Goal: Task Accomplishment & Management: Complete application form

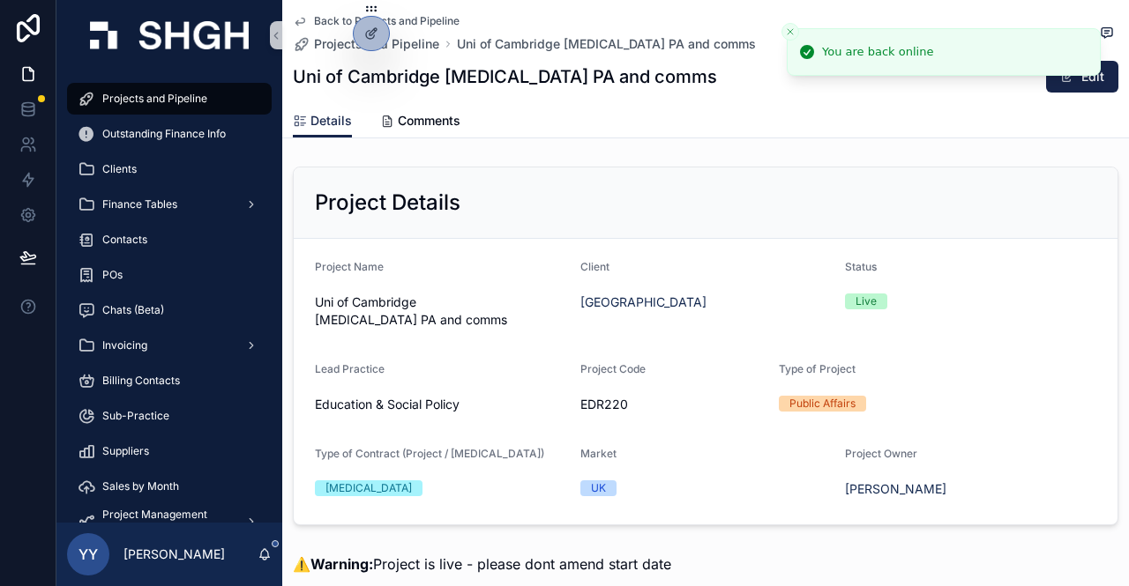
scroll to position [362, 0]
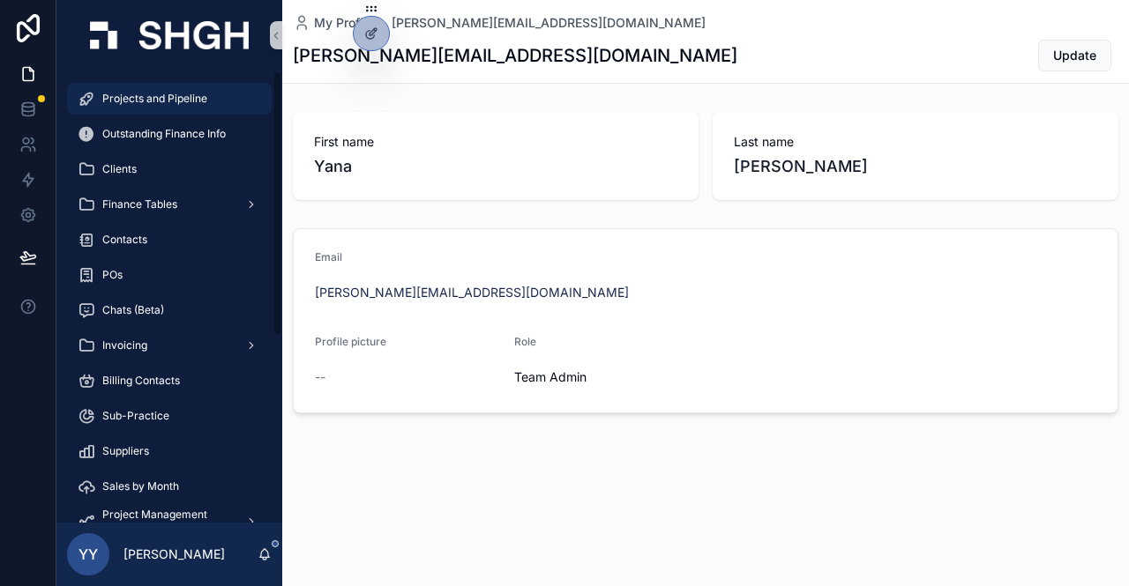
click at [120, 92] on span "Projects and Pipeline" at bounding box center [154, 99] width 105 height 14
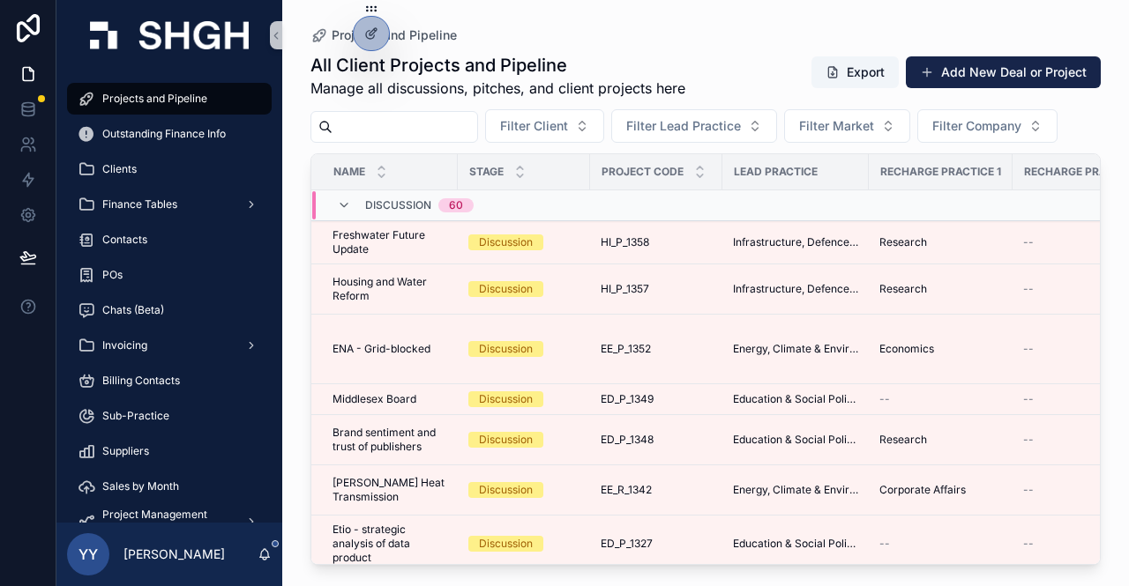
click at [390, 120] on input "scrollable content" at bounding box center [404, 127] width 145 height 25
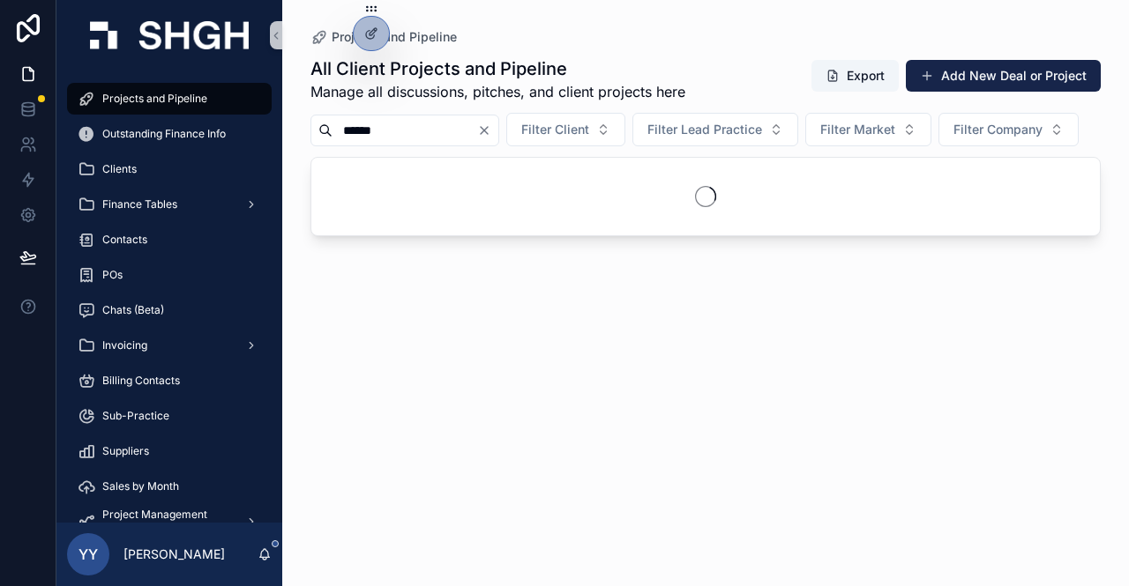
type input "******"
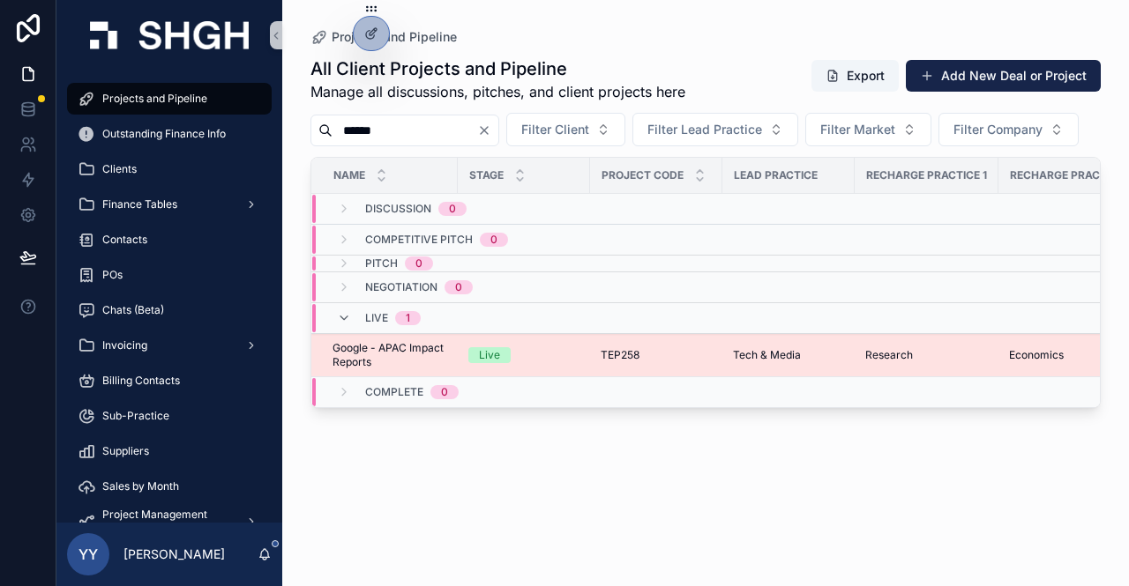
click at [557, 363] on div "Live" at bounding box center [523, 355] width 111 height 16
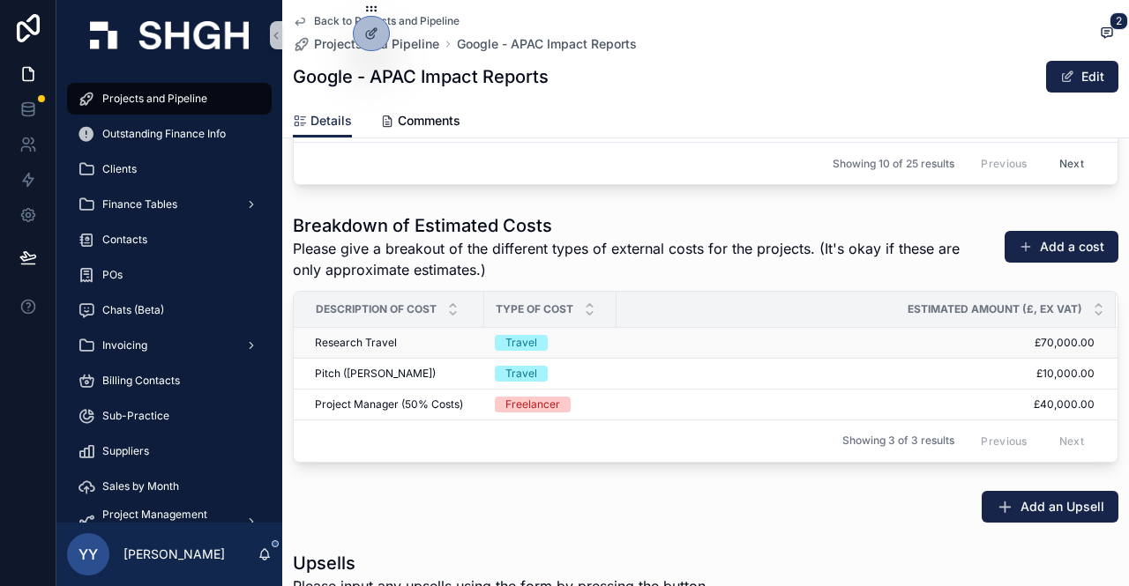
scroll to position [2734, 0]
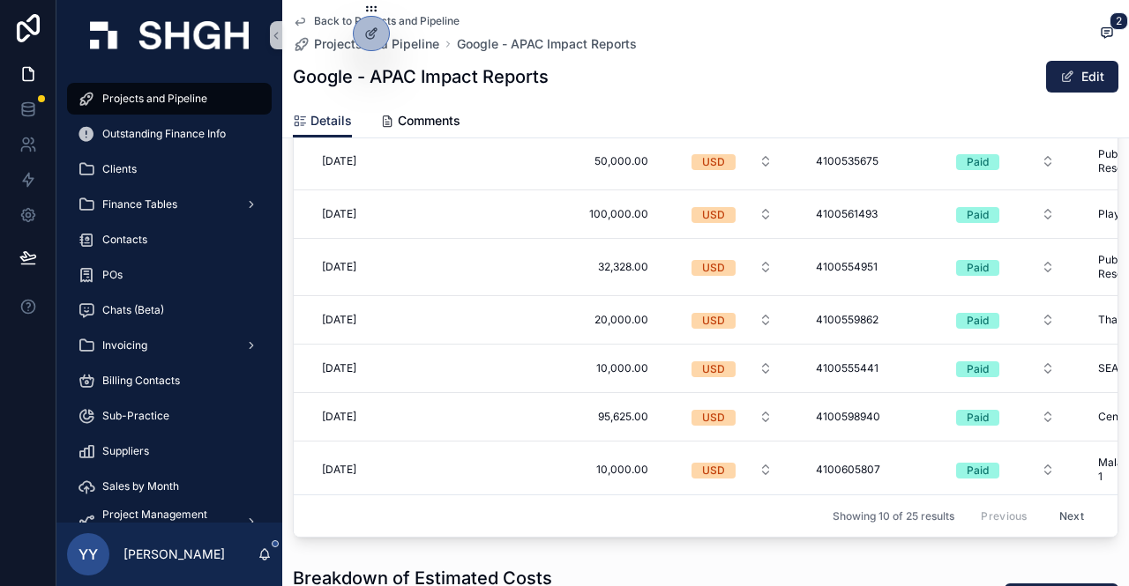
click at [1047, 514] on button "Next" at bounding box center [1071, 516] width 49 height 27
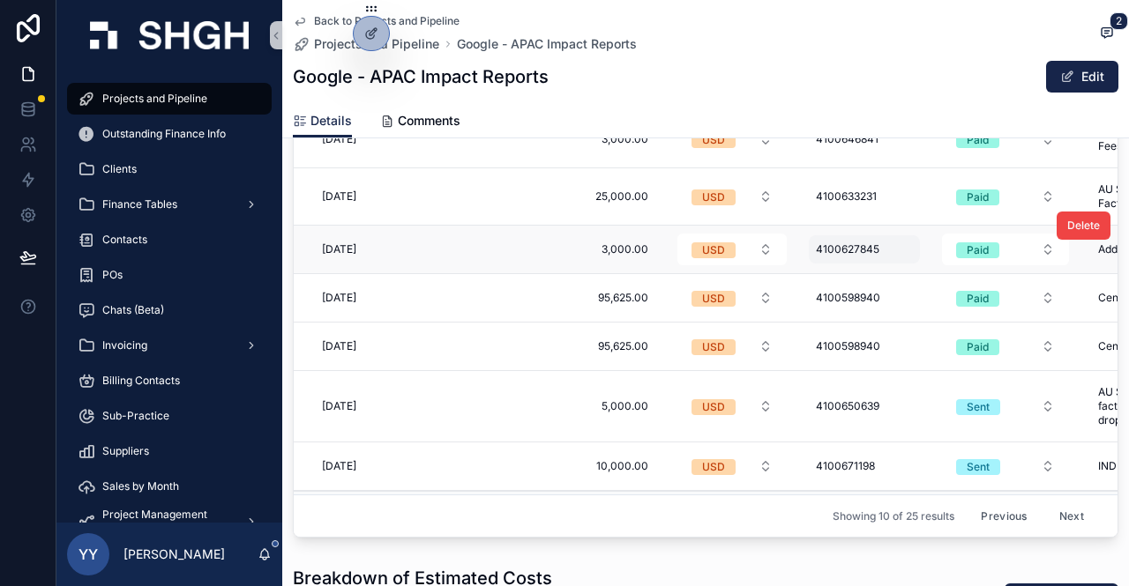
scroll to position [205, 0]
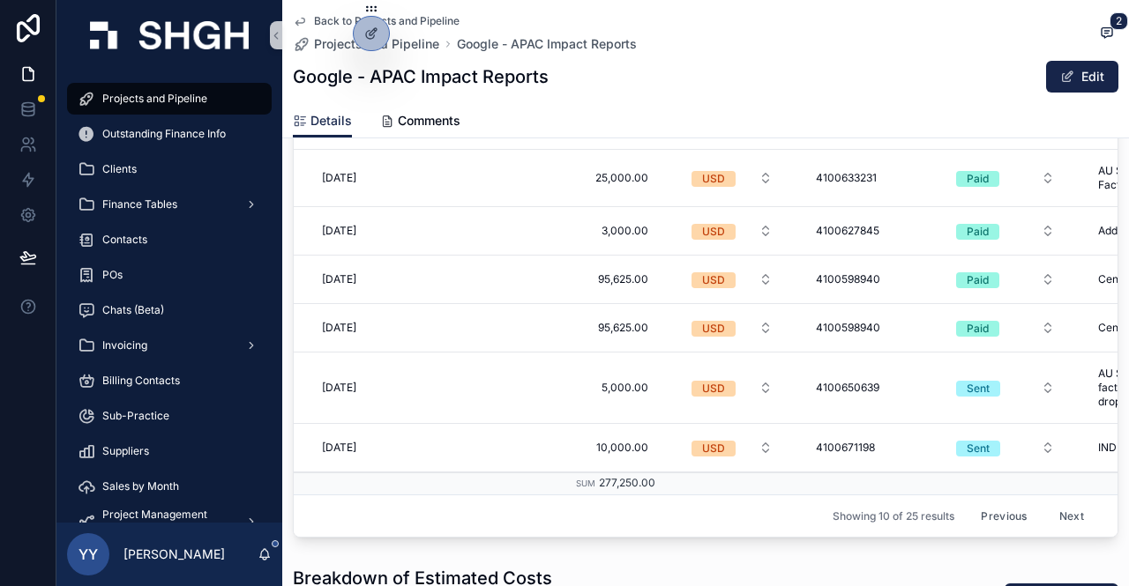
click at [1047, 504] on button "Next" at bounding box center [1071, 516] width 49 height 27
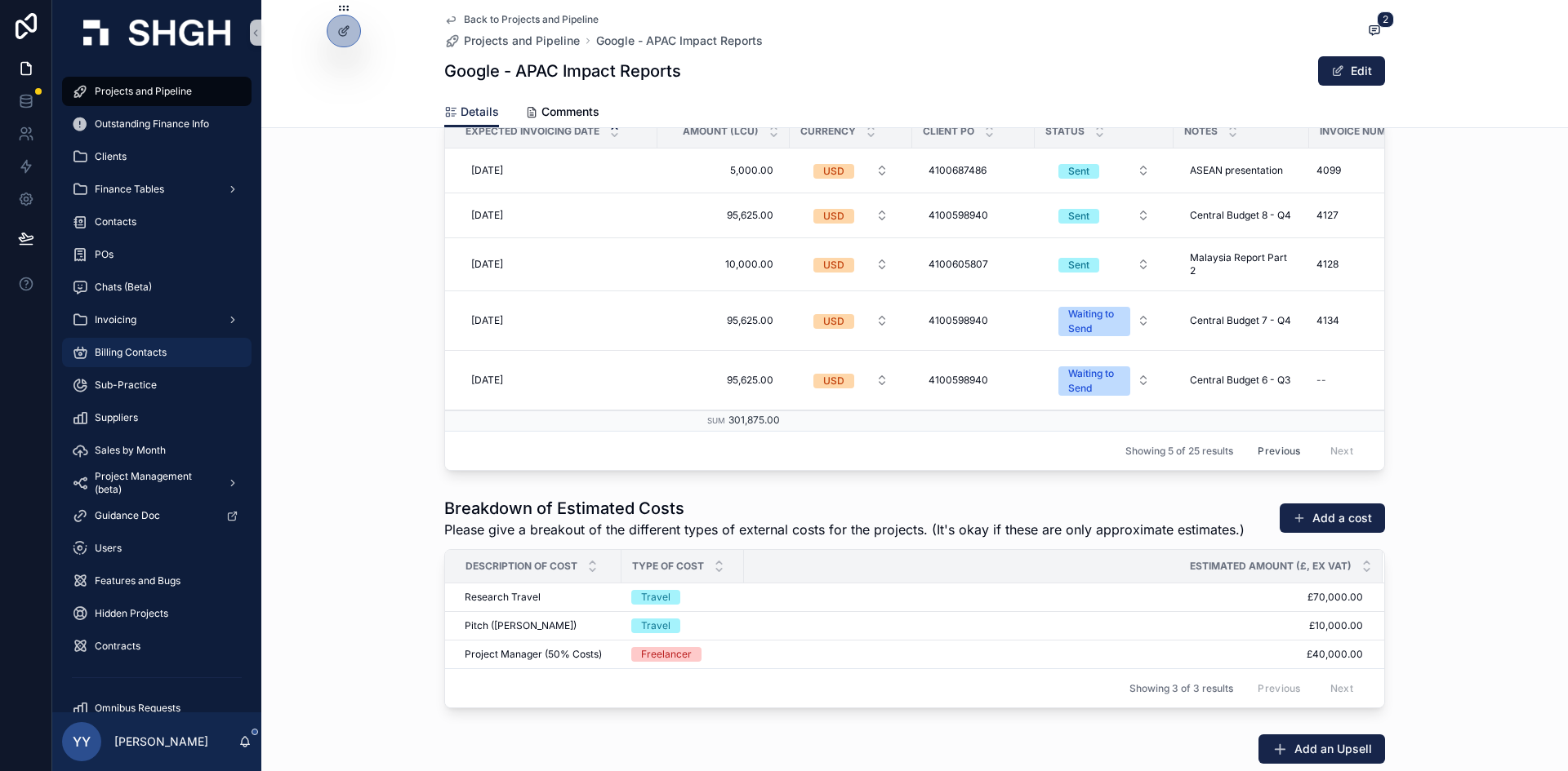
scroll to position [2399, 0]
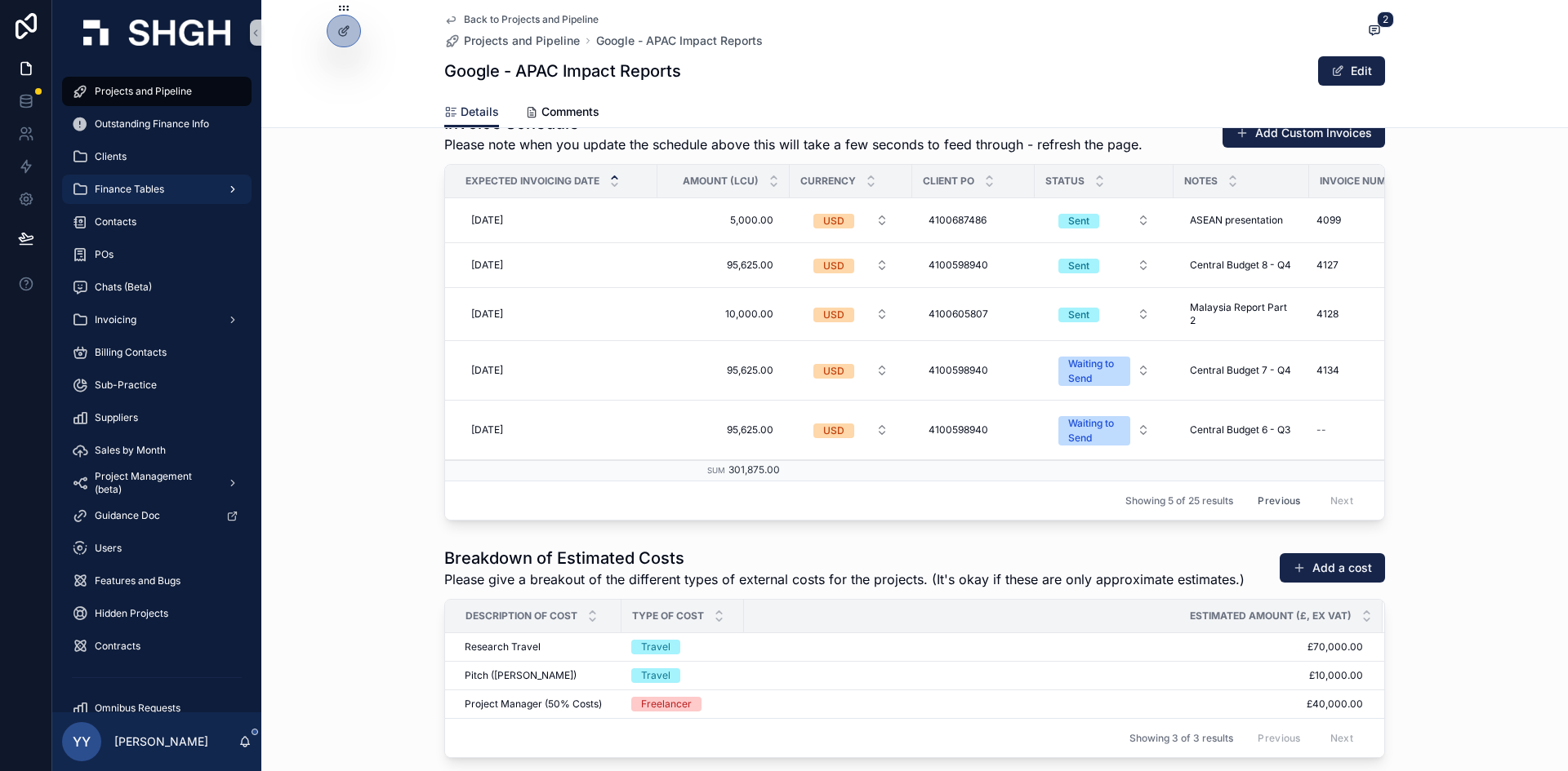
click at [142, 180] on div "Finance Tables" at bounding box center [157, 189] width 169 height 26
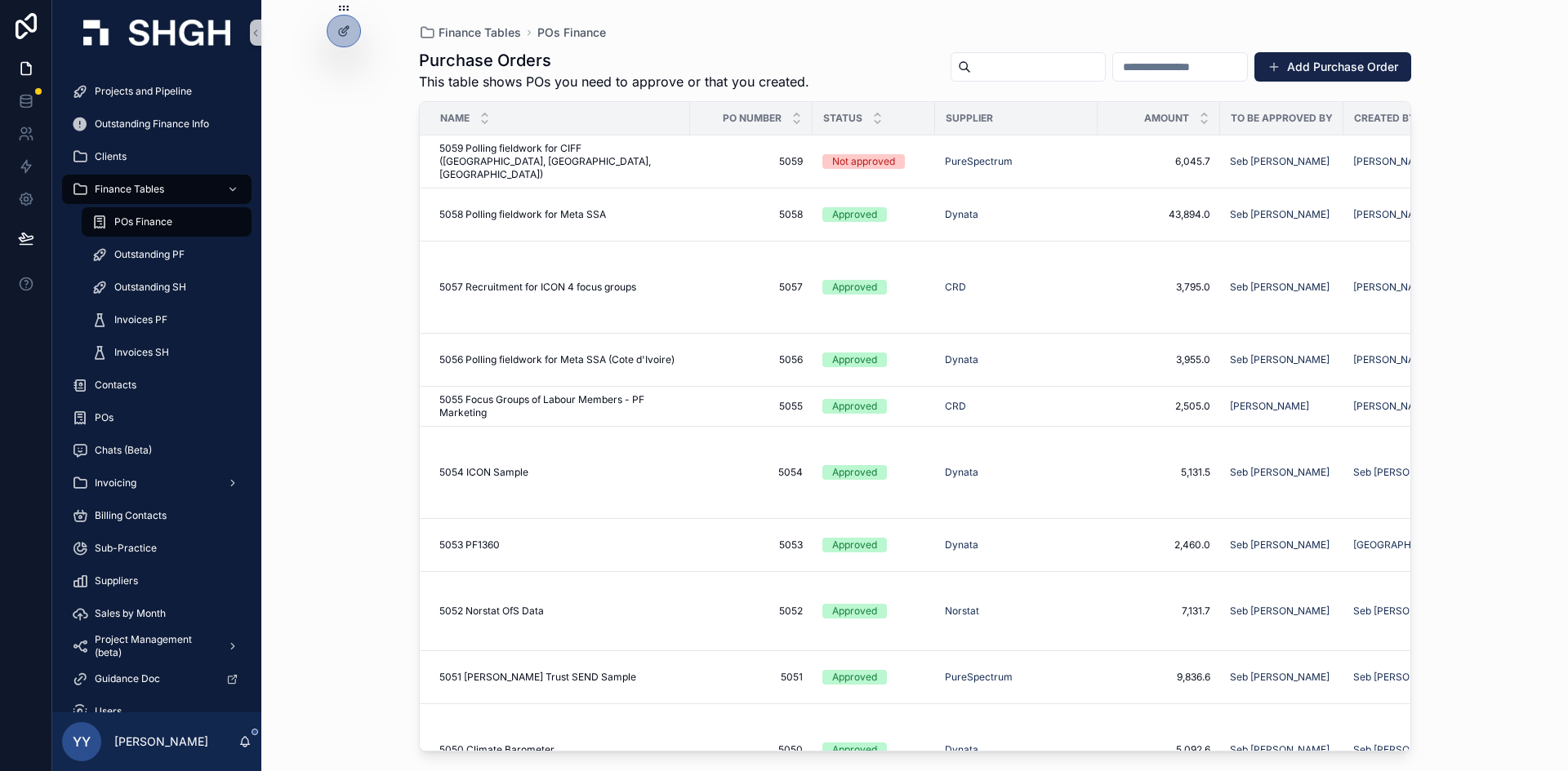
click at [150, 225] on span "POs Finance" at bounding box center [143, 222] width 58 height 13
click at [594, 215] on span "5058 Polling fieldwork for Meta SSA" at bounding box center [522, 215] width 167 height 13
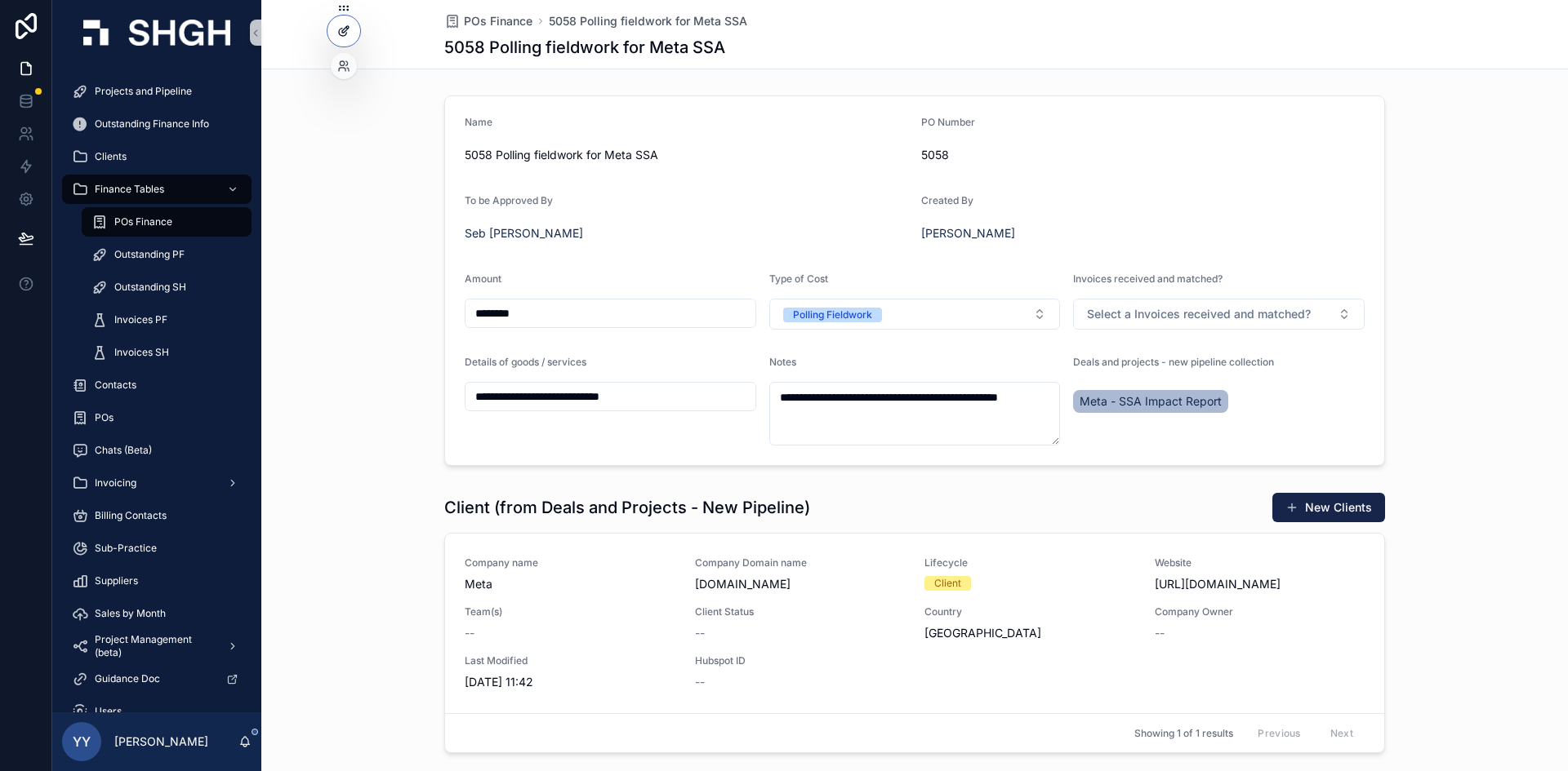
click at [335, 34] on div at bounding box center [344, 31] width 32 height 31
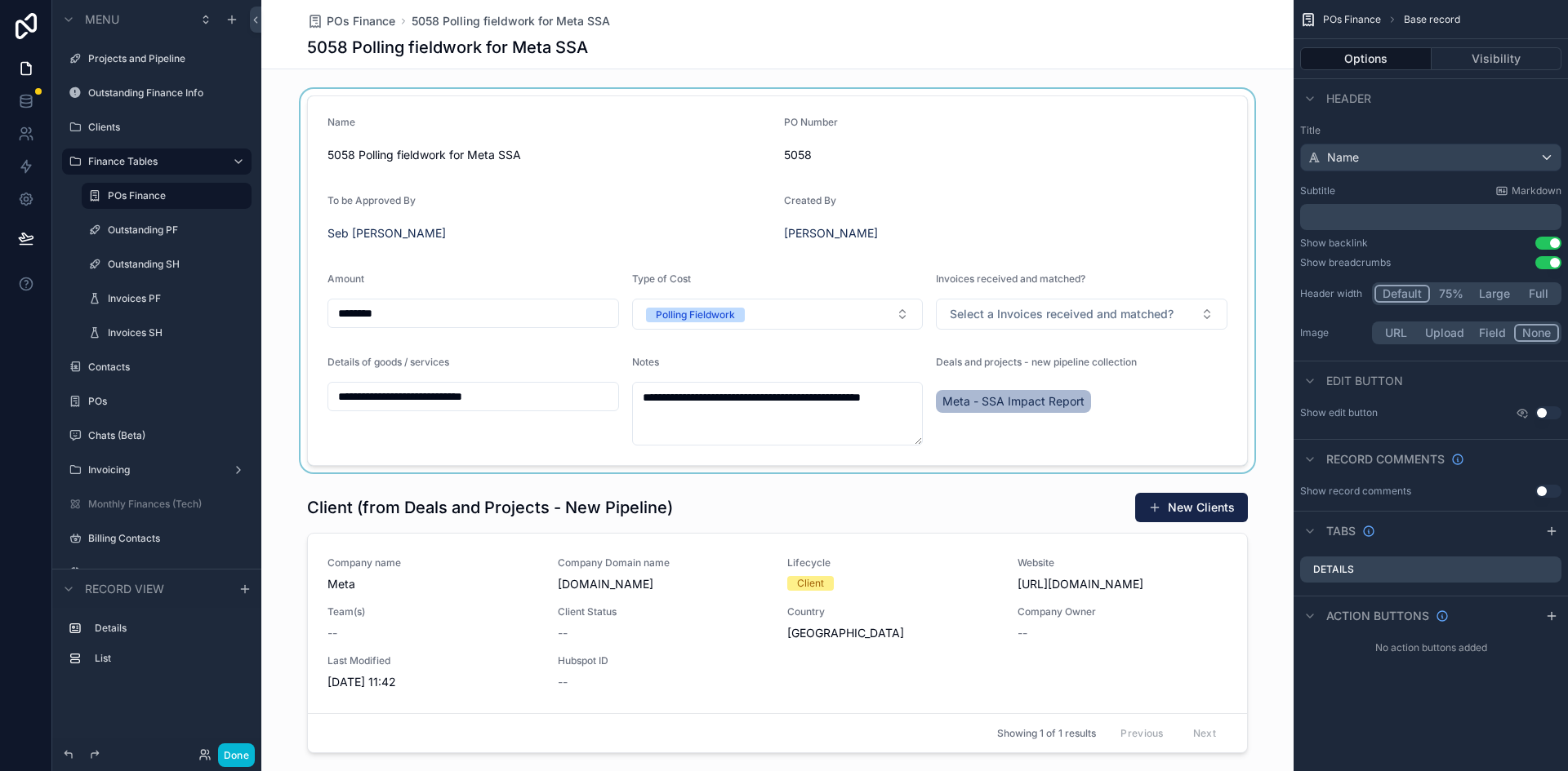
click at [1045, 184] on div "scrollable content" at bounding box center [777, 280] width 1033 height 383
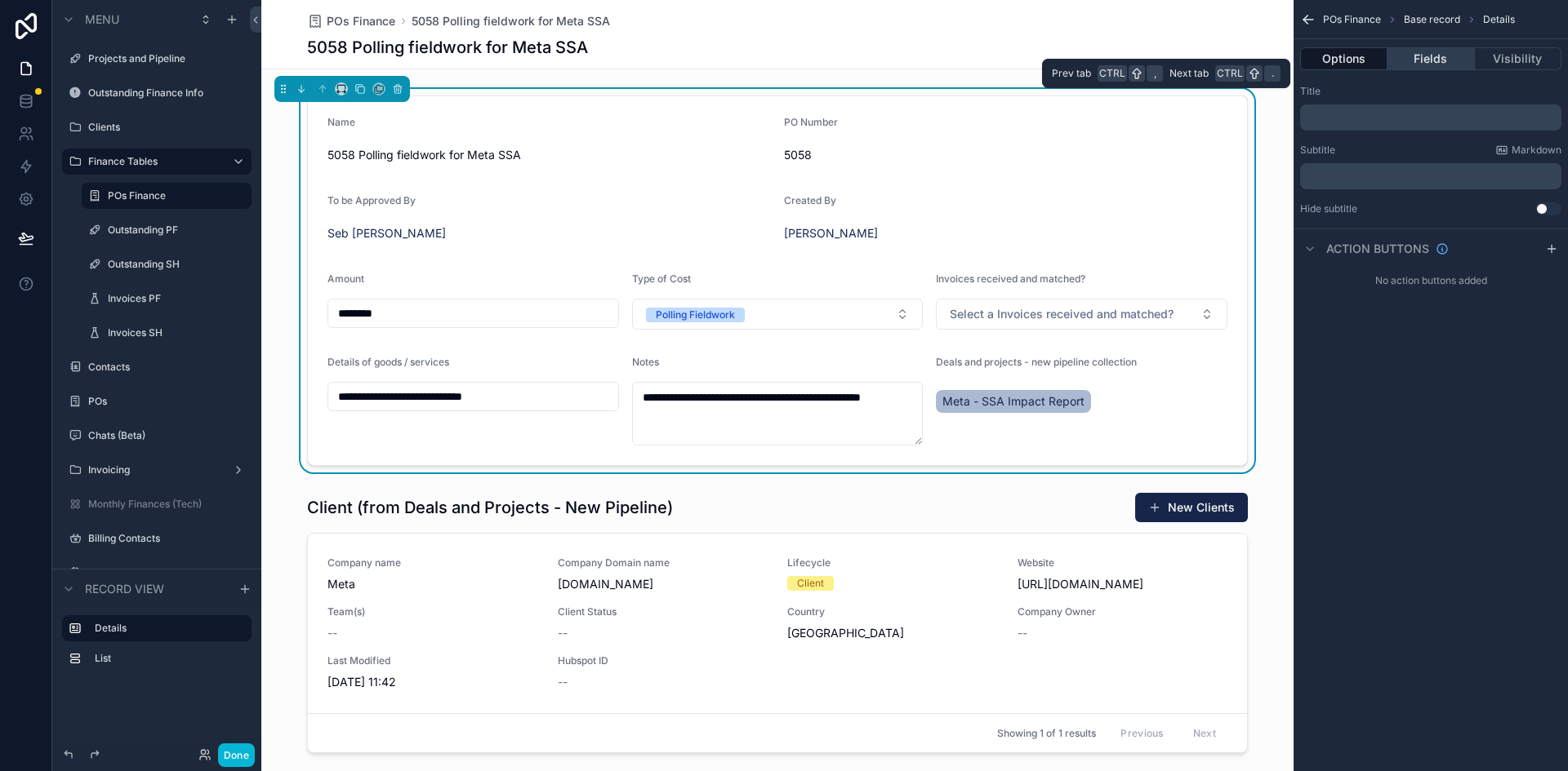
click at [1045, 57] on button "Fields" at bounding box center [1430, 58] width 86 height 23
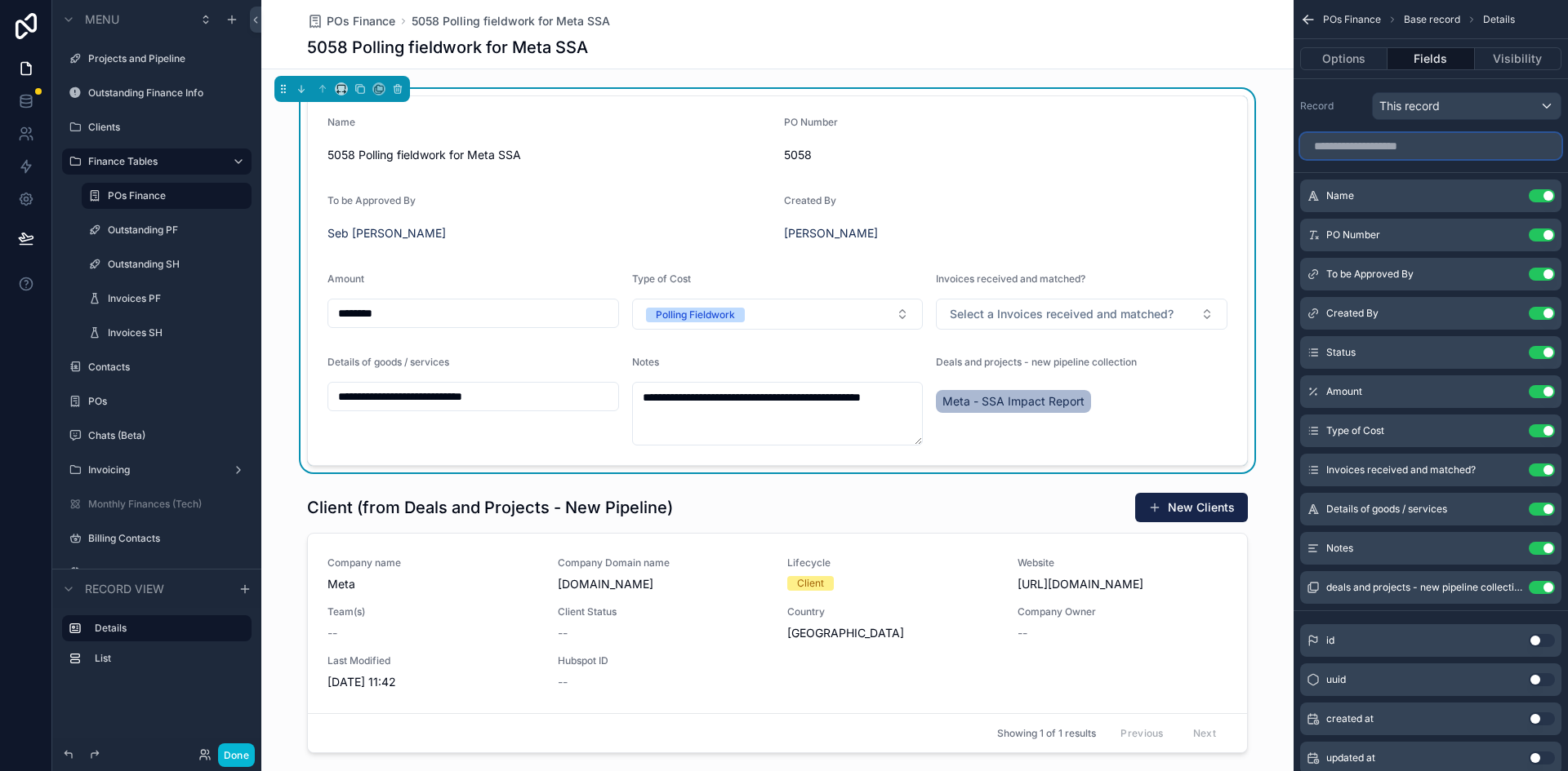
click at [1045, 150] on input "scrollable content" at bounding box center [1431, 146] width 261 height 26
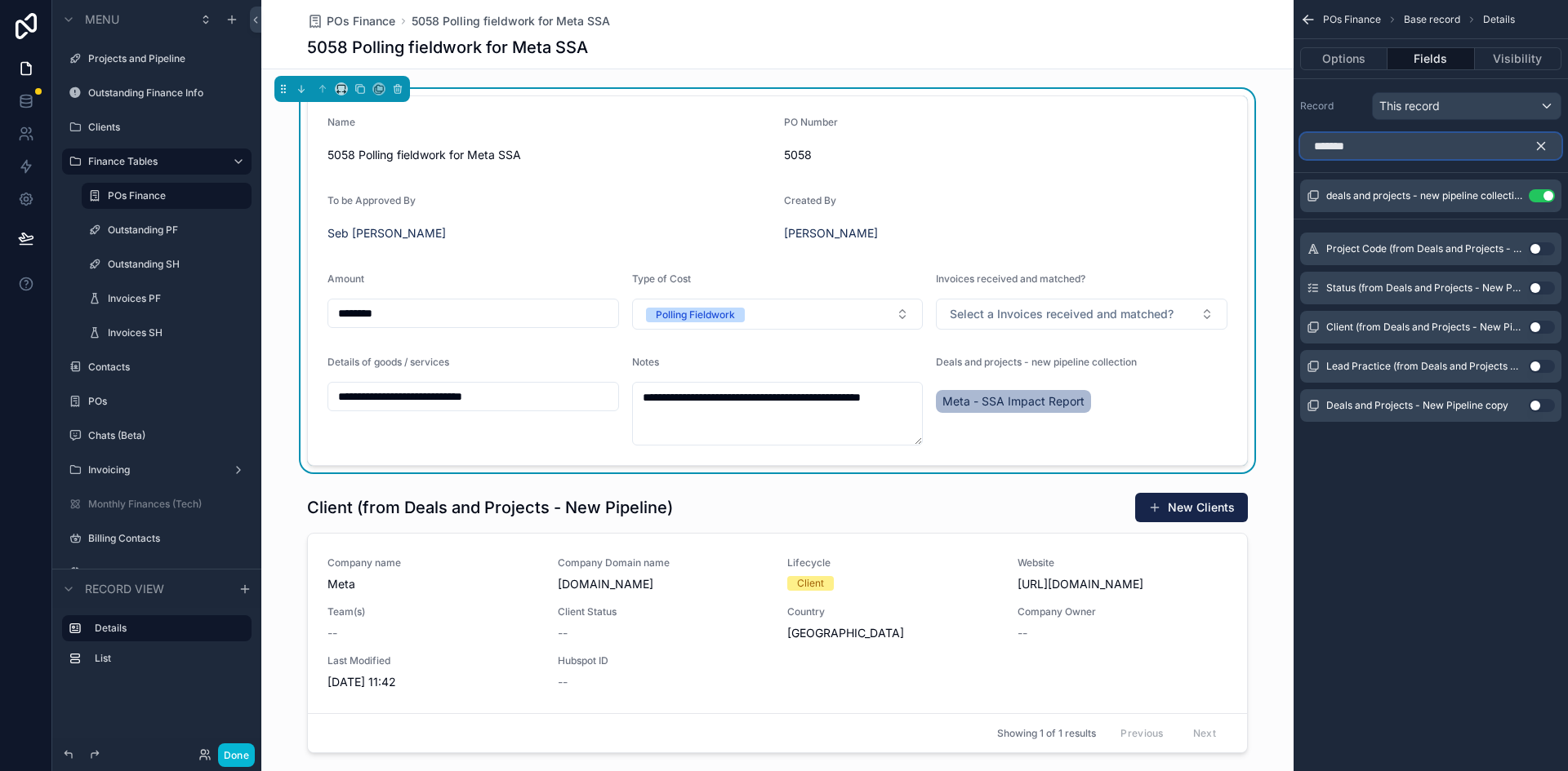
type input "*******"
click at [1045, 245] on button "Use setting" at bounding box center [1542, 249] width 26 height 13
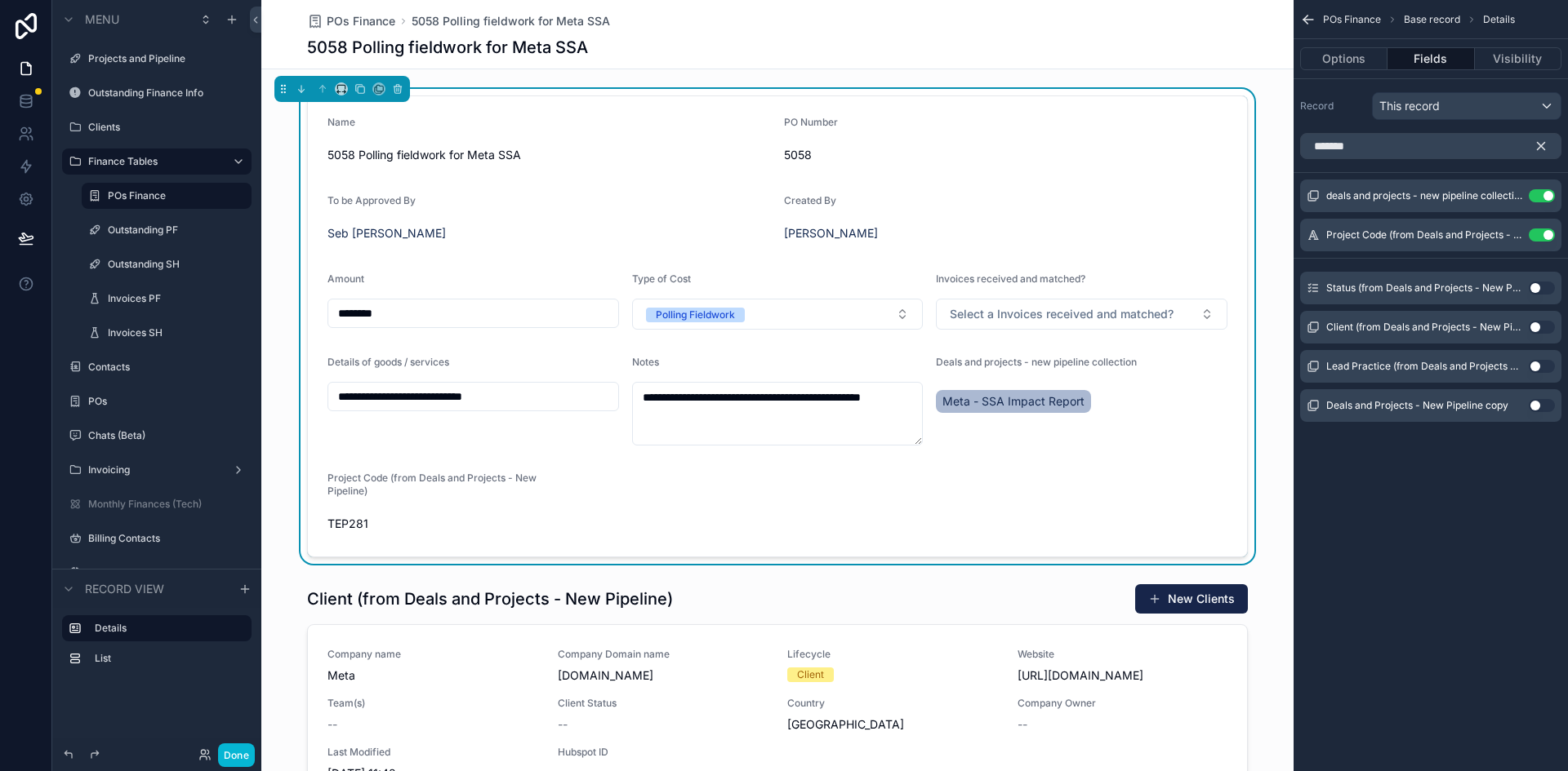
click at [379, 480] on span "Project Code (from Deals and Projects - New Pipeline)" at bounding box center [433, 484] width 209 height 25
click at [1045, 142] on icon "scrollable content" at bounding box center [1541, 146] width 15 height 15
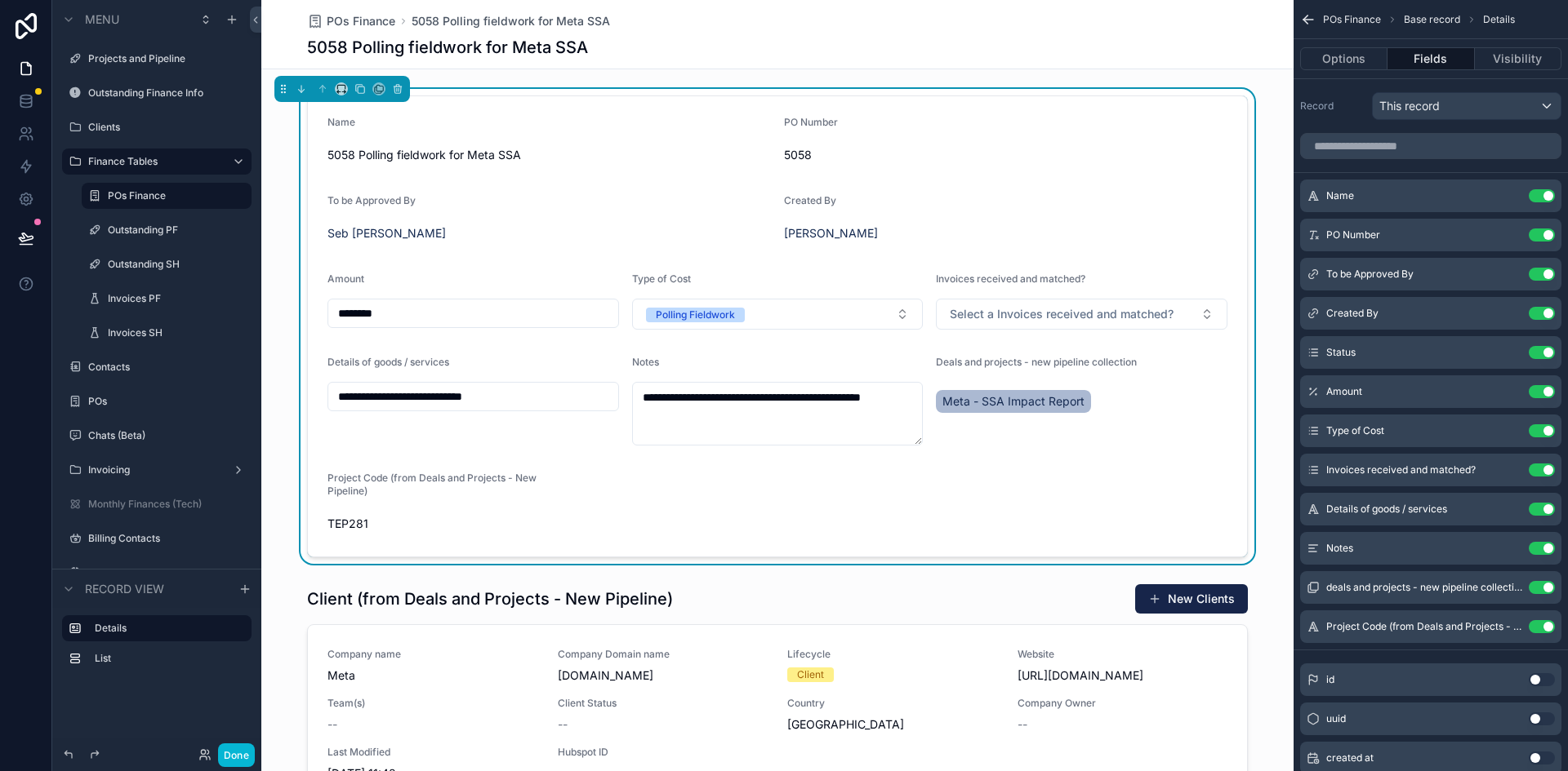
click at [458, 306] on input "********" at bounding box center [472, 313] width 290 height 23
click at [423, 509] on div "Project Code (from Deals and Projects - New Pipeline) TEP281" at bounding box center [435, 504] width 216 height 66
click at [1045, 542] on icon "scrollable content" at bounding box center [1510, 627] width 13 height 13
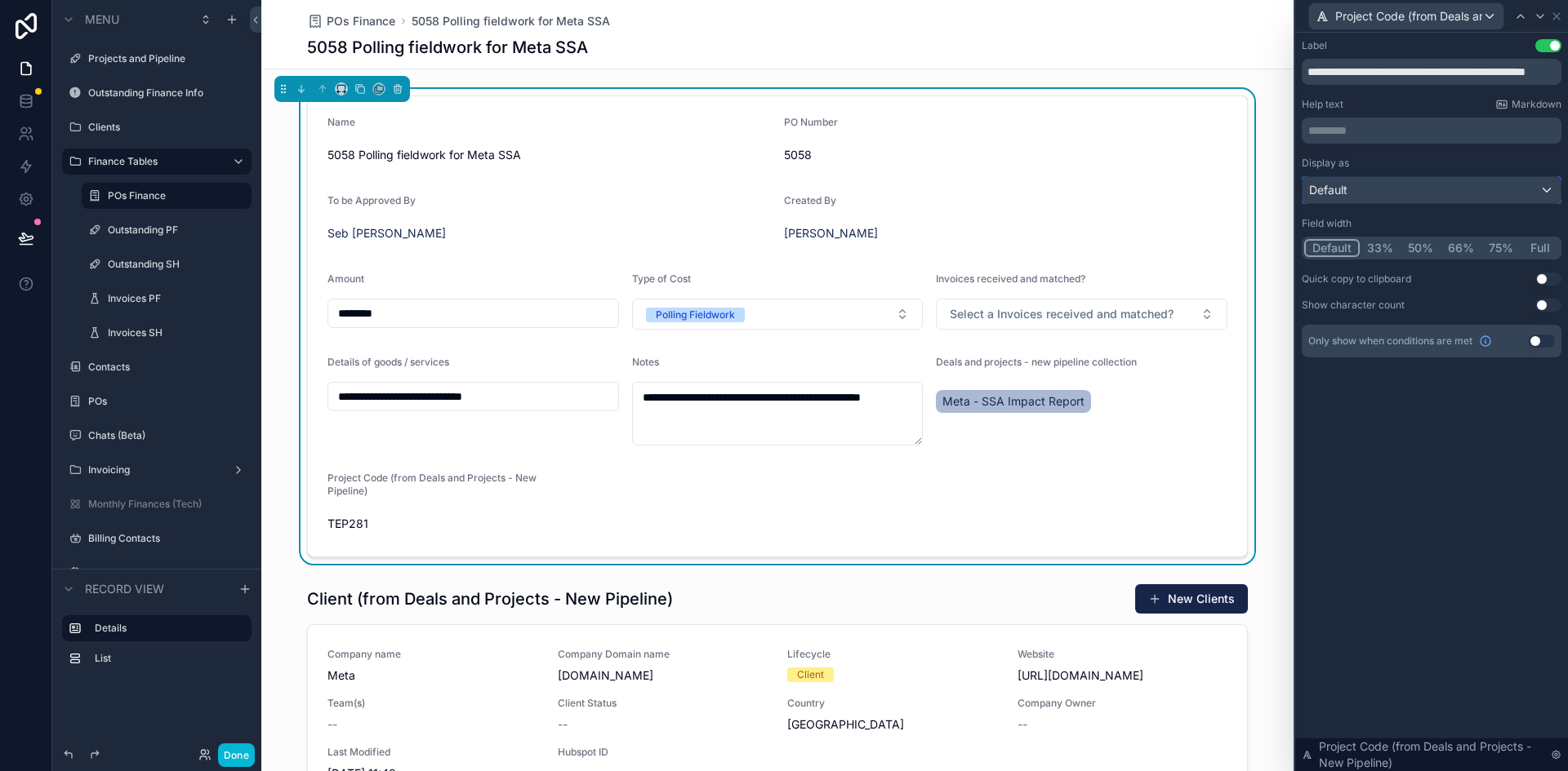
click at [1045, 190] on div "Default" at bounding box center [1432, 190] width 258 height 26
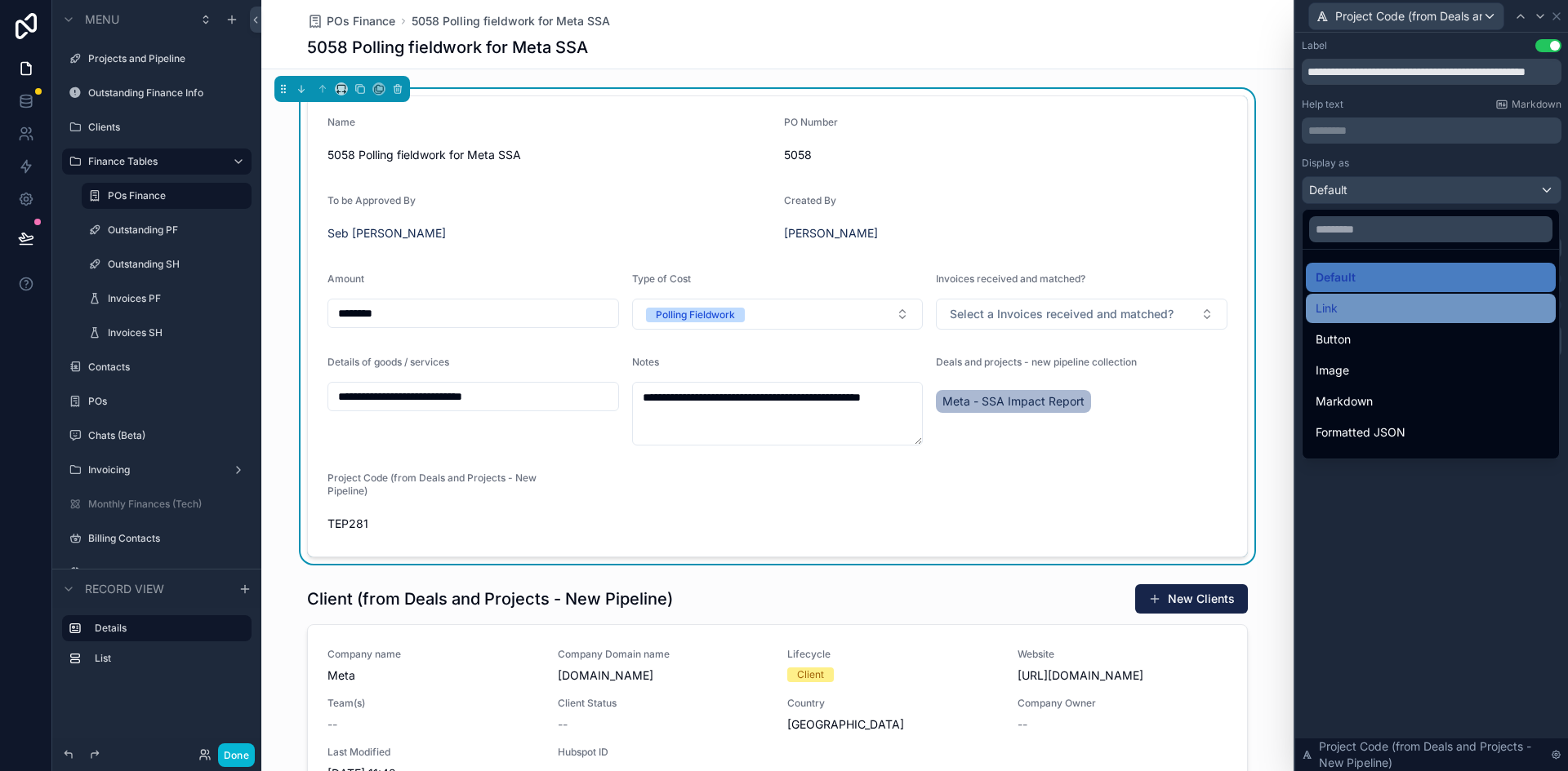
click at [1045, 315] on span "Link" at bounding box center [1327, 308] width 22 height 19
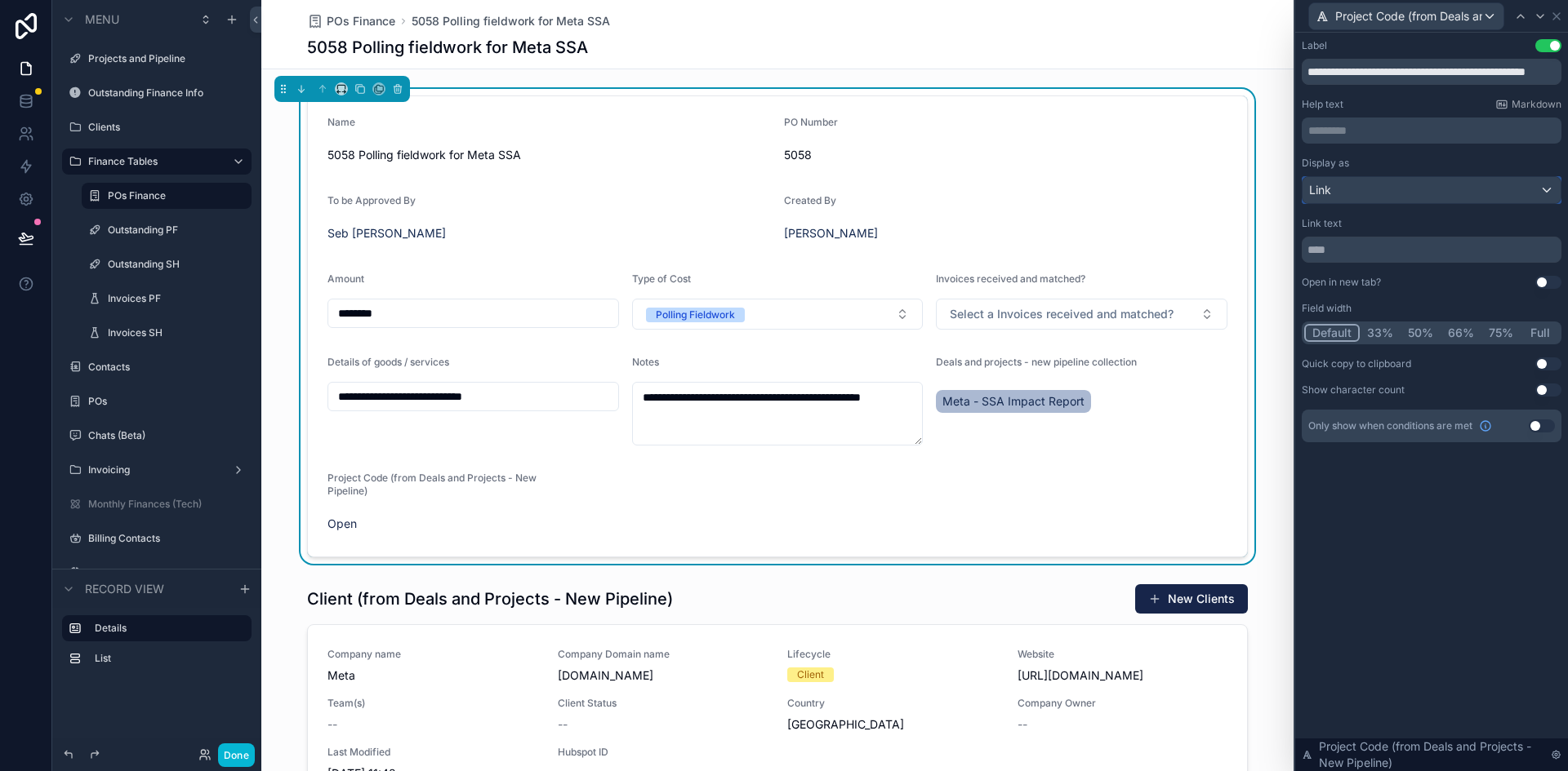
click at [1045, 189] on span "Link" at bounding box center [1321, 191] width 22 height 17
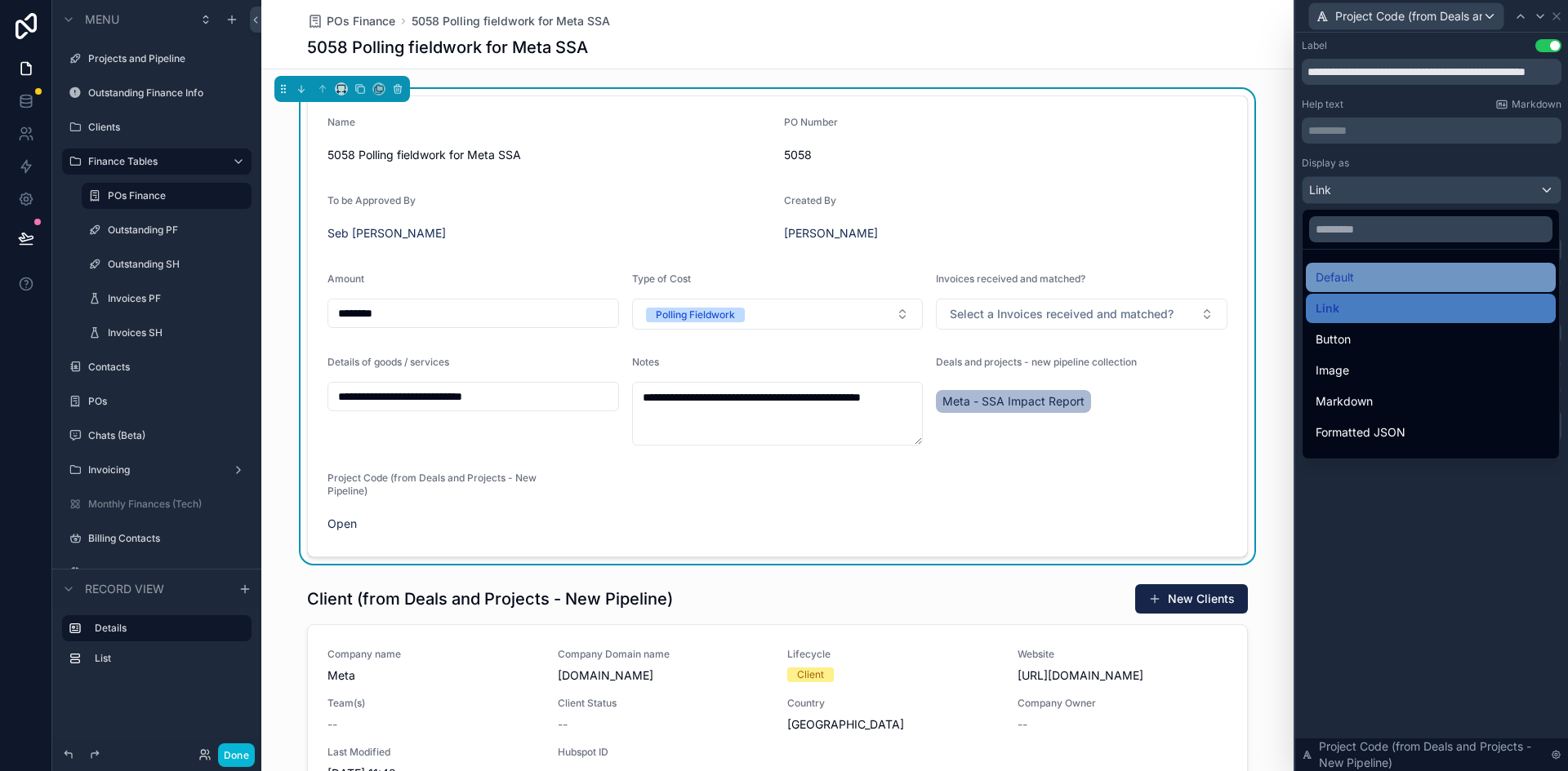
click at [1045, 280] on span "Default" at bounding box center [1335, 277] width 38 height 19
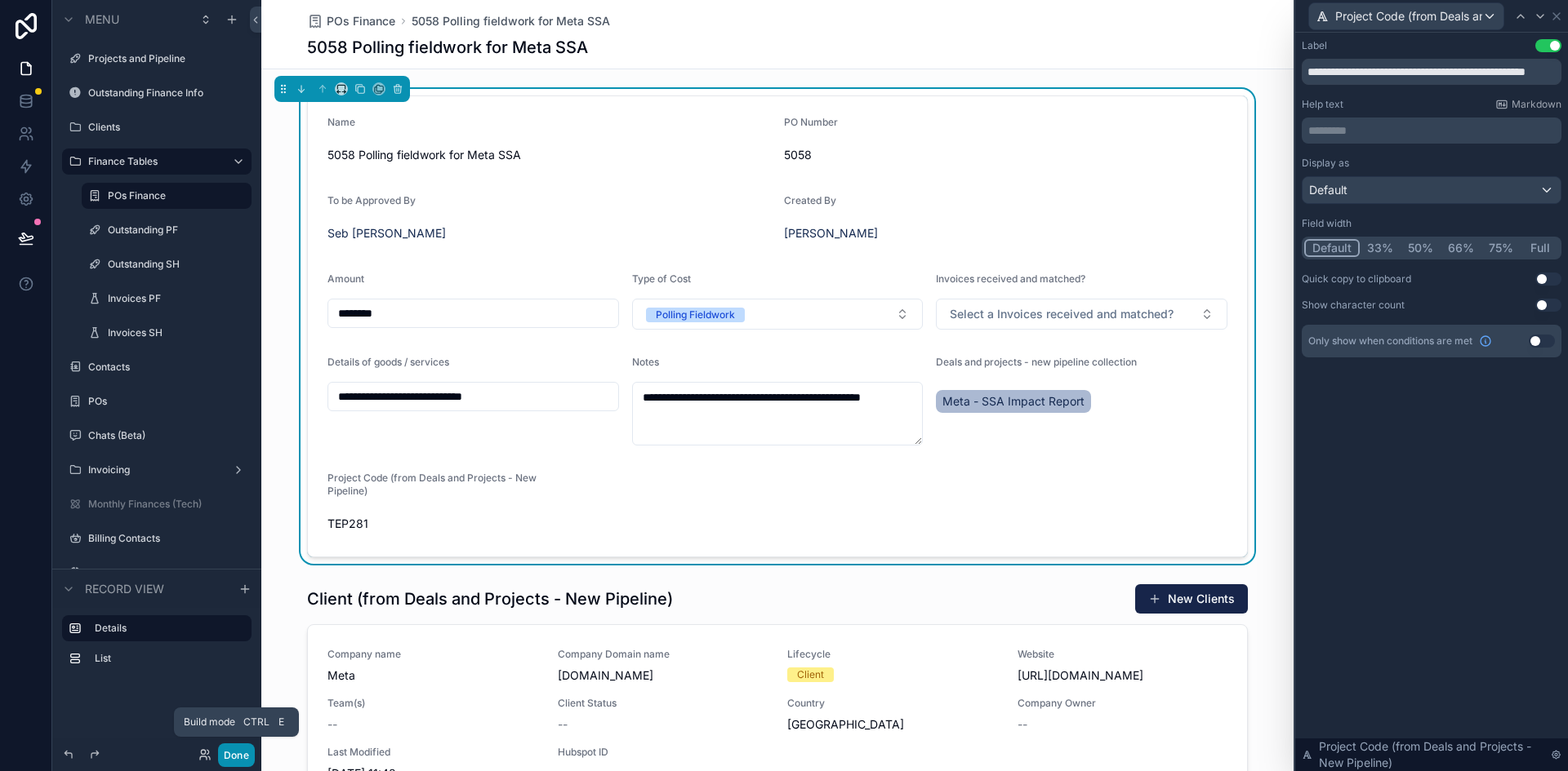
click at [232, 542] on button "Done" at bounding box center [236, 755] width 37 height 24
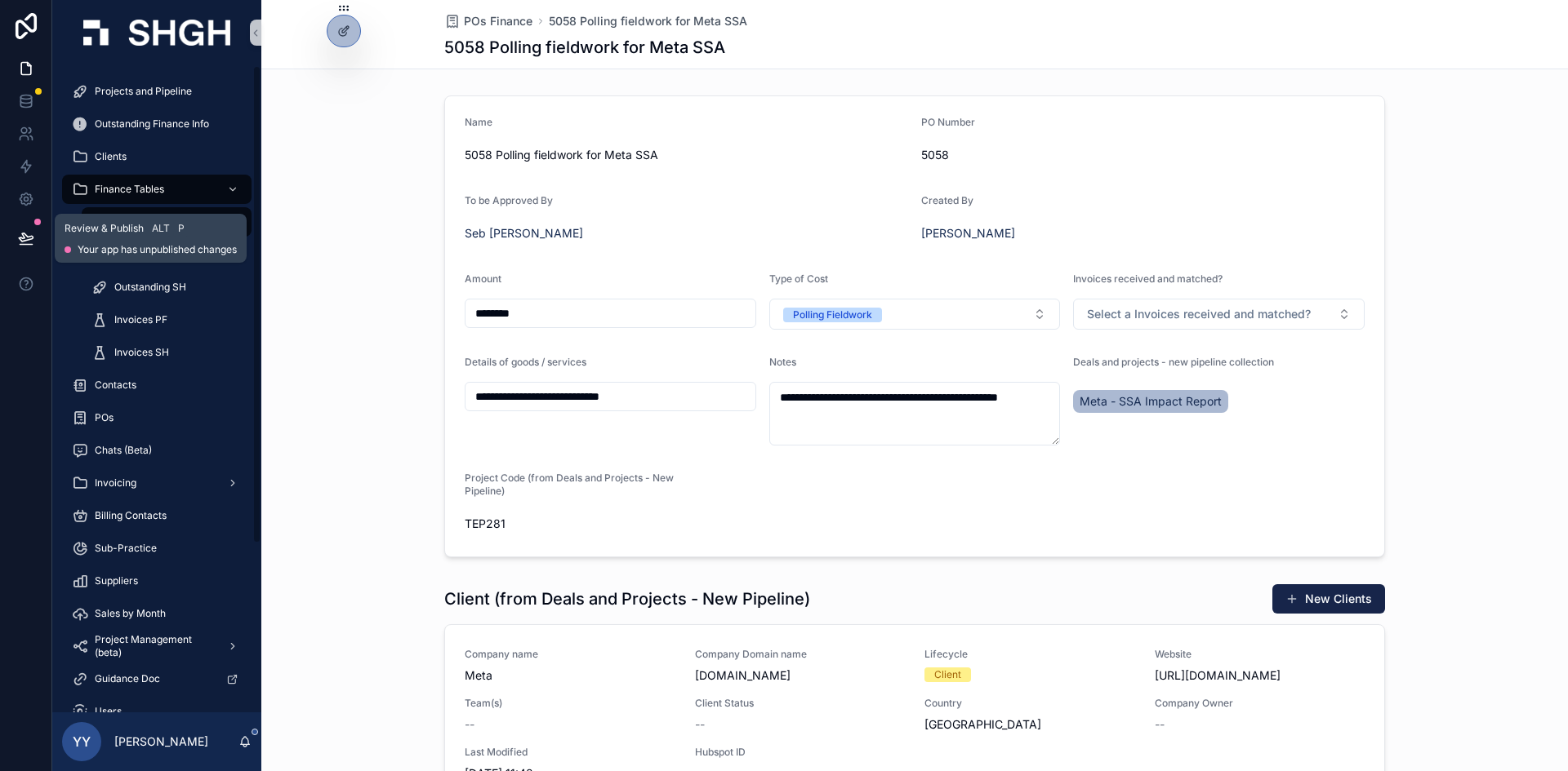
click at [34, 244] on button at bounding box center [26, 238] width 36 height 45
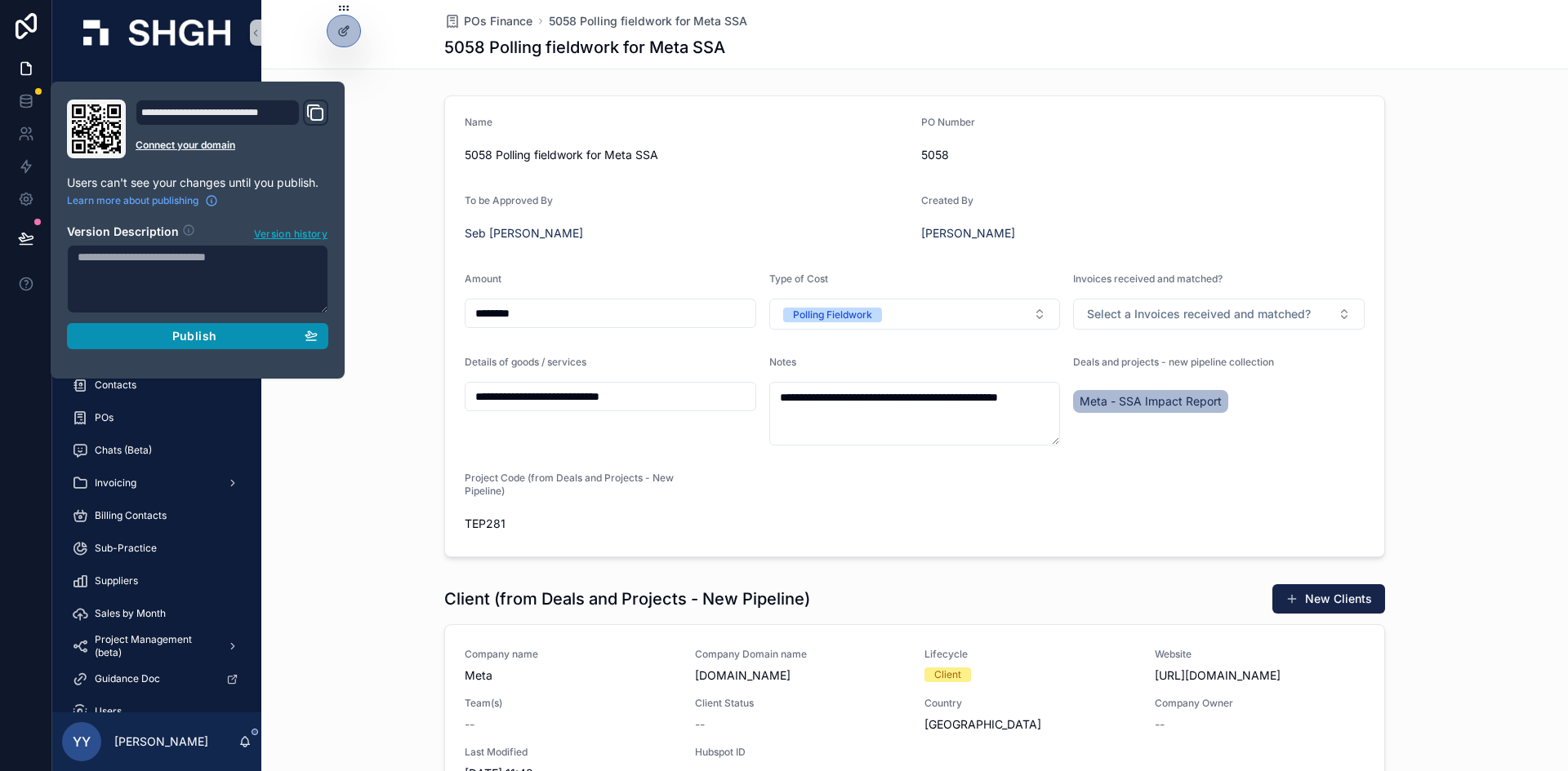
click at [150, 333] on div "Publish" at bounding box center [197, 336] width 240 height 15
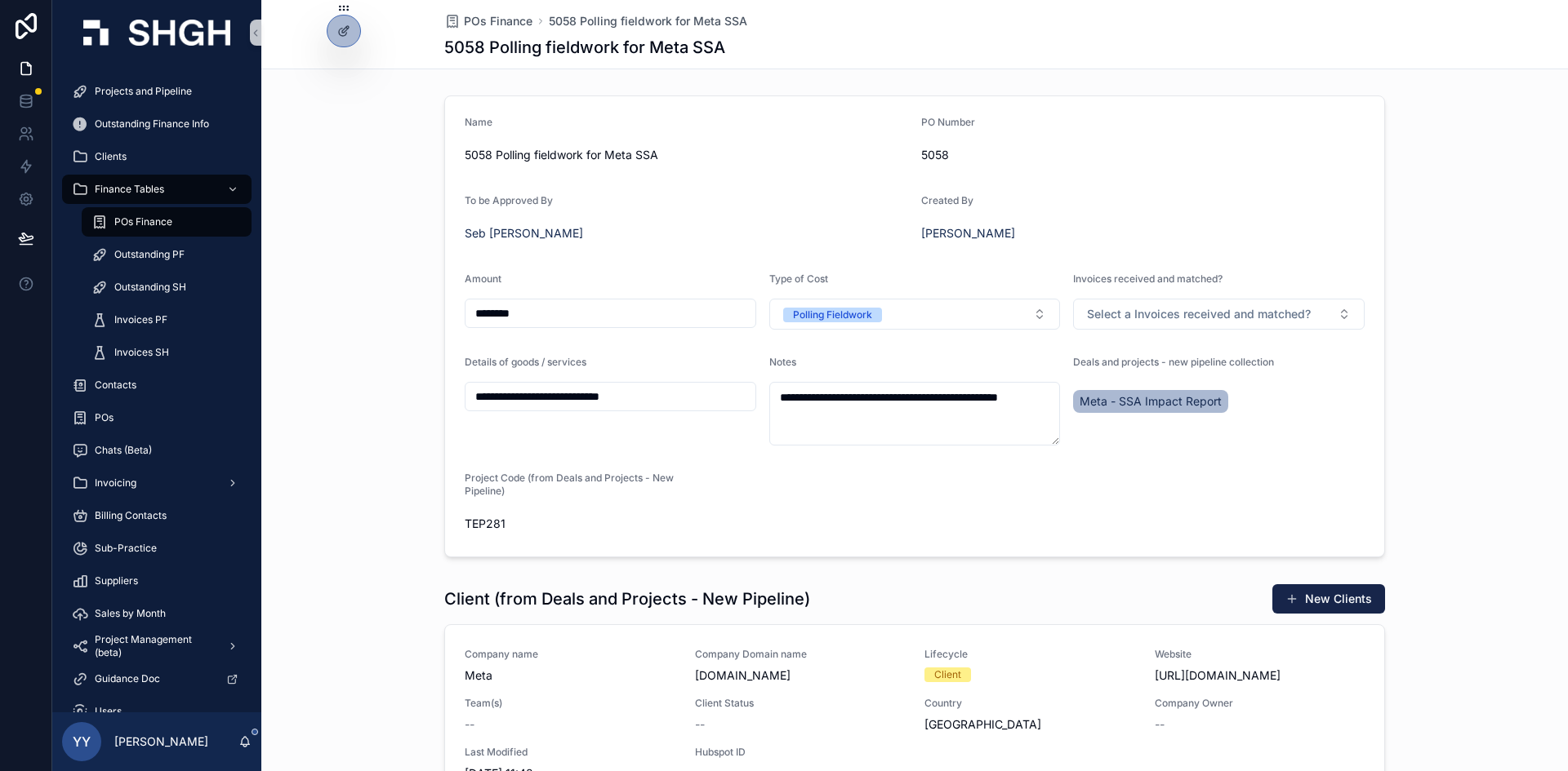
click at [397, 495] on div "**********" at bounding box center [914, 326] width 1307 height 475
click at [22, 64] on icon at bounding box center [26, 68] width 17 height 17
click at [363, 204] on div "**********" at bounding box center [914, 326] width 1307 height 475
click at [644, 315] on input "********" at bounding box center [610, 313] width 290 height 23
click at [135, 246] on div "Outstanding PF" at bounding box center [167, 255] width 150 height 26
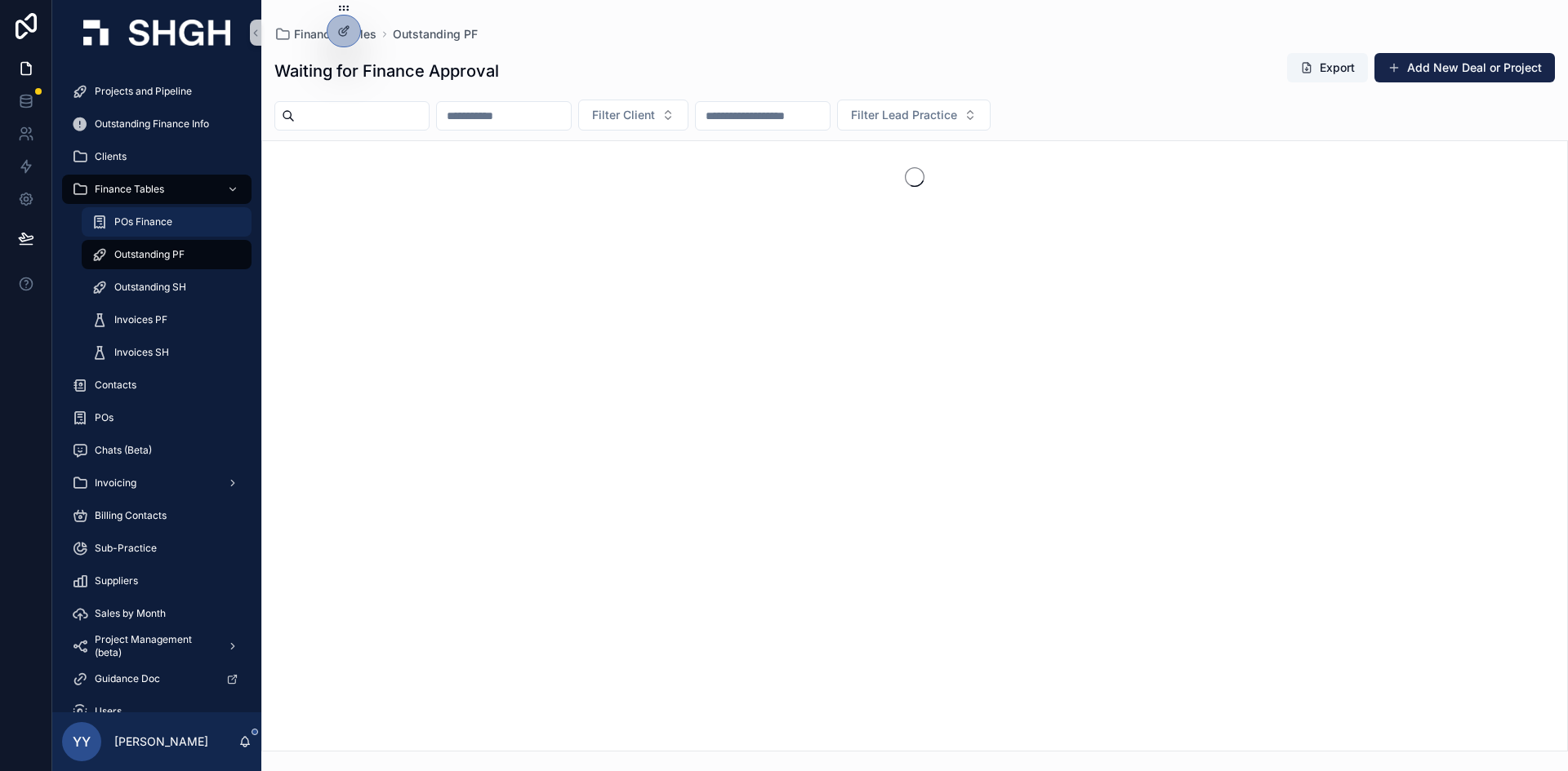
click at [136, 218] on span "POs Finance" at bounding box center [143, 222] width 58 height 13
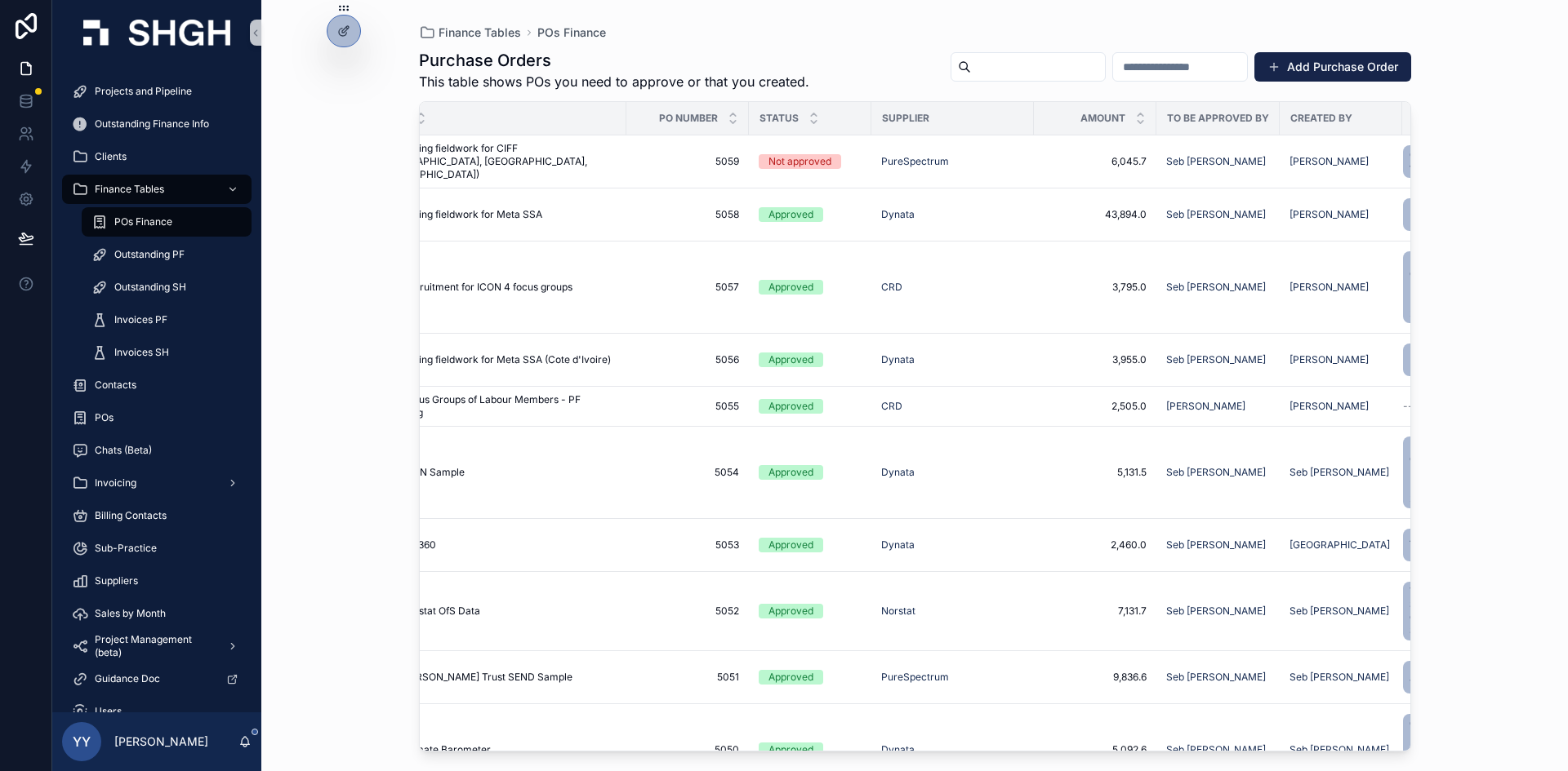
scroll to position [0, 191]
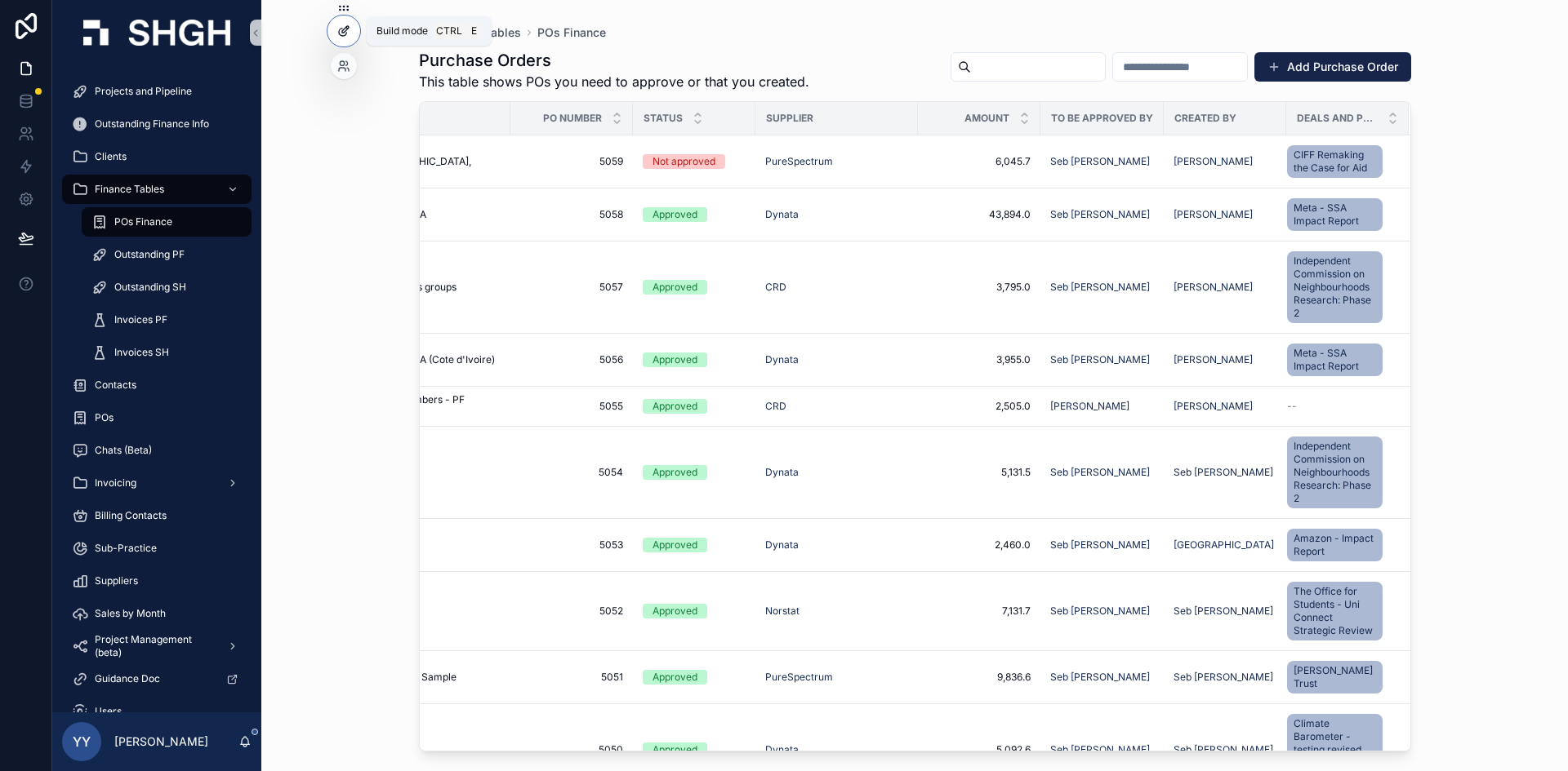
click at [346, 42] on div at bounding box center [344, 31] width 32 height 31
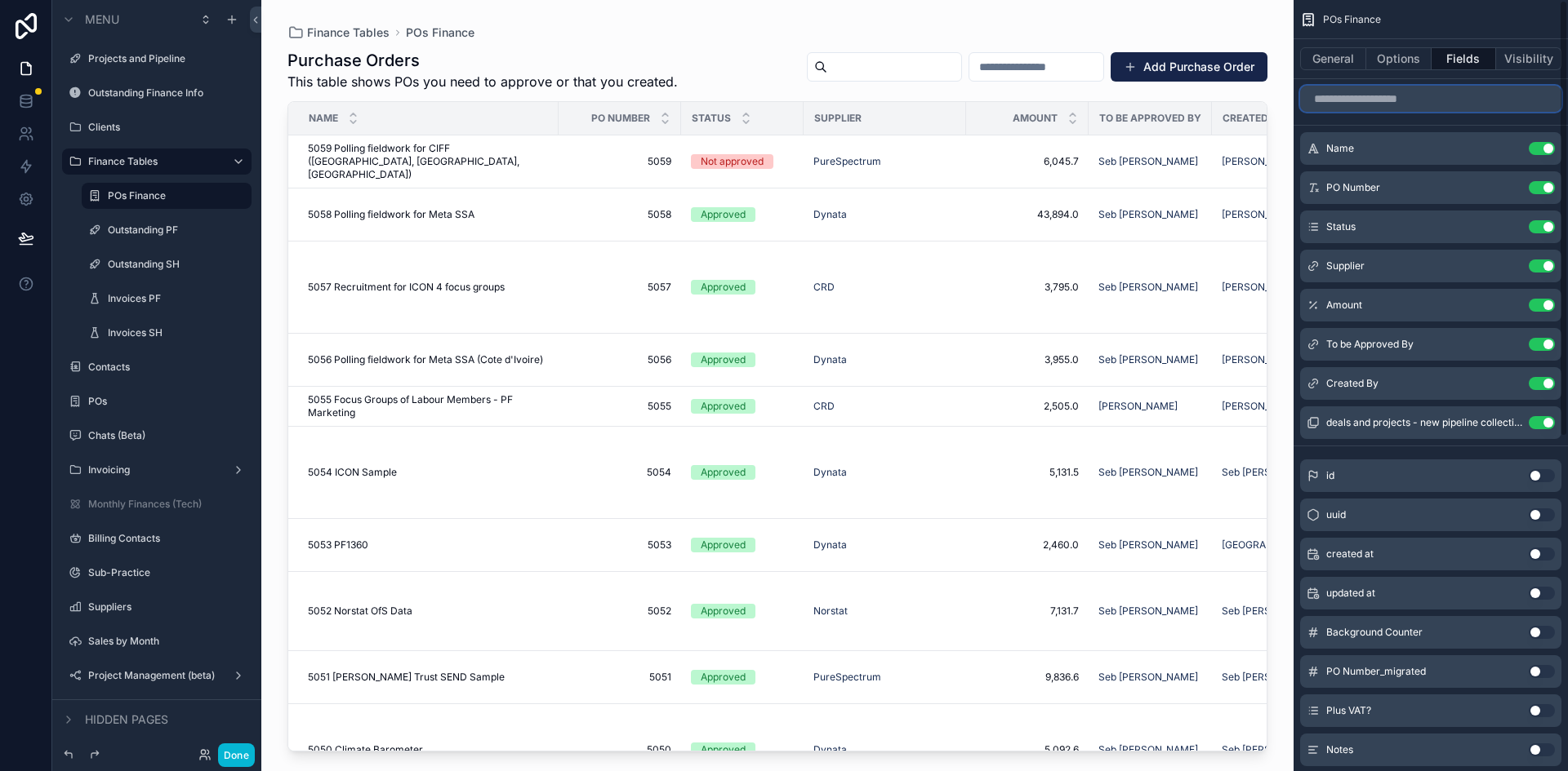
click at [1045, 98] on input "scrollable content" at bounding box center [1431, 99] width 261 height 26
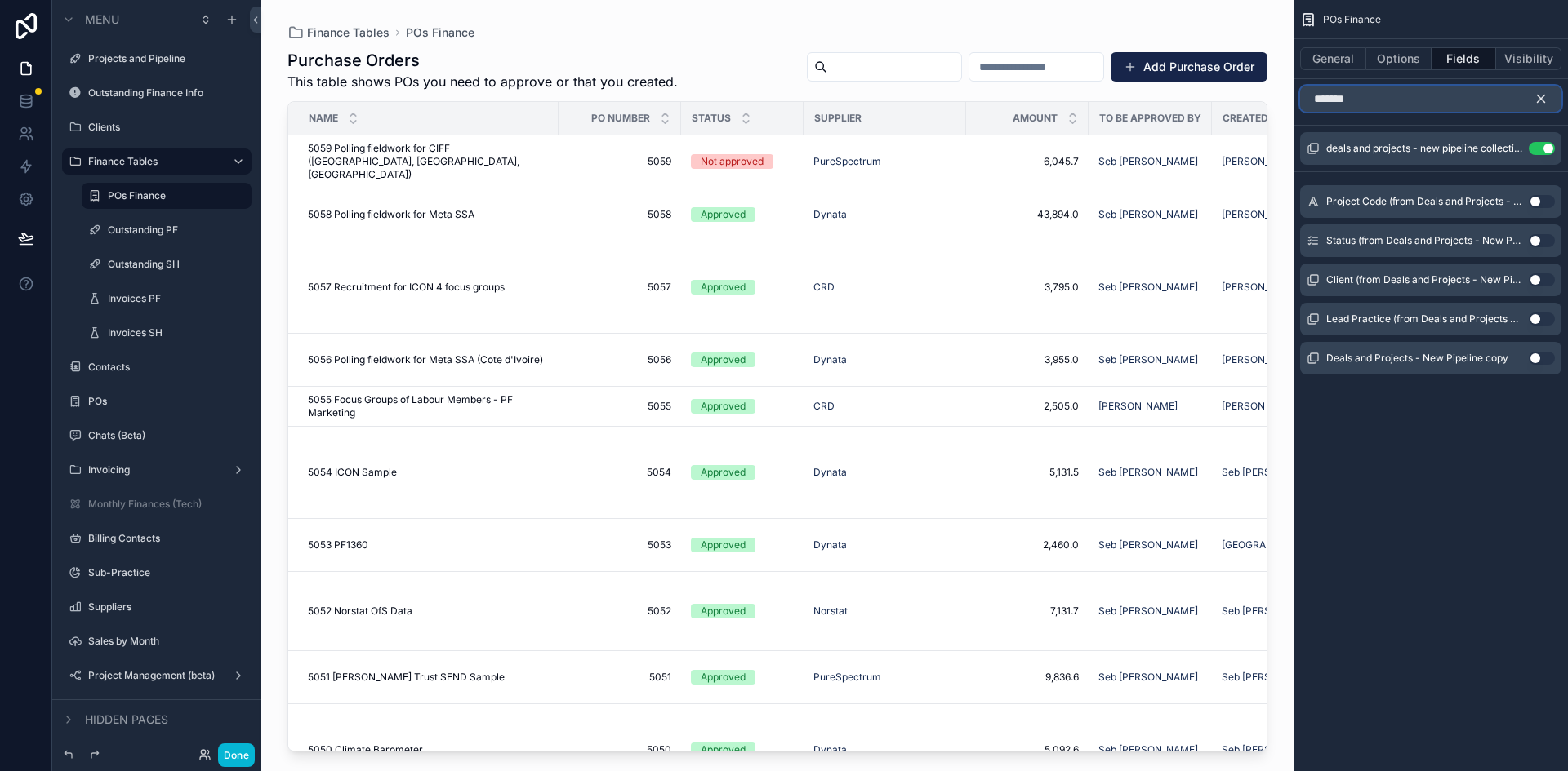
type input "*******"
click at [1045, 193] on div "Project Code (from Deals and Projects - New Pipeline) Use setting" at bounding box center [1431, 201] width 261 height 32
click at [1045, 197] on button "Use setting" at bounding box center [1542, 202] width 26 height 13
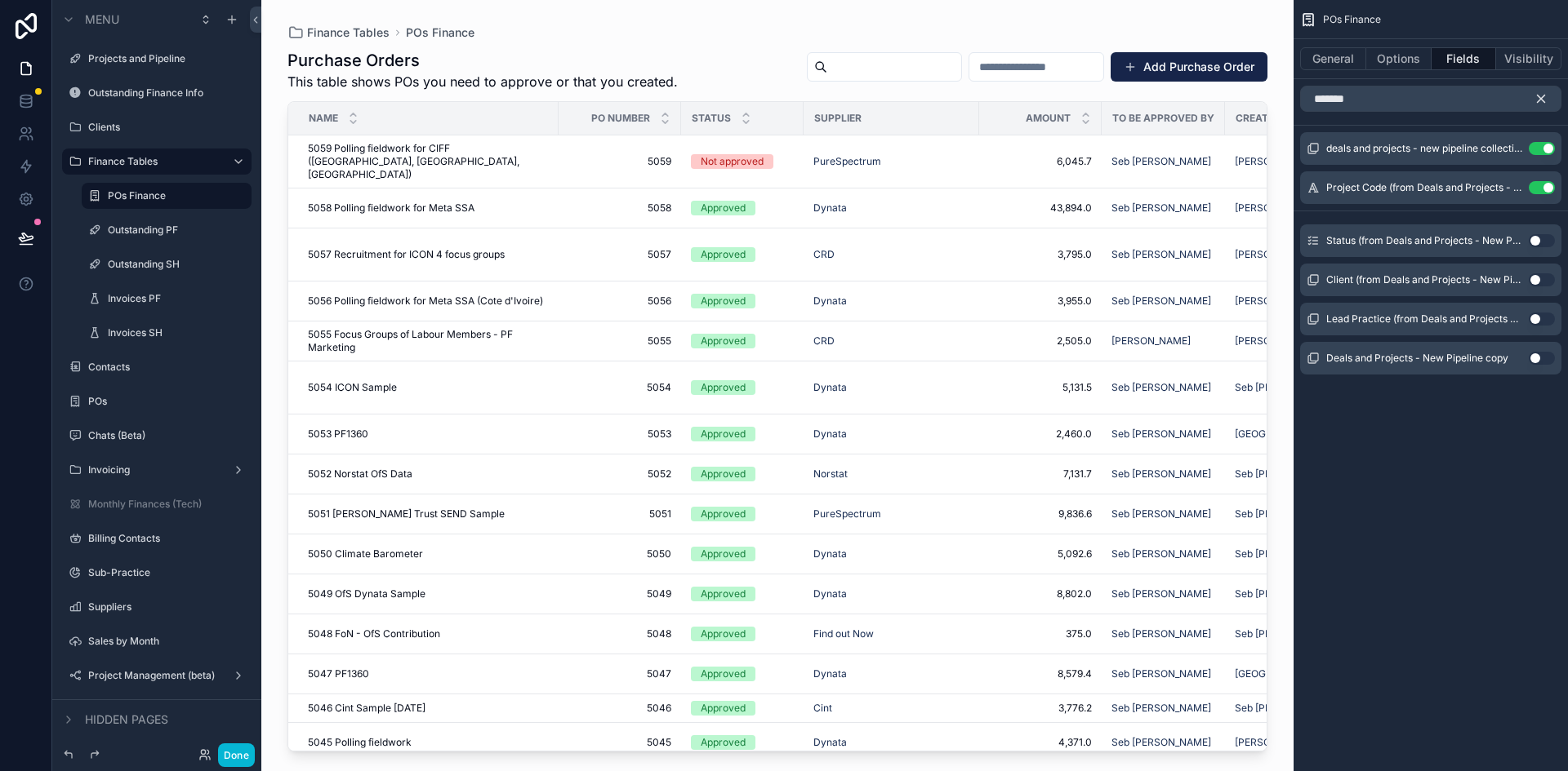
click at [1045, 94] on icon "scrollable content" at bounding box center [1541, 99] width 15 height 15
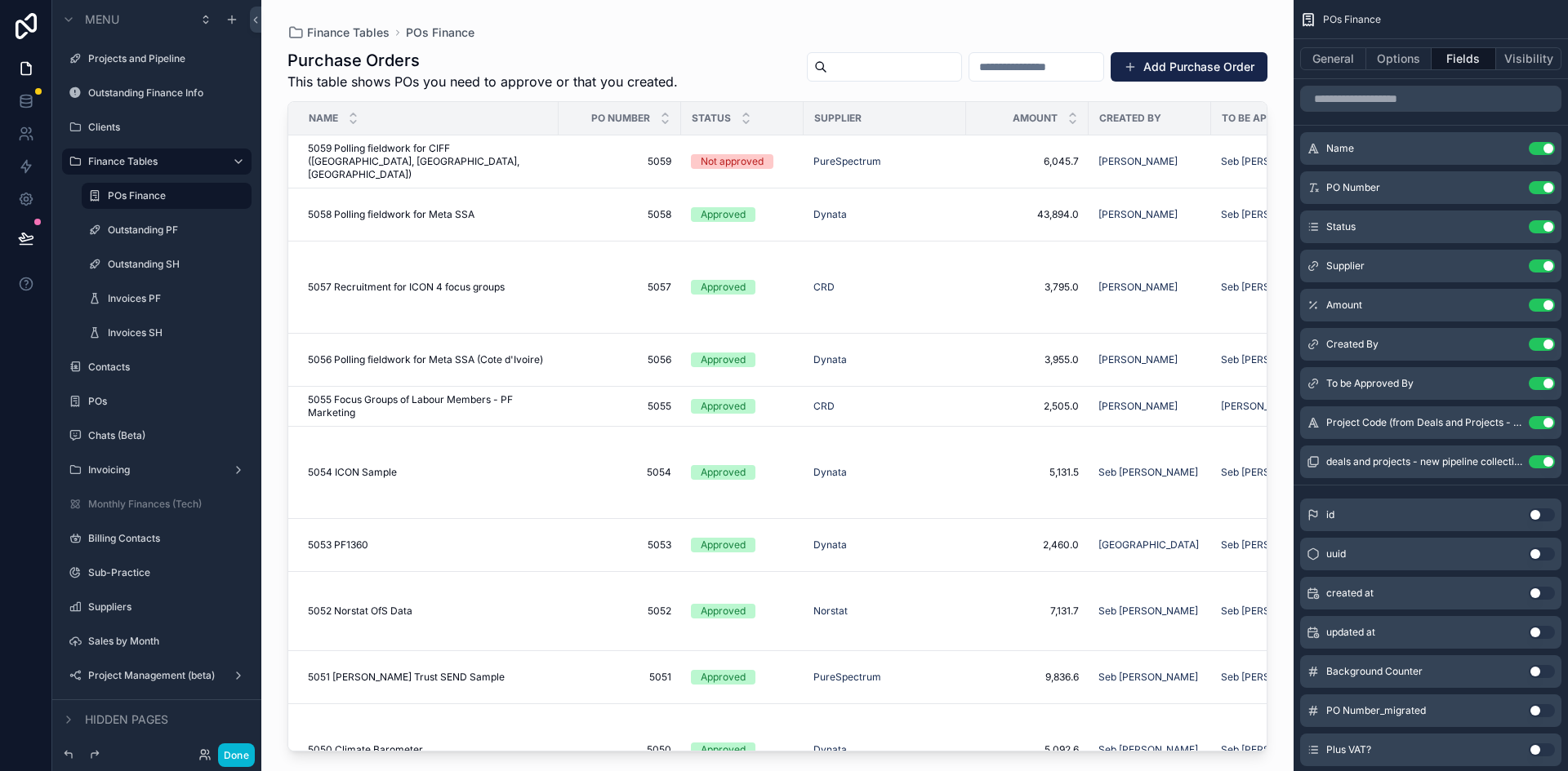
drag, startPoint x: 895, startPoint y: 746, endPoint x: 971, endPoint y: 746, distance: 76.0
click at [971, 542] on div "scrollable content" at bounding box center [777, 376] width 1033 height 752
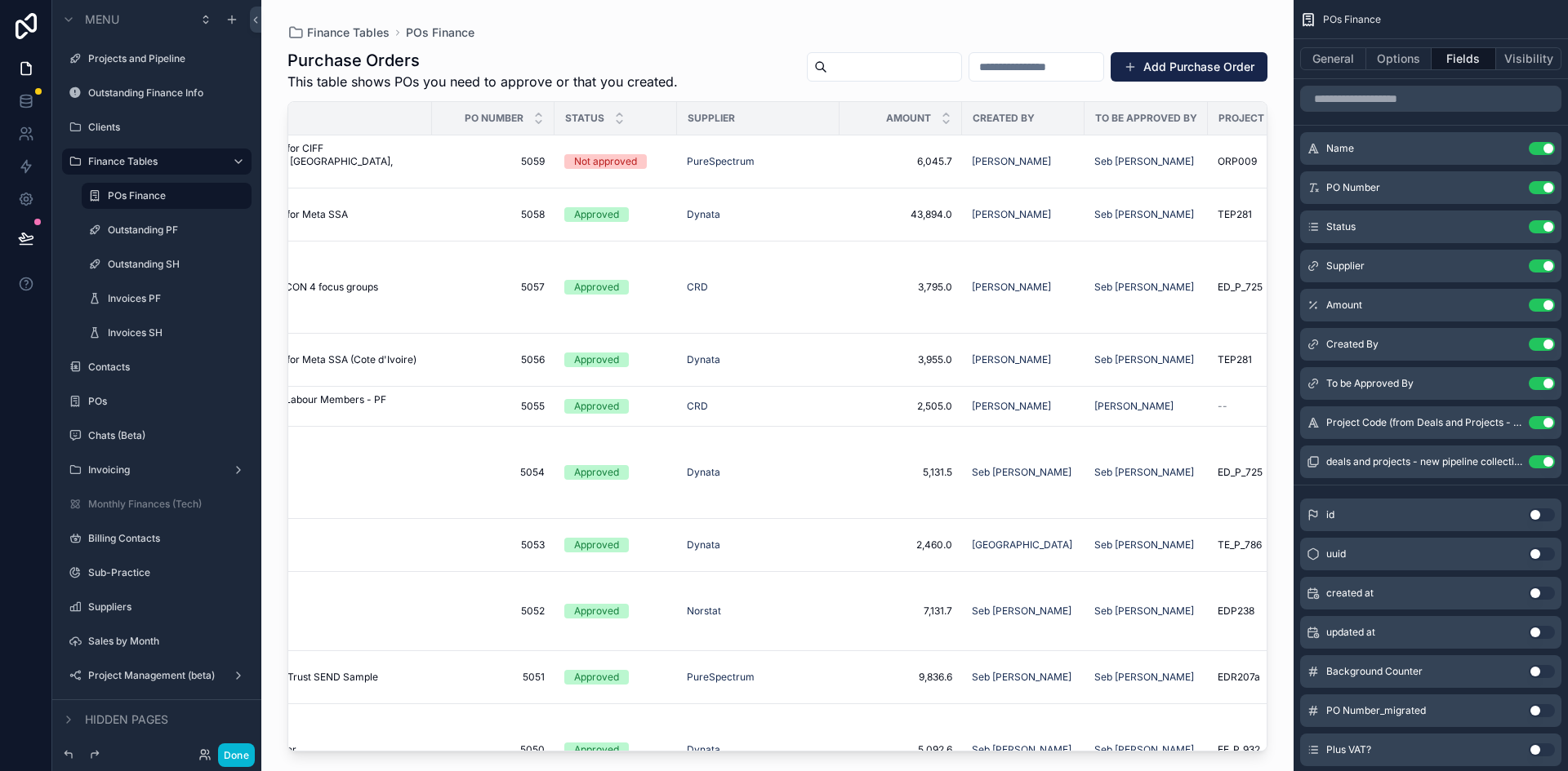
scroll to position [0, 128]
click at [824, 542] on div "PureSpectrum" at bounding box center [757, 678] width 143 height 13
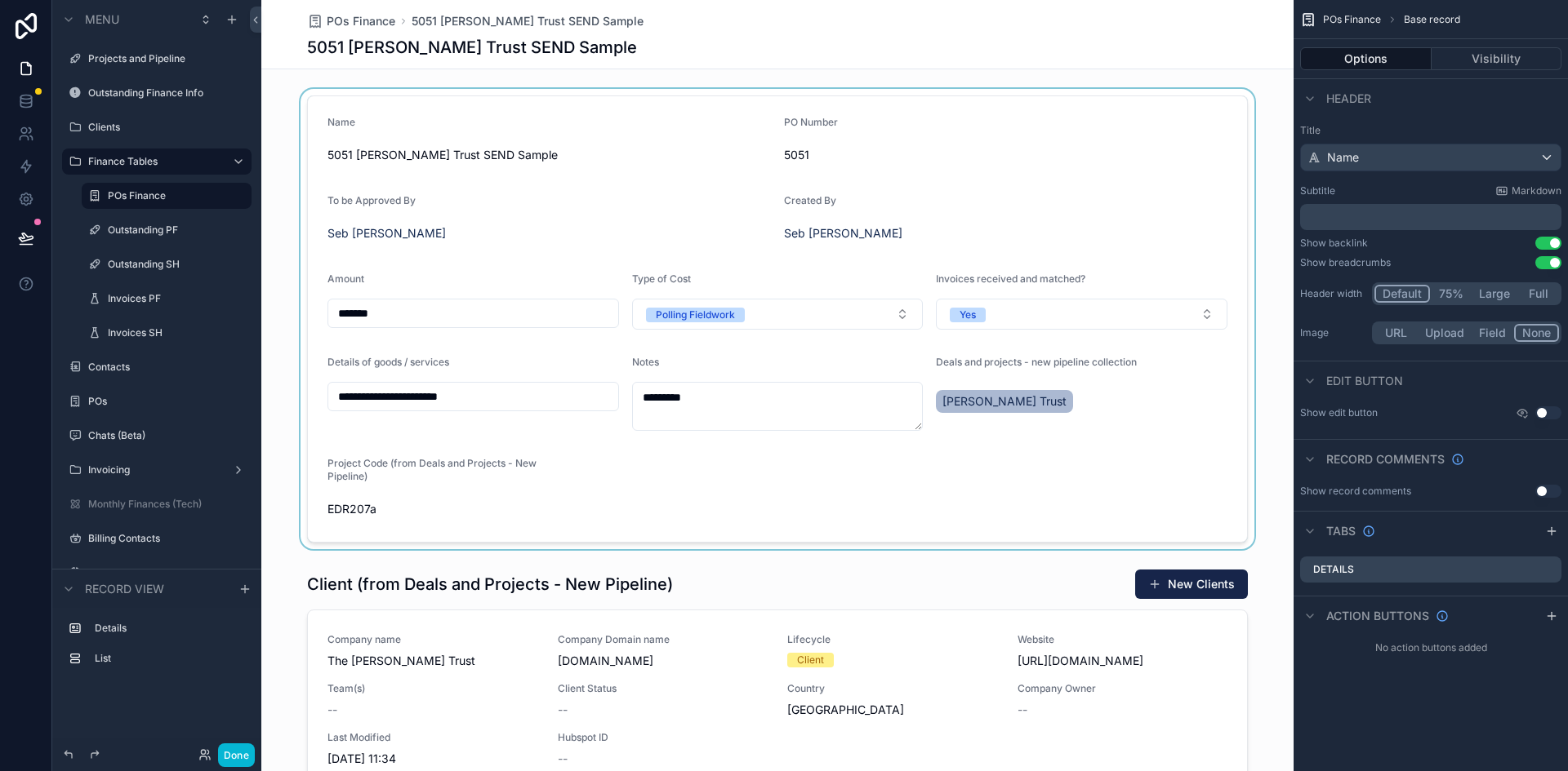
click at [371, 509] on div "scrollable content" at bounding box center [777, 318] width 1033 height 460
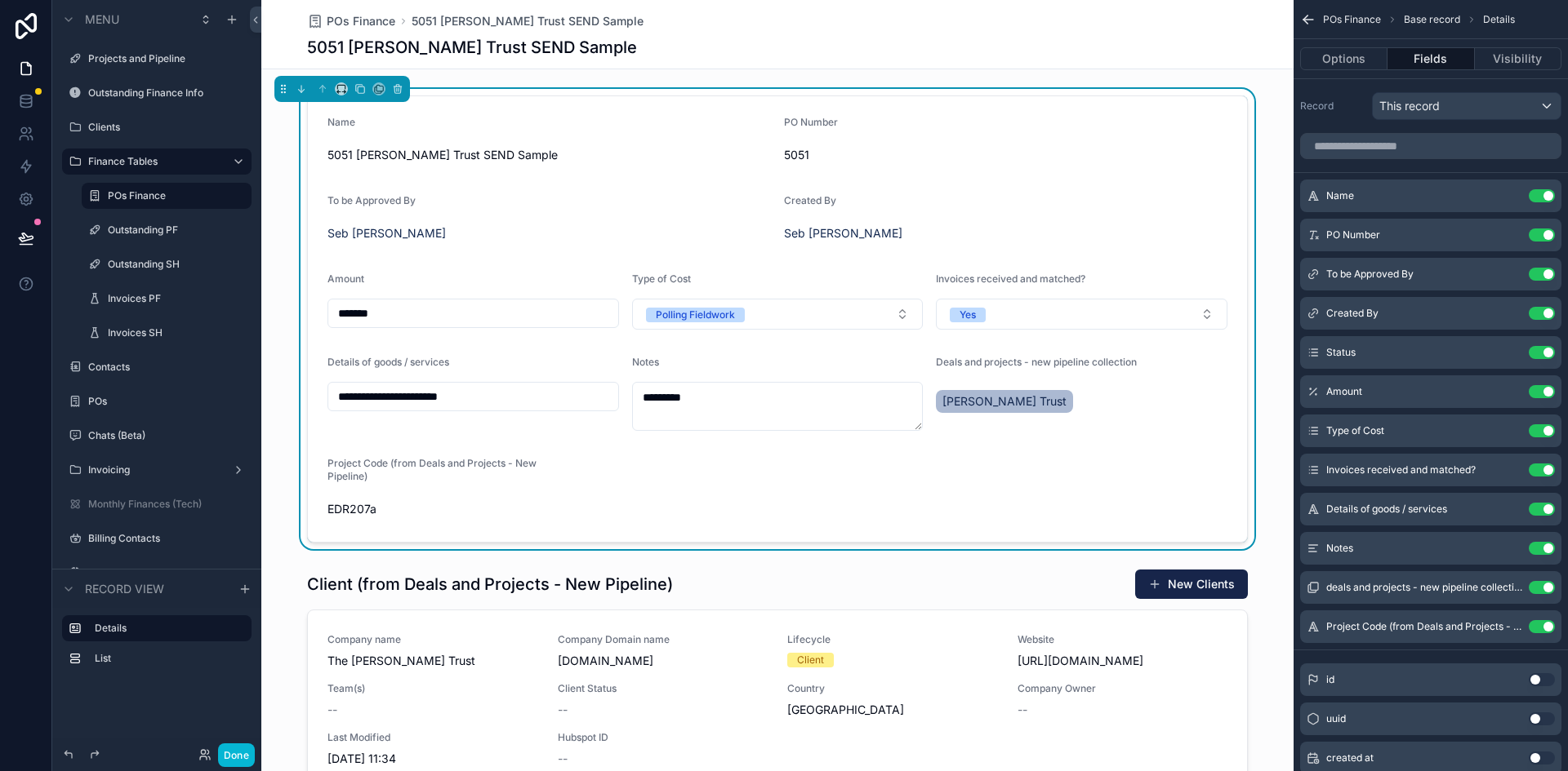
click at [358, 510] on span "EDR207a" at bounding box center [435, 509] width 216 height 17
click at [954, 402] on span "[PERSON_NAME] Trust" at bounding box center [1005, 402] width 124 height 17
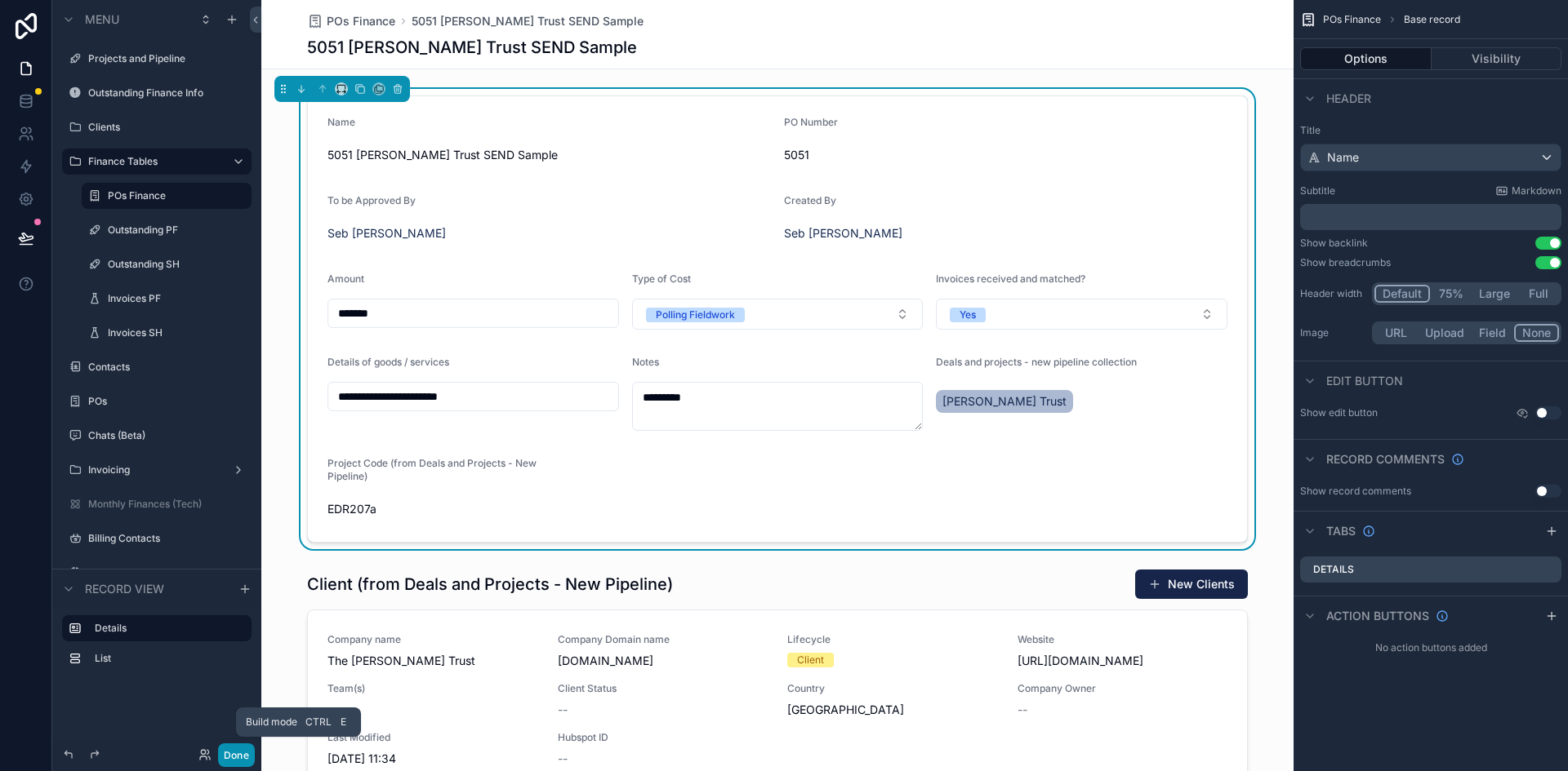
click at [237, 542] on button "Done" at bounding box center [236, 755] width 37 height 24
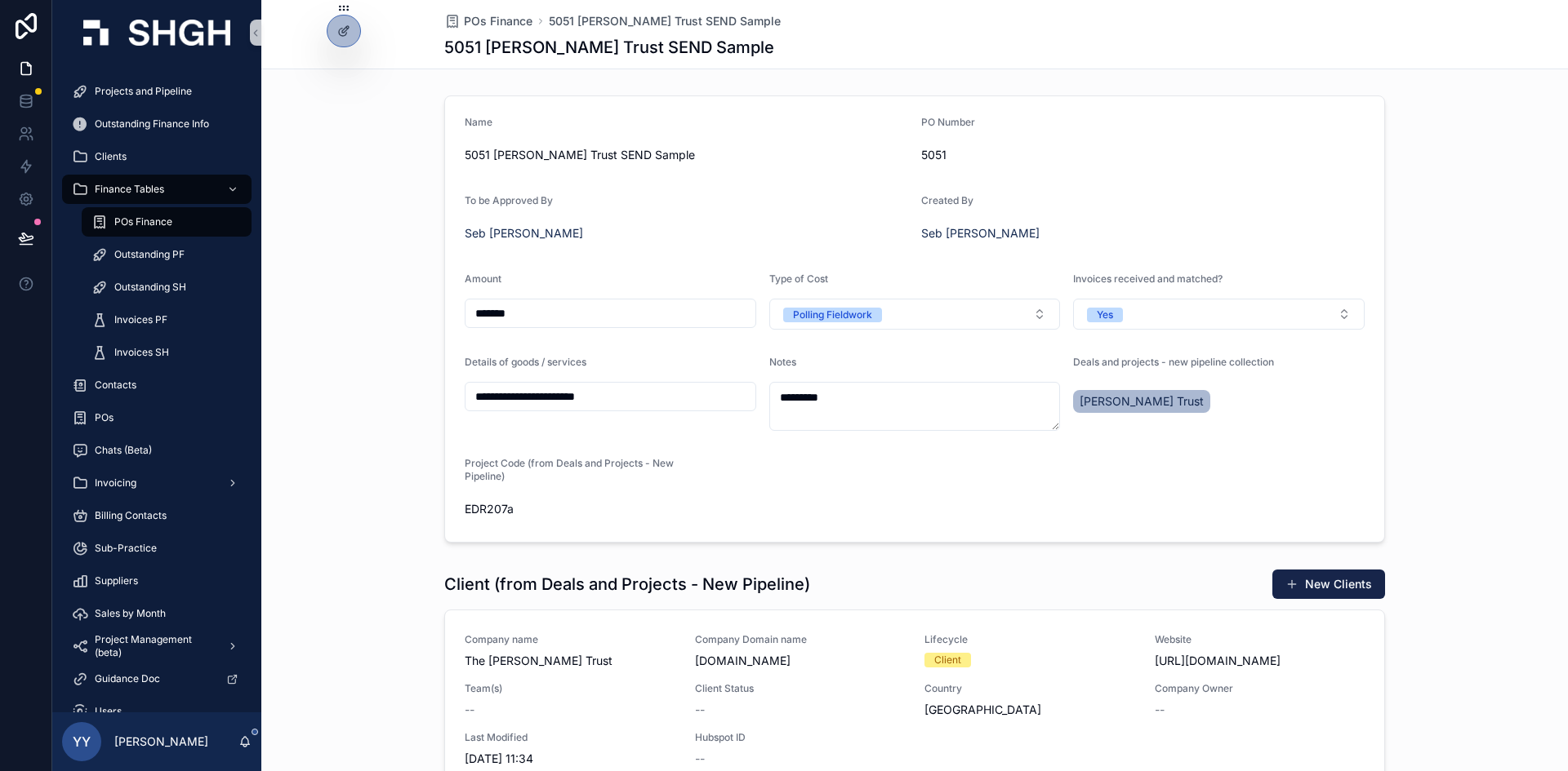
click at [136, 223] on span "POs Finance" at bounding box center [143, 222] width 58 height 13
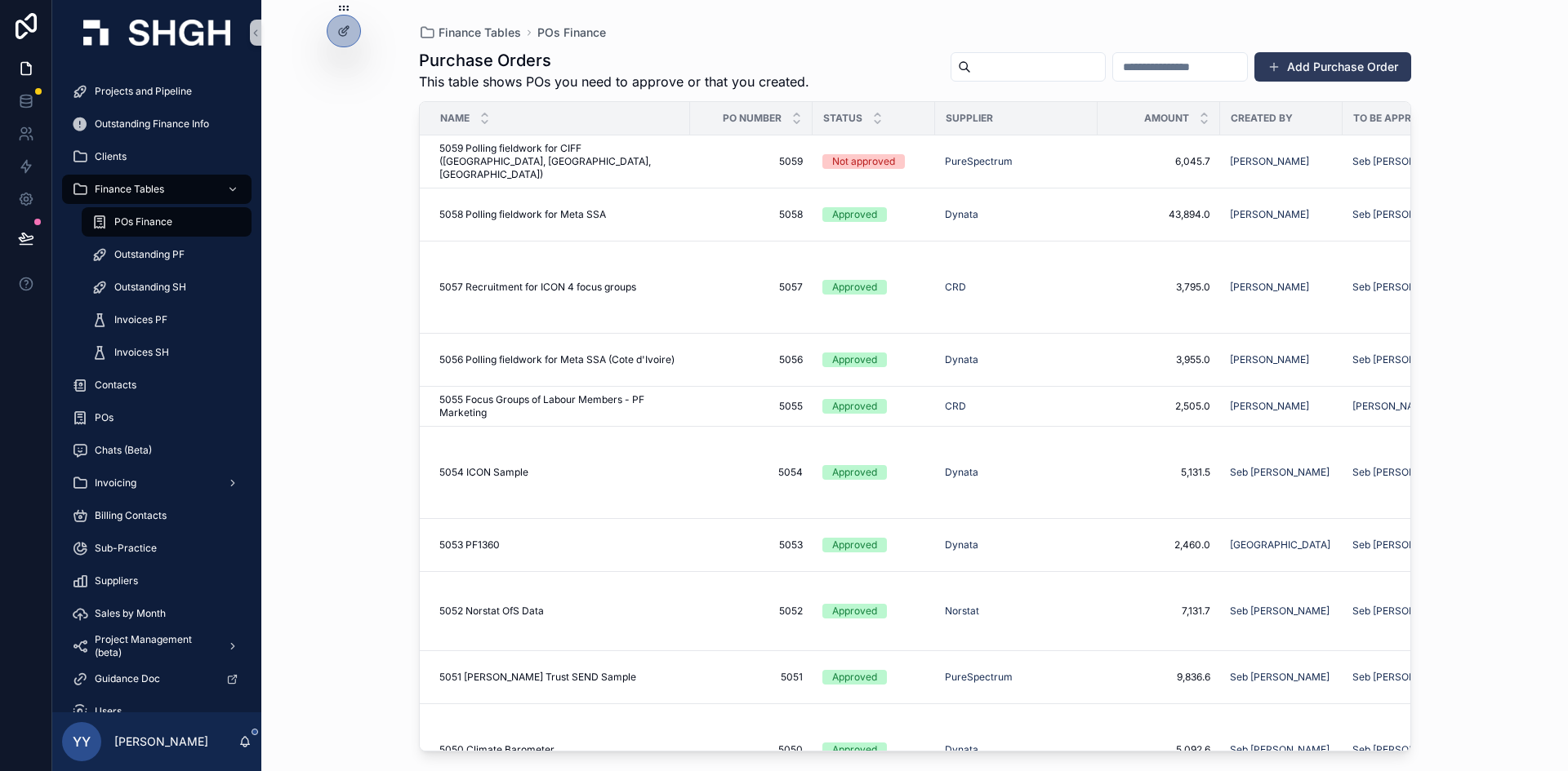
click at [1045, 67] on button "Add Purchase Order" at bounding box center [1332, 67] width 157 height 30
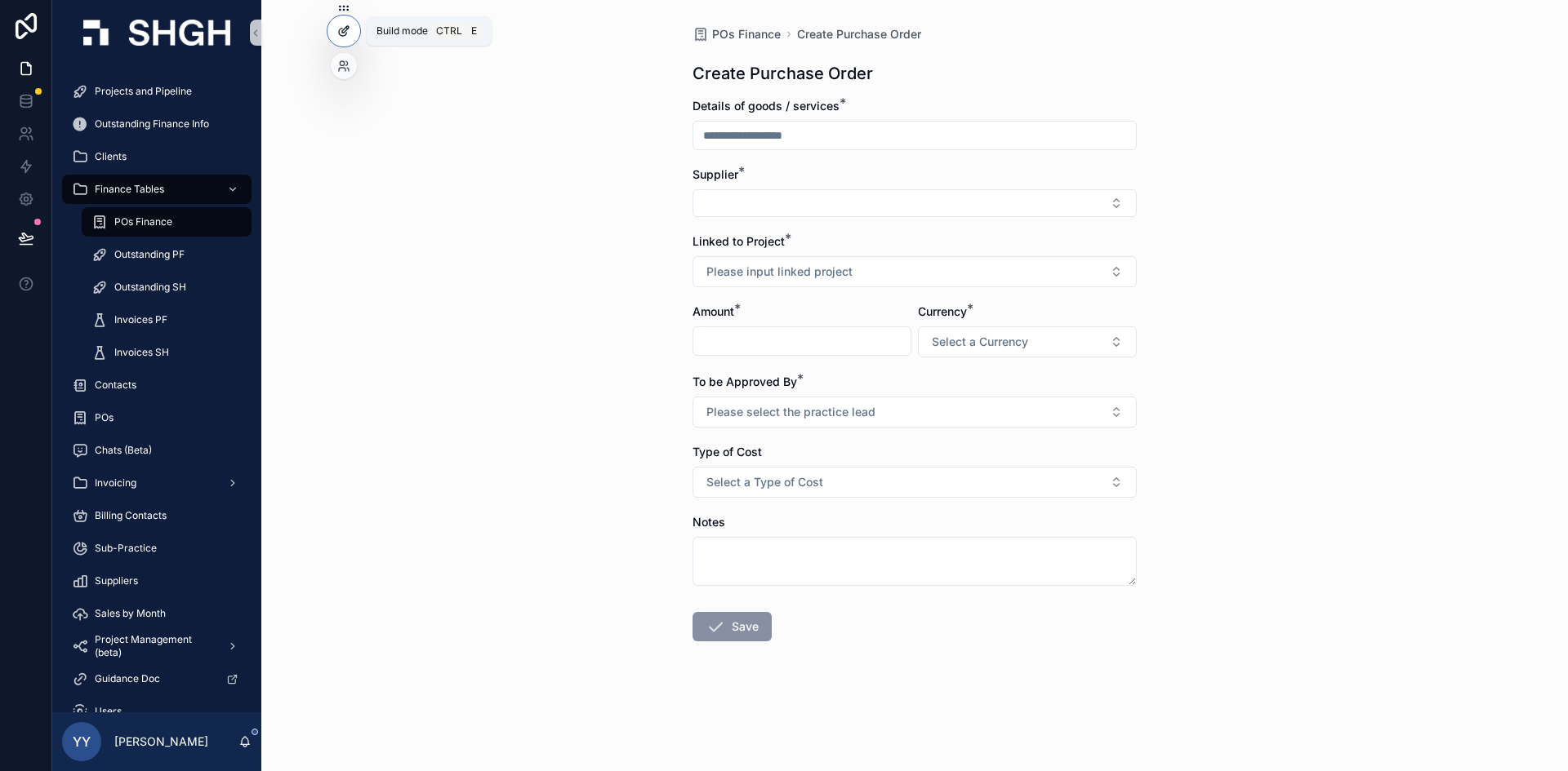
click at [348, 25] on icon at bounding box center [344, 31] width 13 height 13
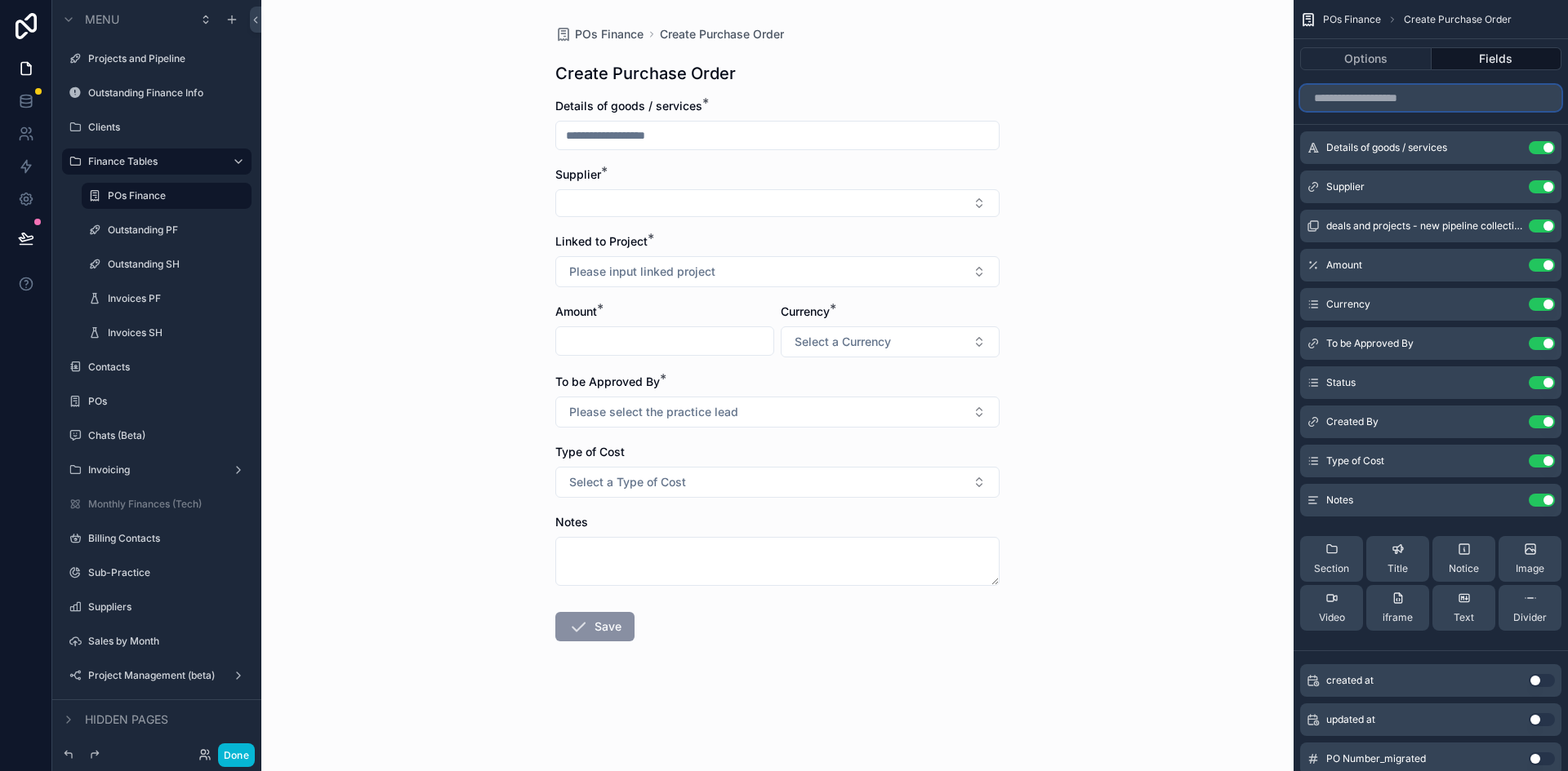
click at [1045, 93] on input "scrollable content" at bounding box center [1431, 98] width 261 height 26
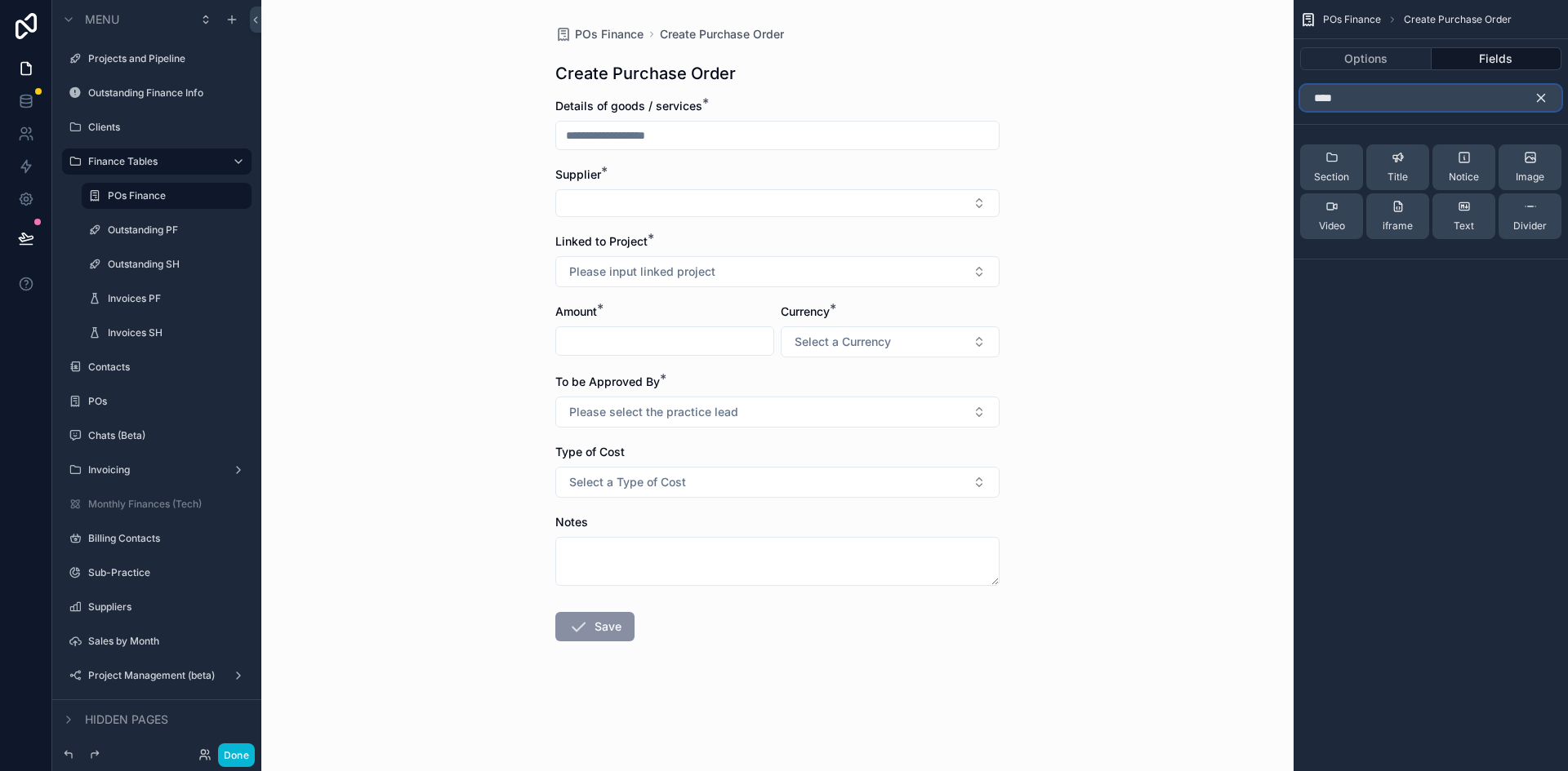
type input "****"
click at [1045, 93] on icon "scrollable content" at bounding box center [1541, 98] width 15 height 15
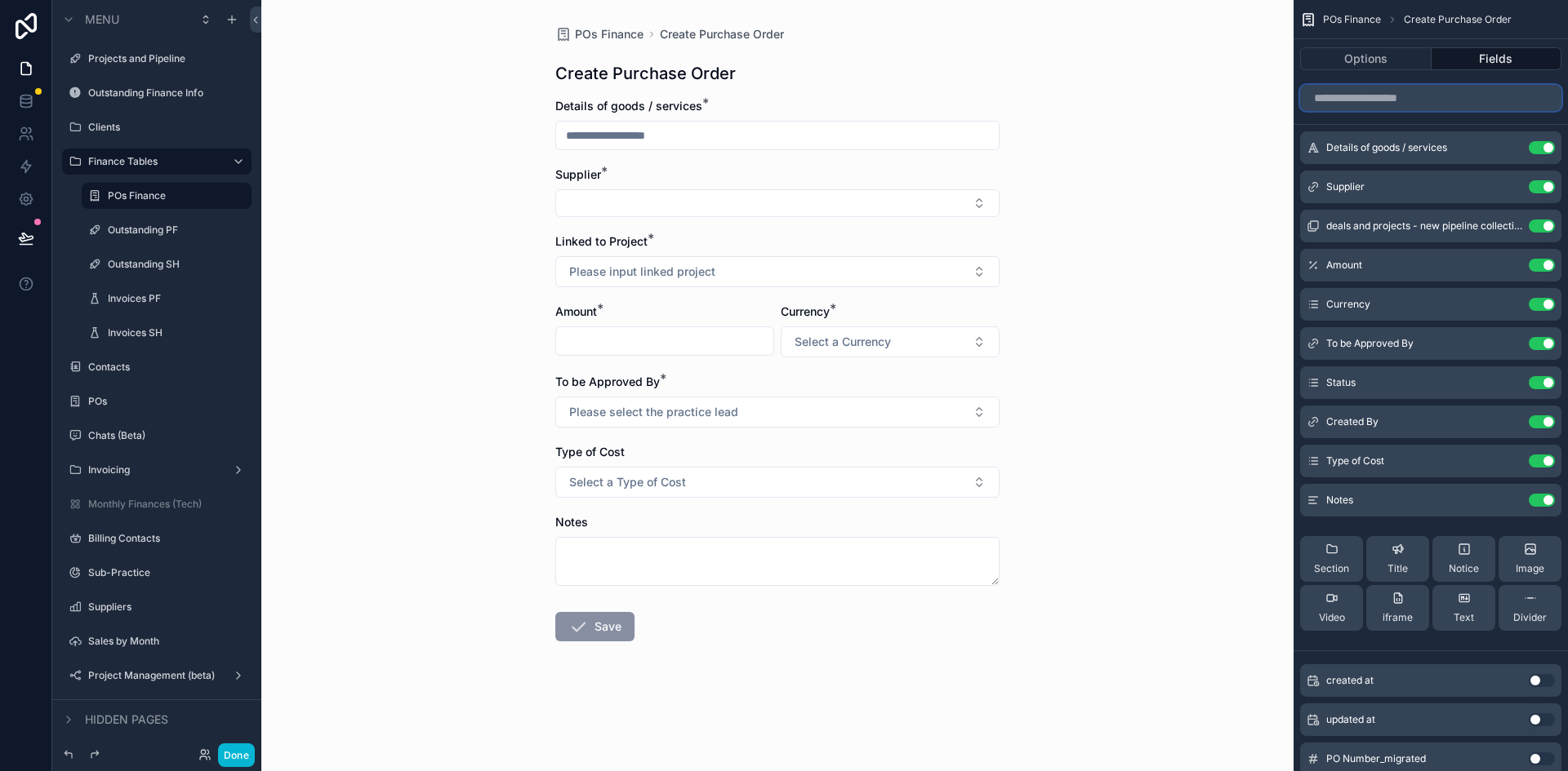
click at [1045, 91] on input "scrollable content" at bounding box center [1431, 98] width 261 height 26
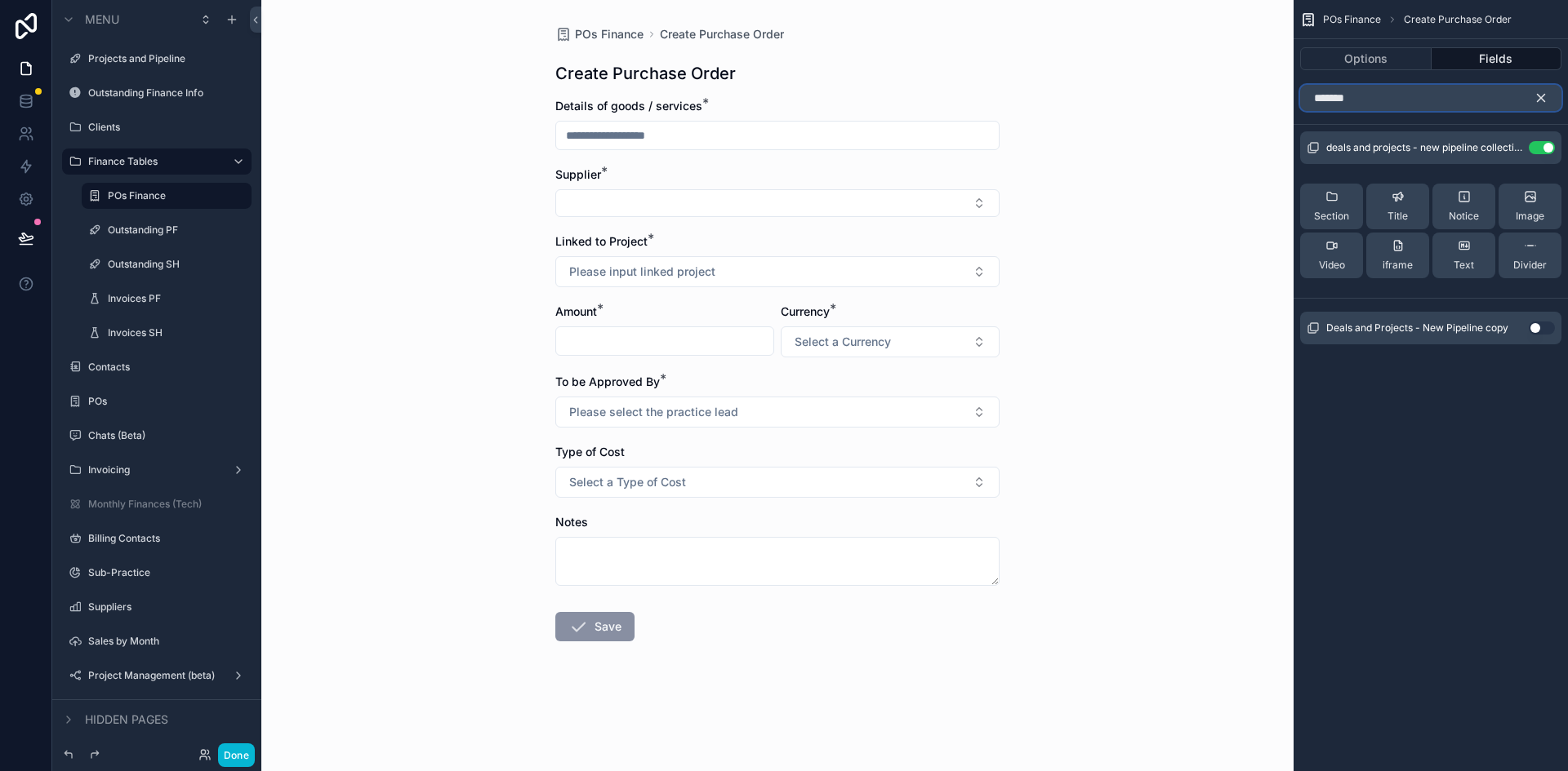
type input "*******"
click at [1045, 98] on icon "scrollable content" at bounding box center [1541, 98] width 15 height 15
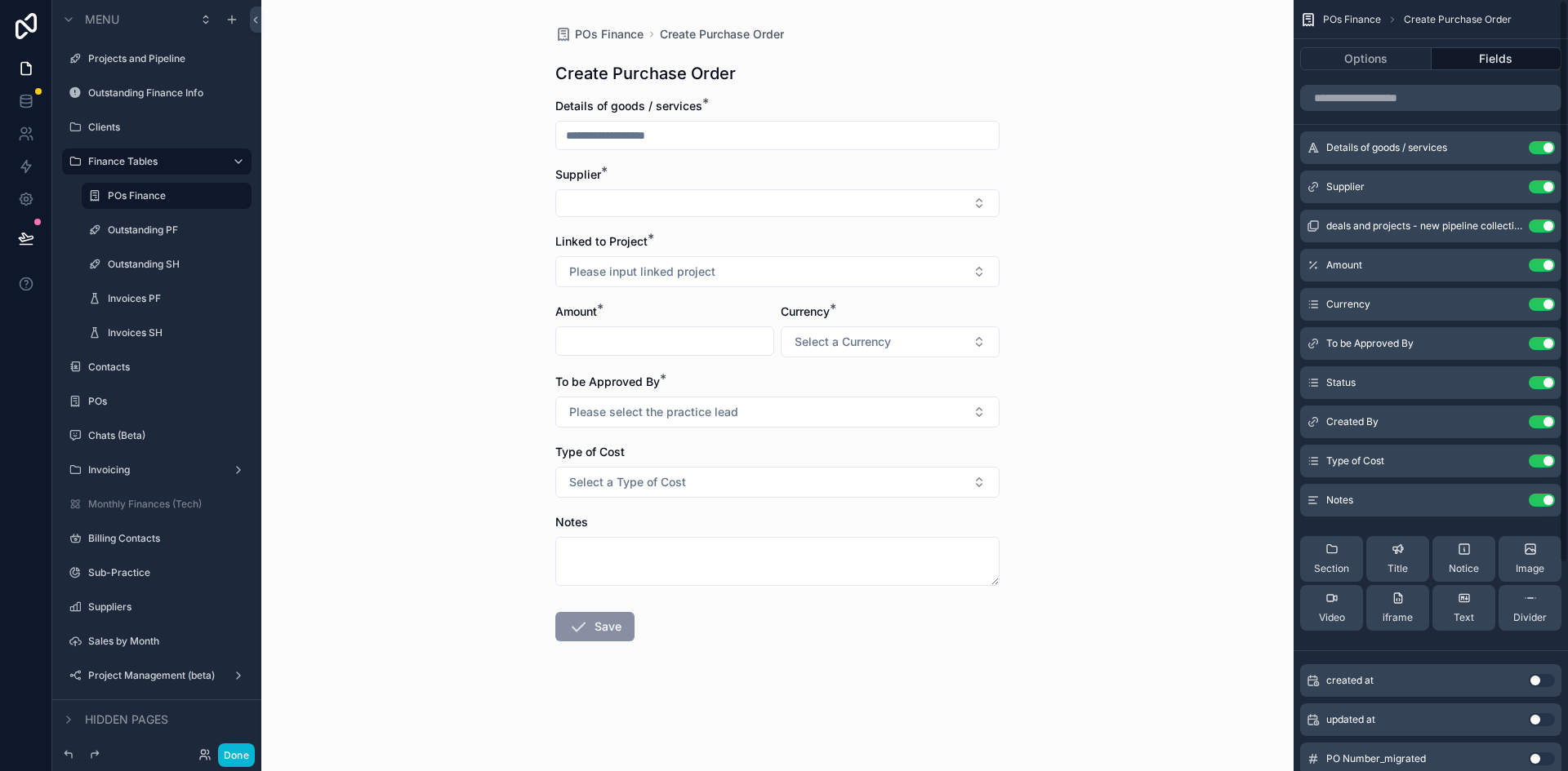
click at [1045, 55] on button "Fields" at bounding box center [1497, 58] width 131 height 23
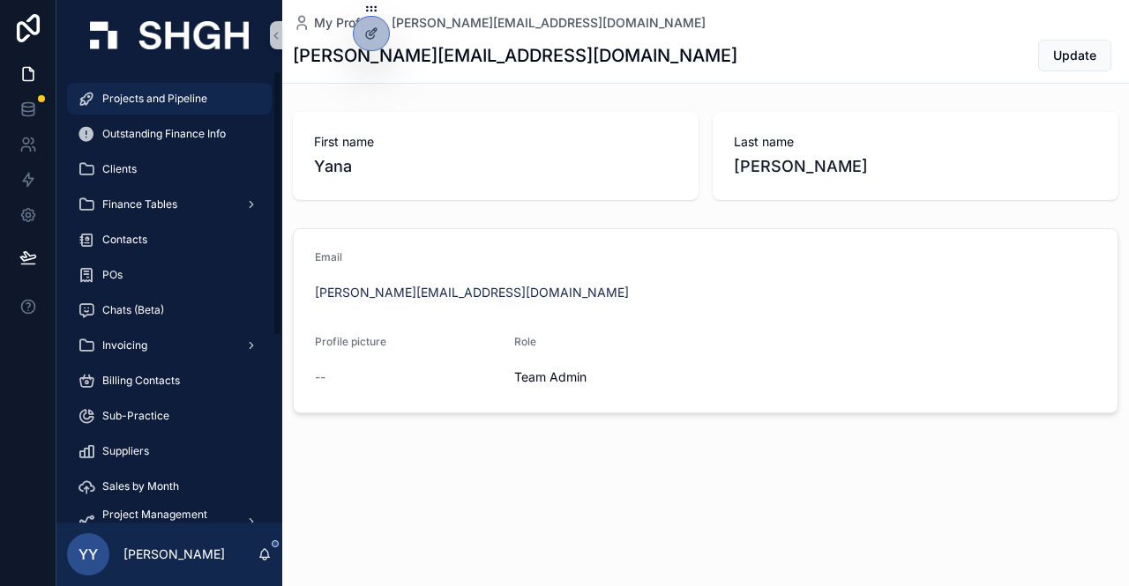
click at [182, 92] on span "Projects and Pipeline" at bounding box center [154, 99] width 105 height 14
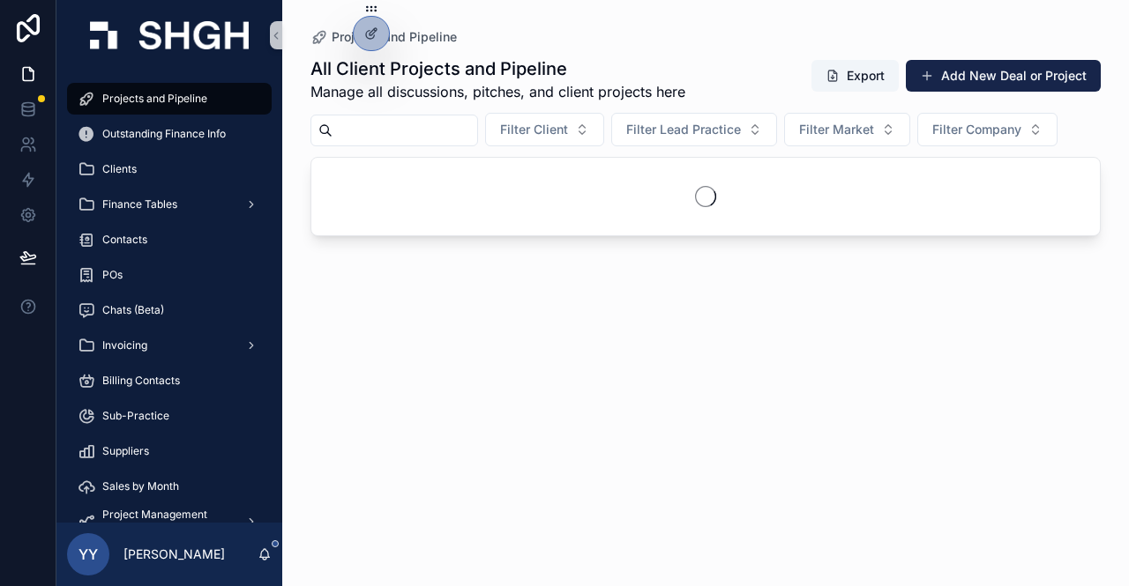
click at [385, 133] on input "scrollable content" at bounding box center [404, 130] width 145 height 25
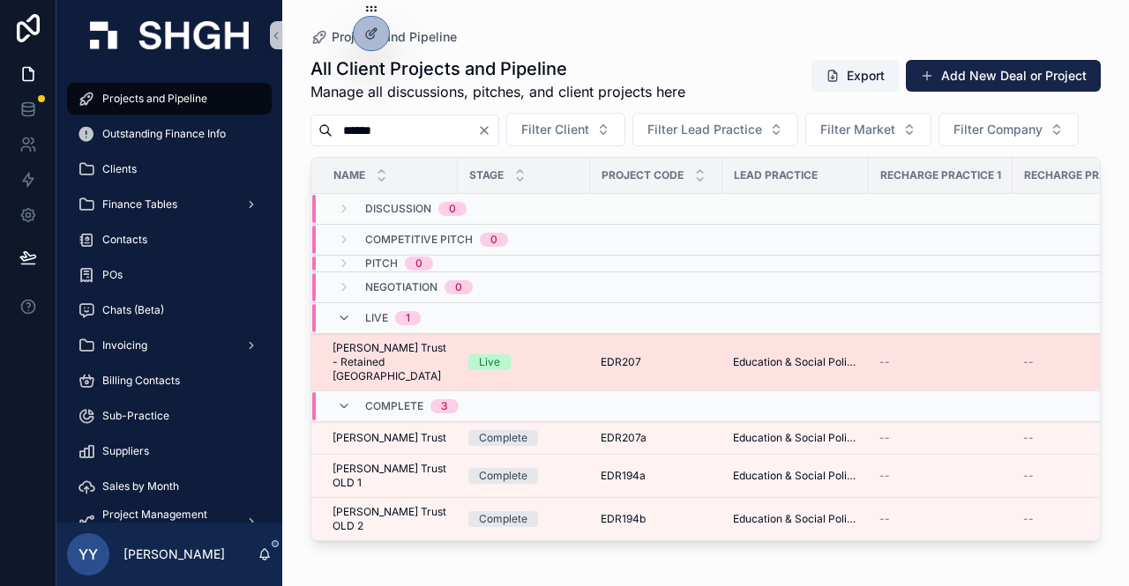
type input "******"
click at [441, 384] on span "Sutton Trust - Retained PA" at bounding box center [389, 362] width 115 height 42
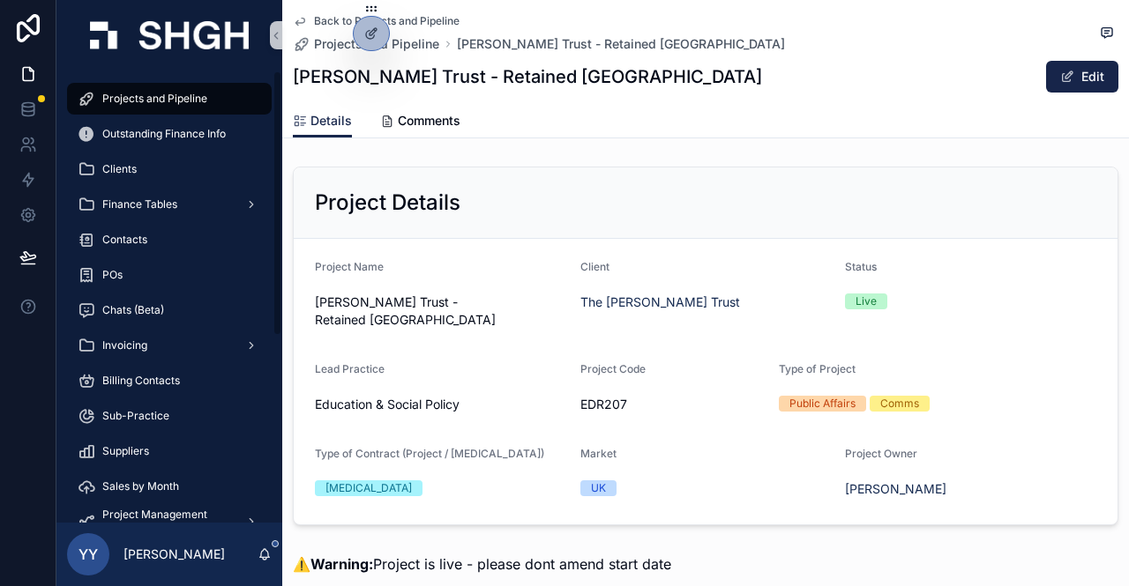
click at [194, 100] on span "Projects and Pipeline" at bounding box center [154, 99] width 105 height 14
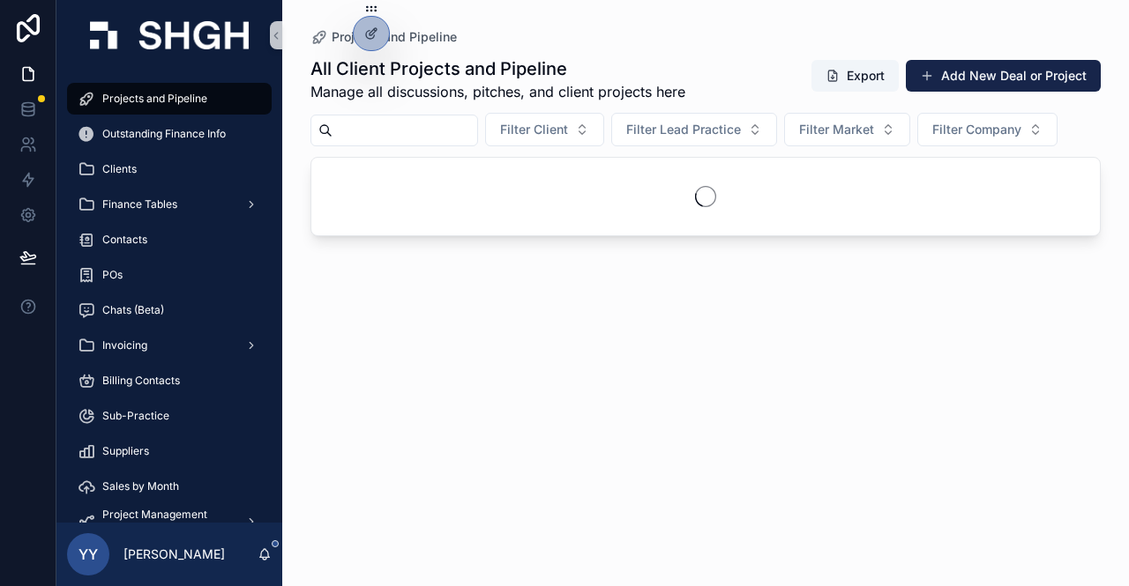
click at [459, 121] on input "scrollable content" at bounding box center [404, 130] width 145 height 25
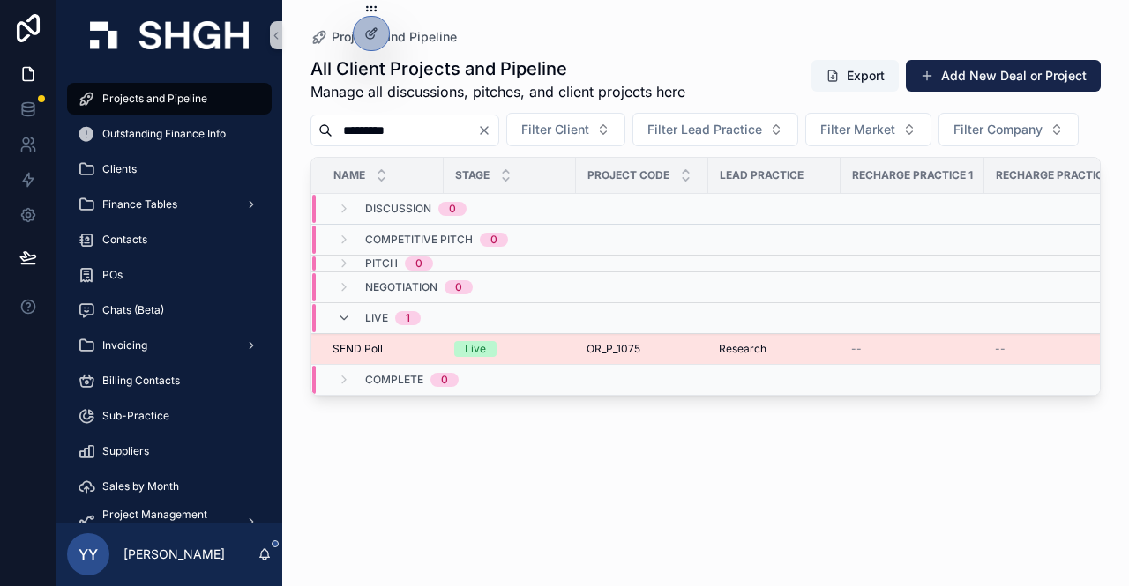
type input "*********"
click at [526, 357] on div "Live" at bounding box center [509, 349] width 111 height 16
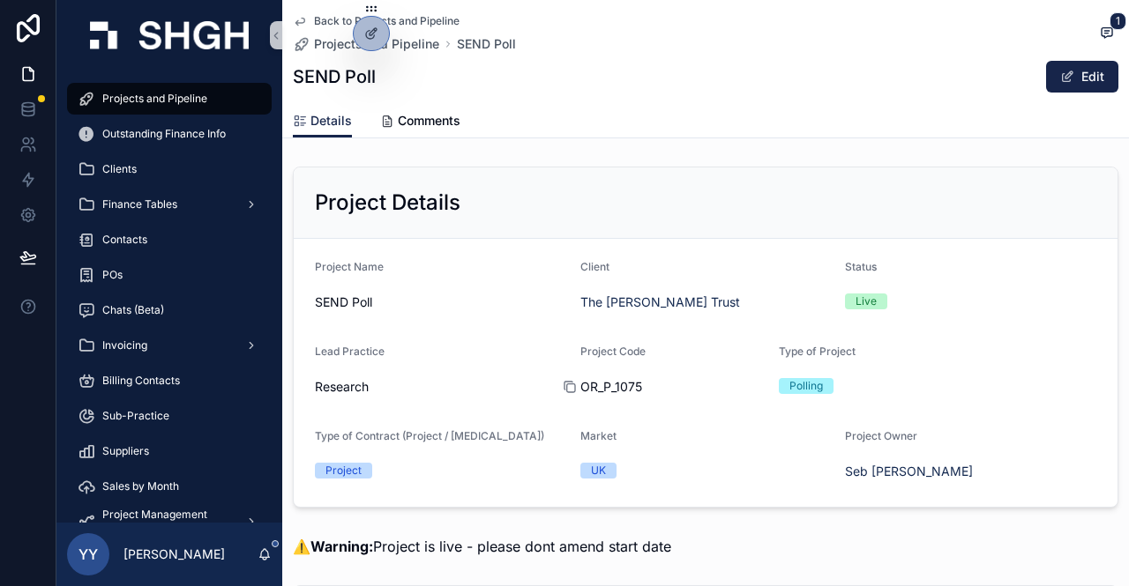
click at [564, 382] on icon "scrollable content" at bounding box center [568, 386] width 8 height 8
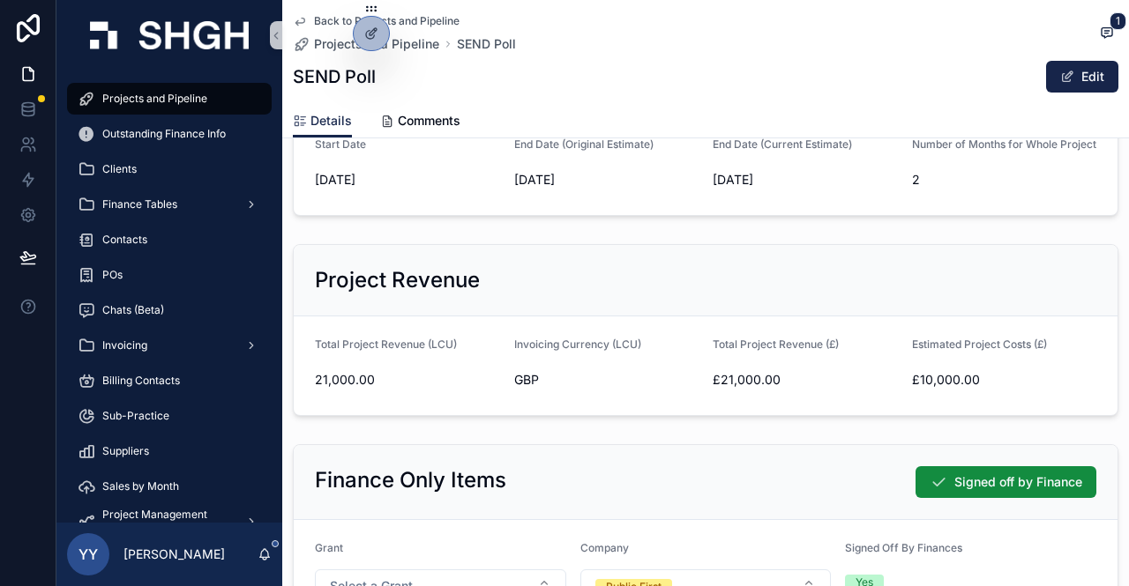
scroll to position [617, 0]
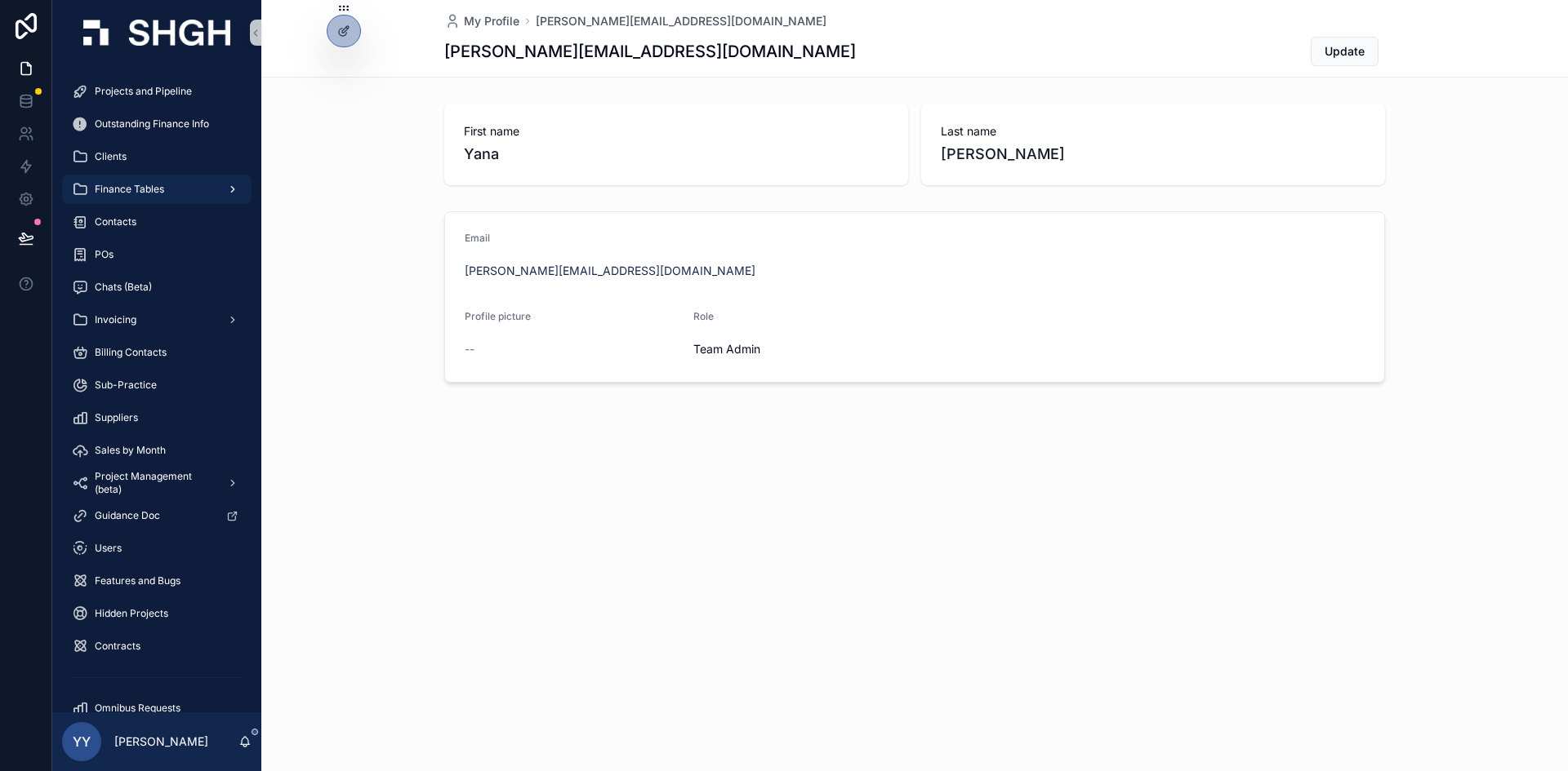
click at [139, 193] on span "Finance Tables" at bounding box center [129, 190] width 69 height 13
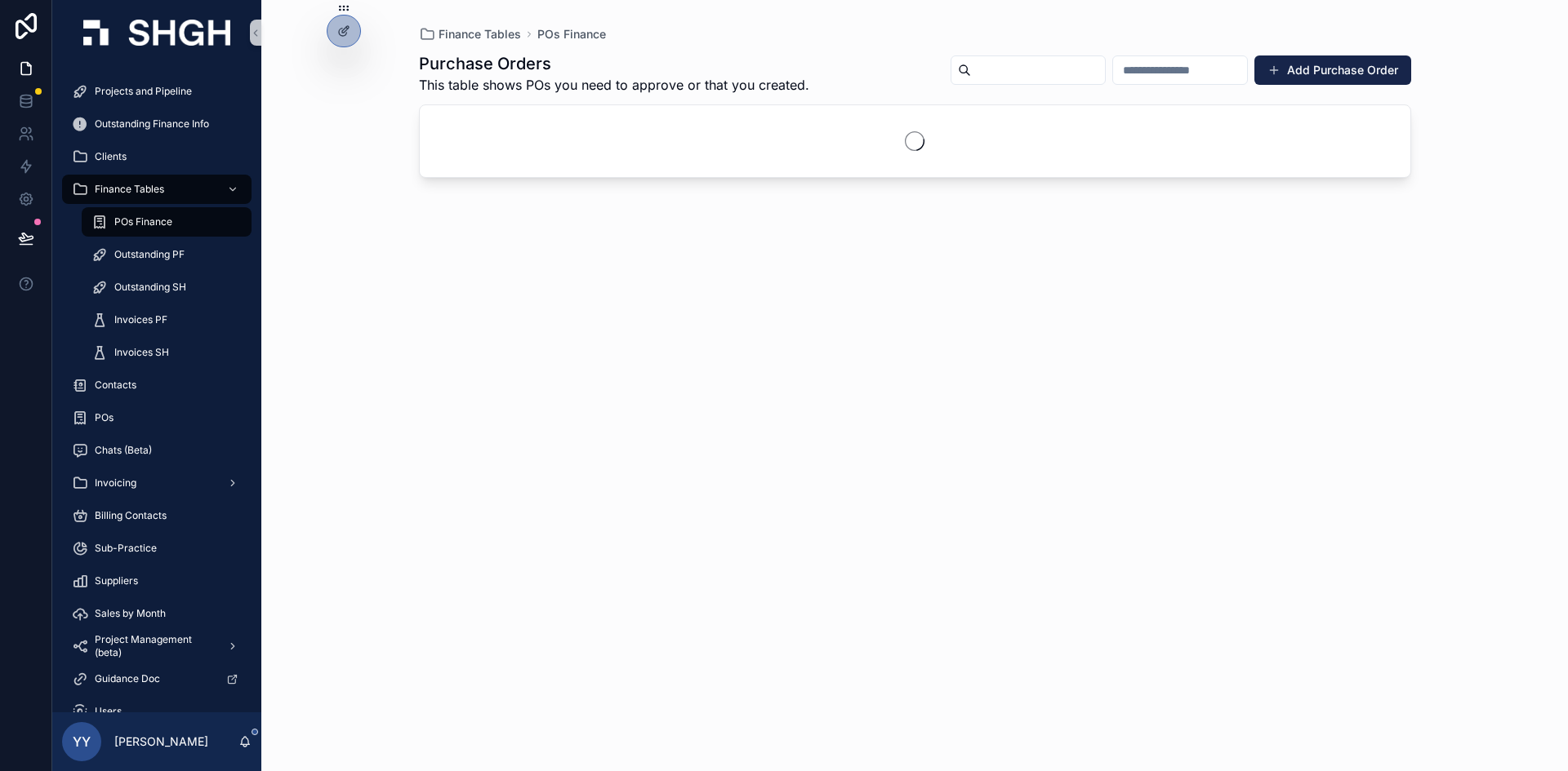
click at [139, 222] on span "POs Finance" at bounding box center [143, 222] width 58 height 13
click at [1351, 77] on button "Add Purchase Order" at bounding box center [1332, 70] width 157 height 30
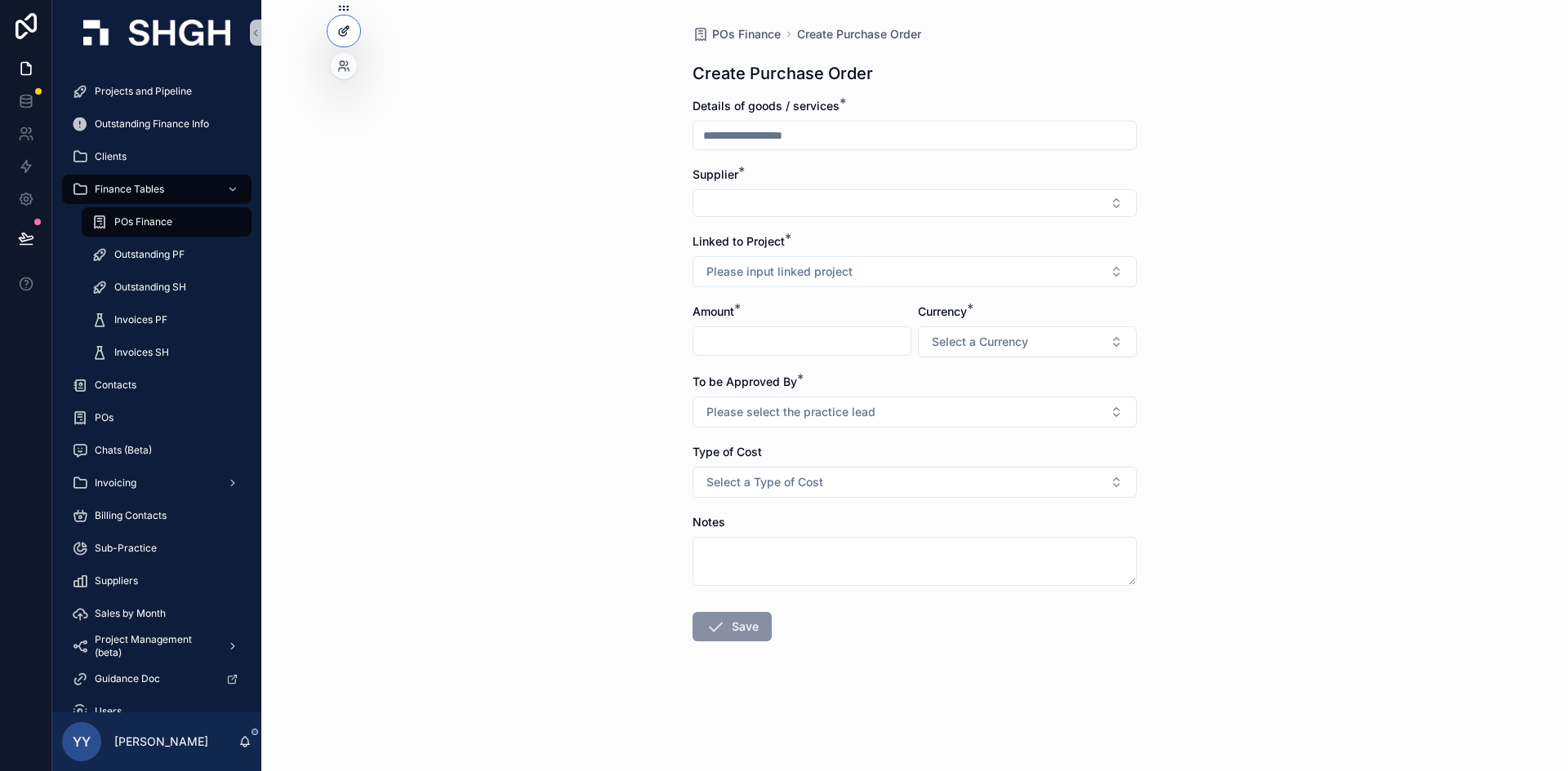
click at [350, 29] on div at bounding box center [344, 31] width 32 height 31
click at [764, 280] on button "Please input linked project" at bounding box center [915, 272] width 445 height 31
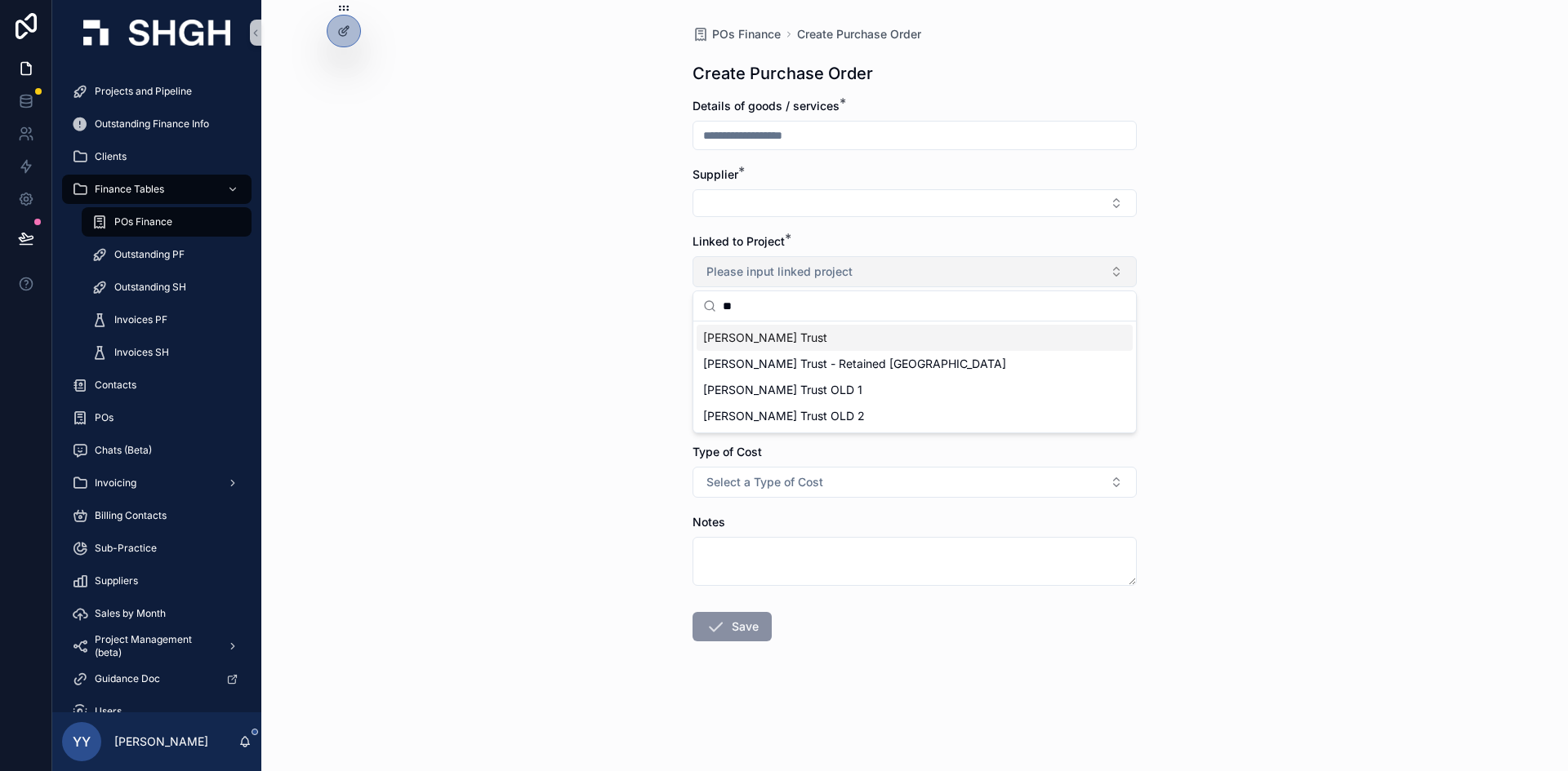
type input "*"
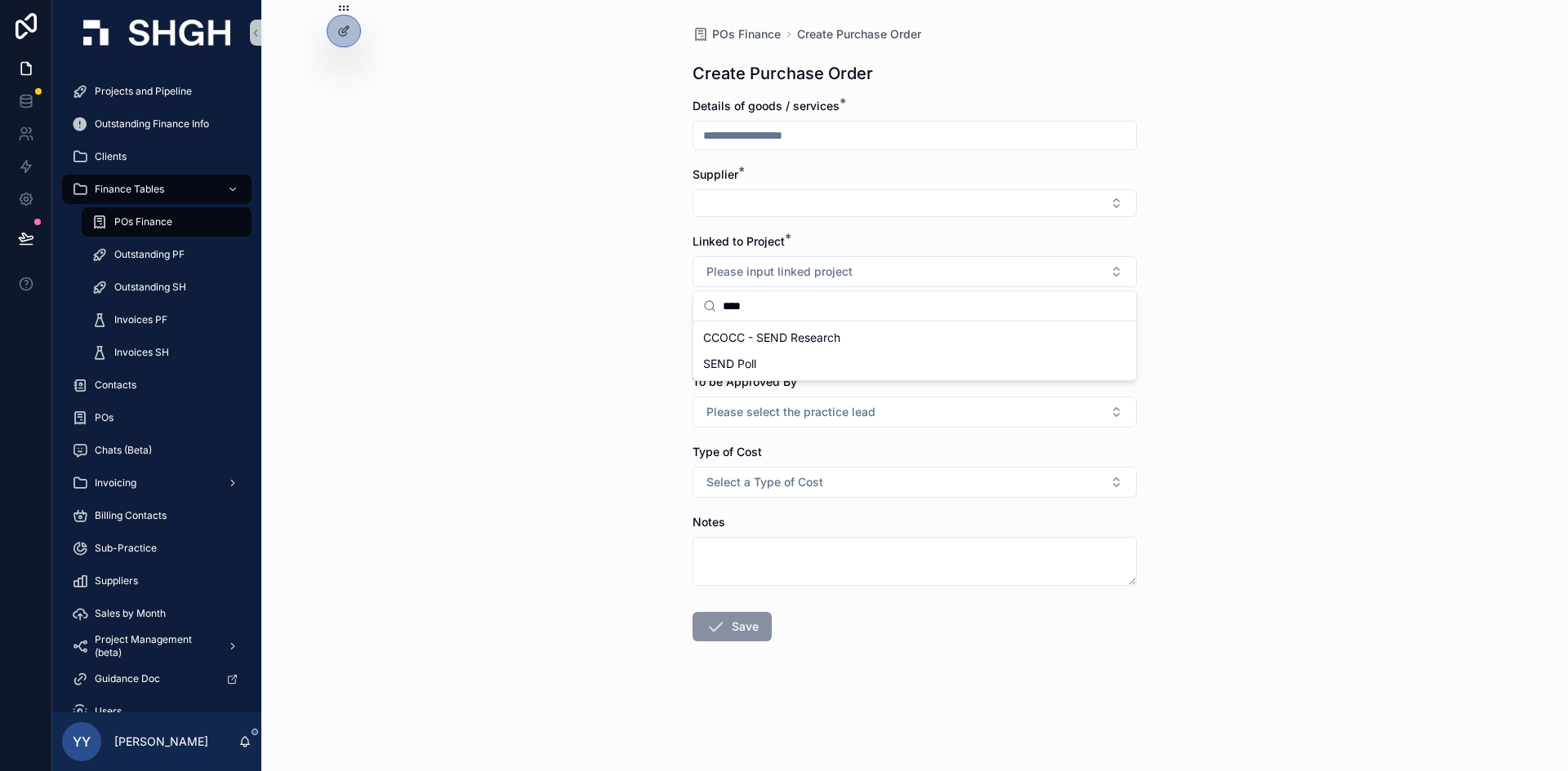
type input "****"
click at [513, 314] on div "POs Finance Create Purchase Order Create Purchase Order Details of goods / serv…" at bounding box center [914, 385] width 1307 height 771
click at [93, 95] on div "Projects and Pipeline" at bounding box center [157, 92] width 169 height 26
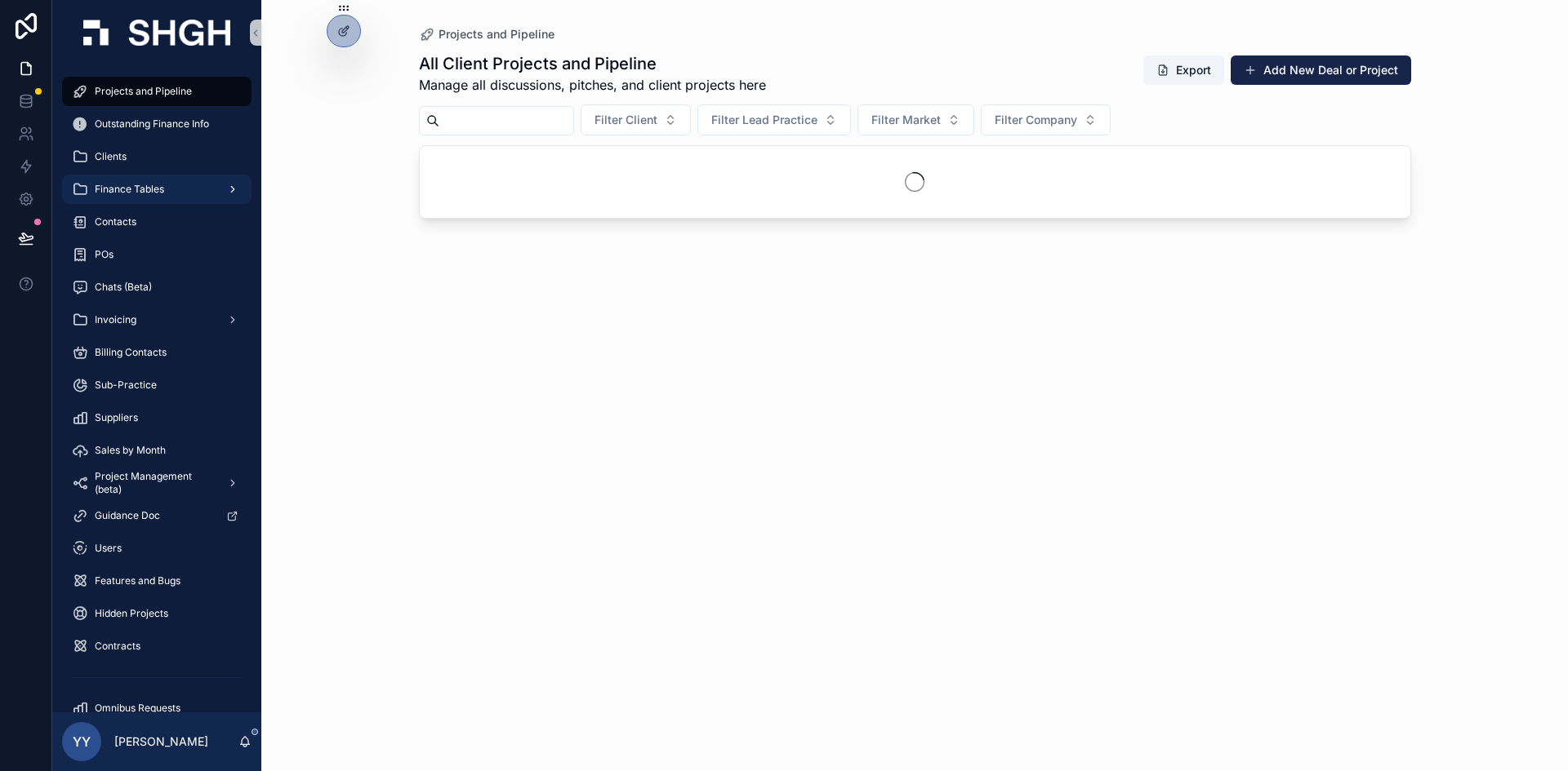
click at [144, 183] on span "Finance Tables" at bounding box center [129, 190] width 69 height 13
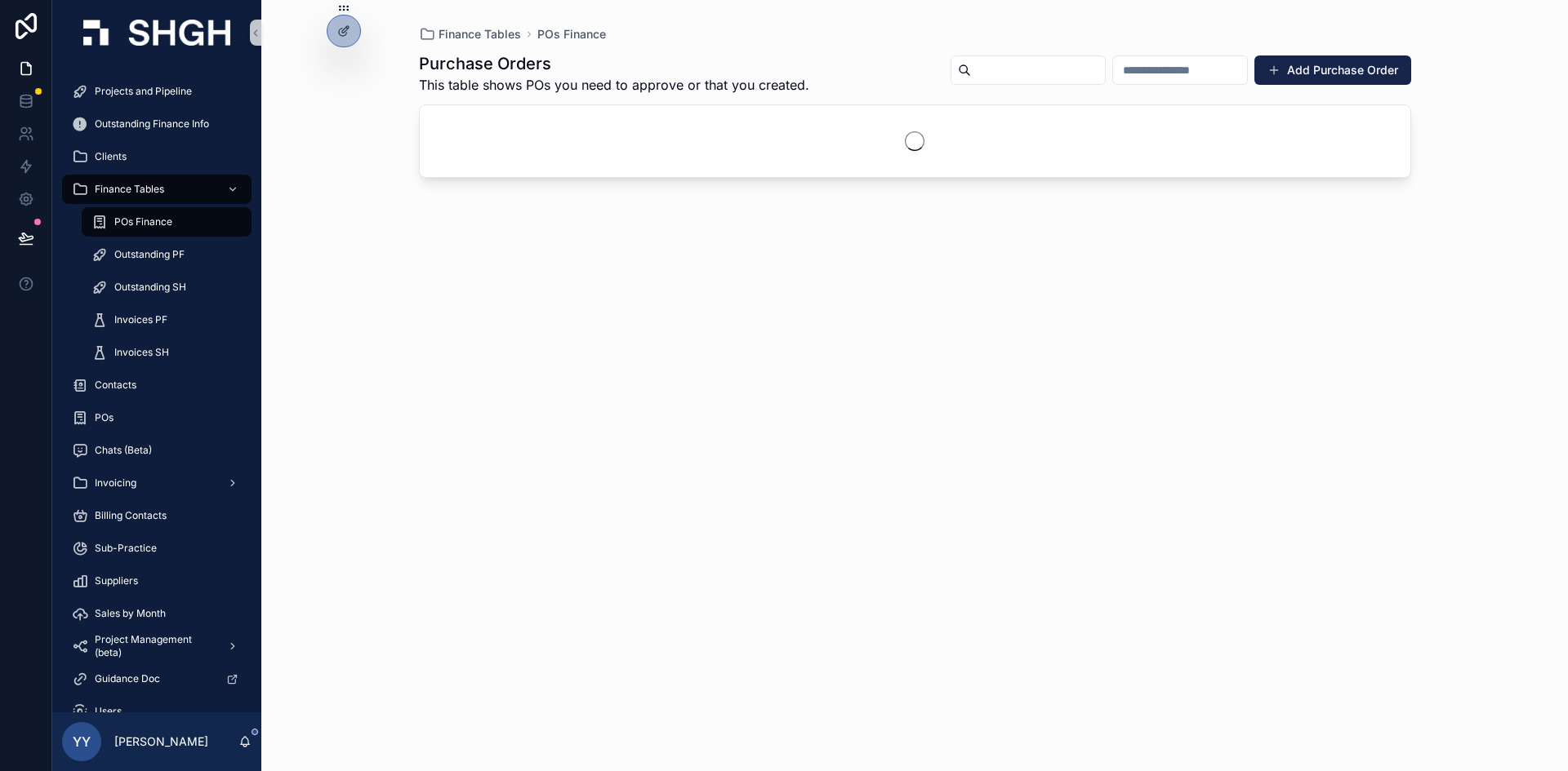
click at [152, 224] on span "POs Finance" at bounding box center [143, 222] width 58 height 13
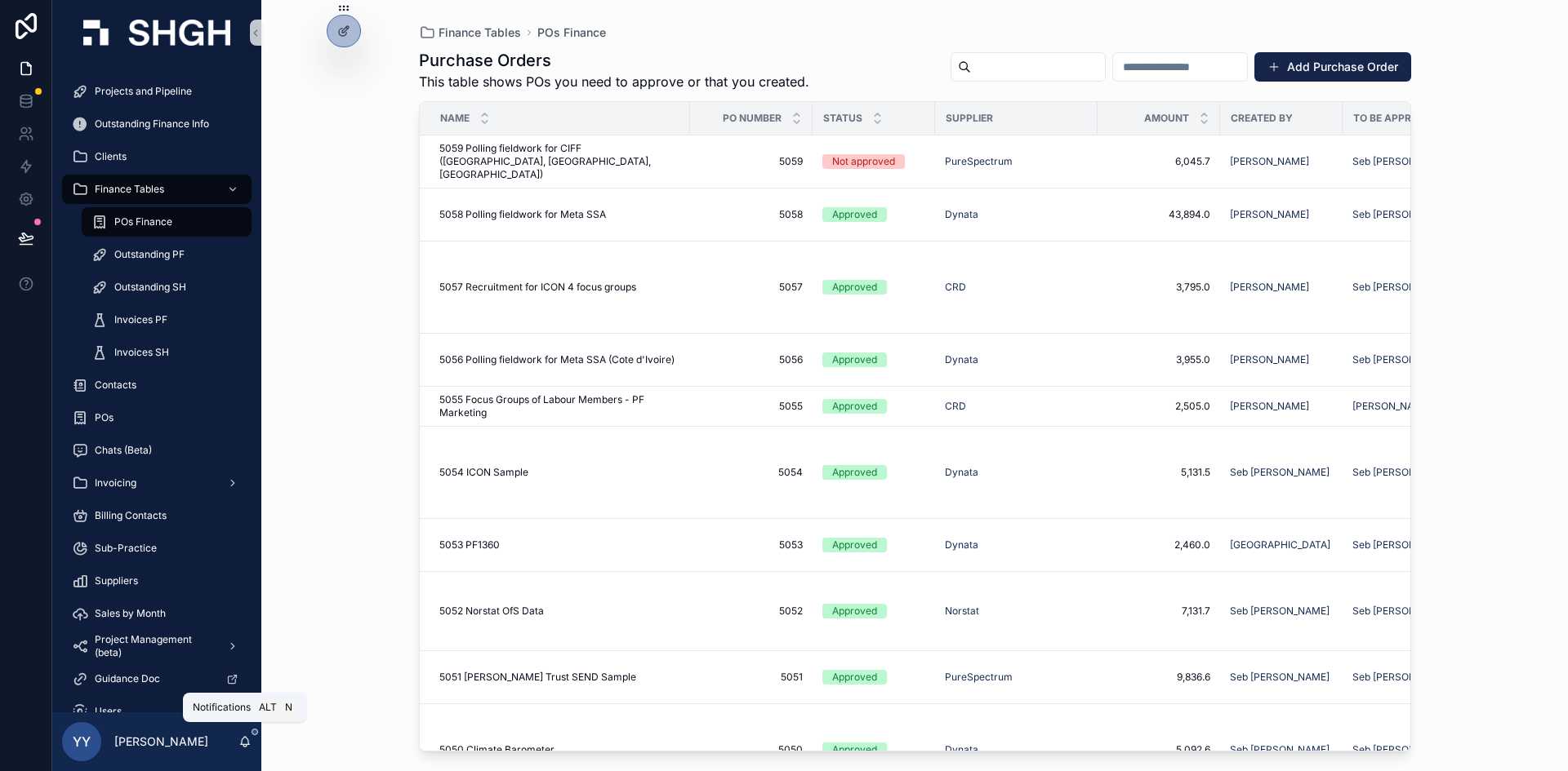
click at [248, 744] on icon "scrollable content" at bounding box center [245, 740] width 9 height 7
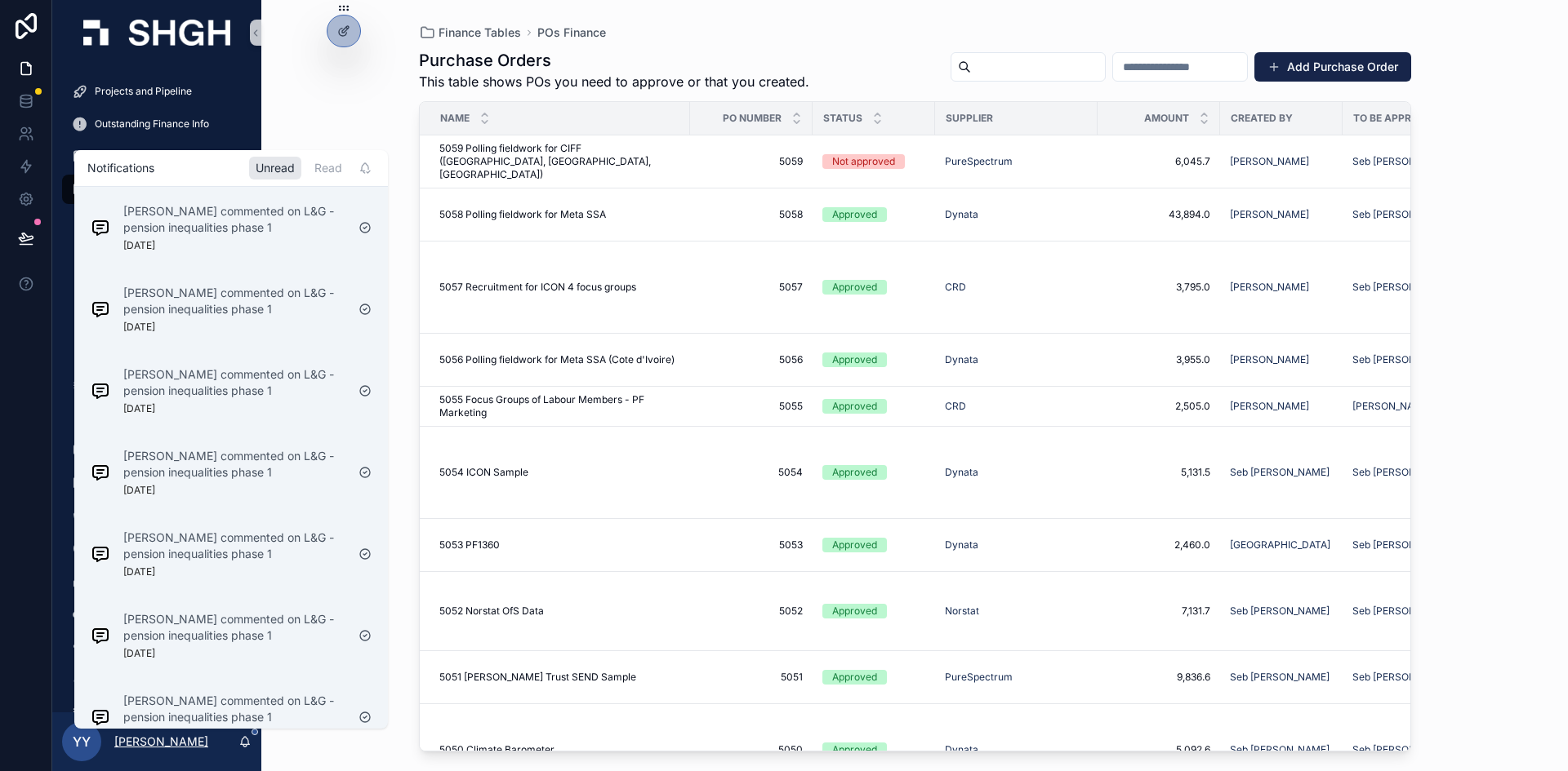
click at [193, 742] on p "[PERSON_NAME]" at bounding box center [160, 742] width 94 height 17
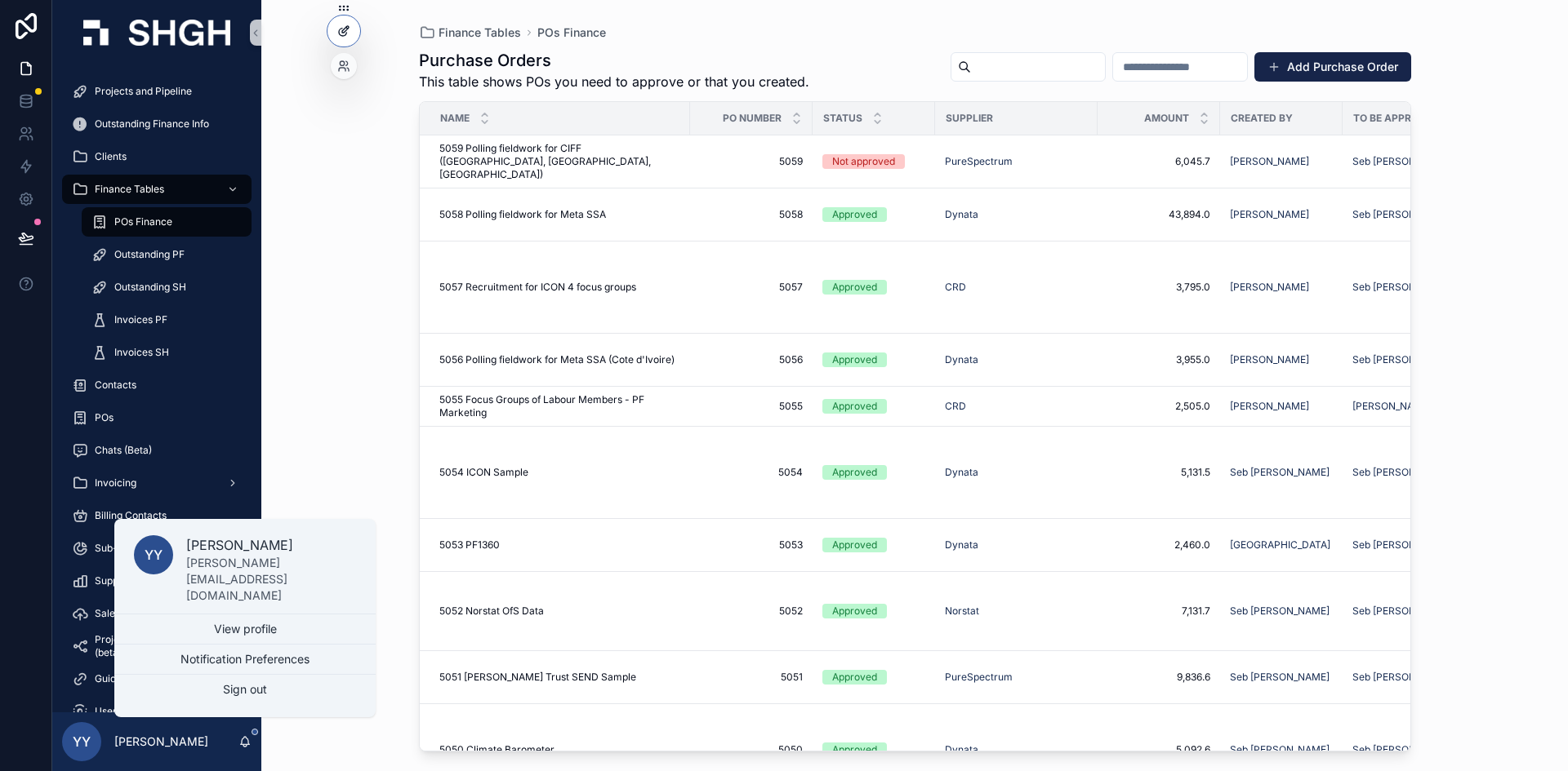
click at [336, 35] on div at bounding box center [344, 31] width 32 height 31
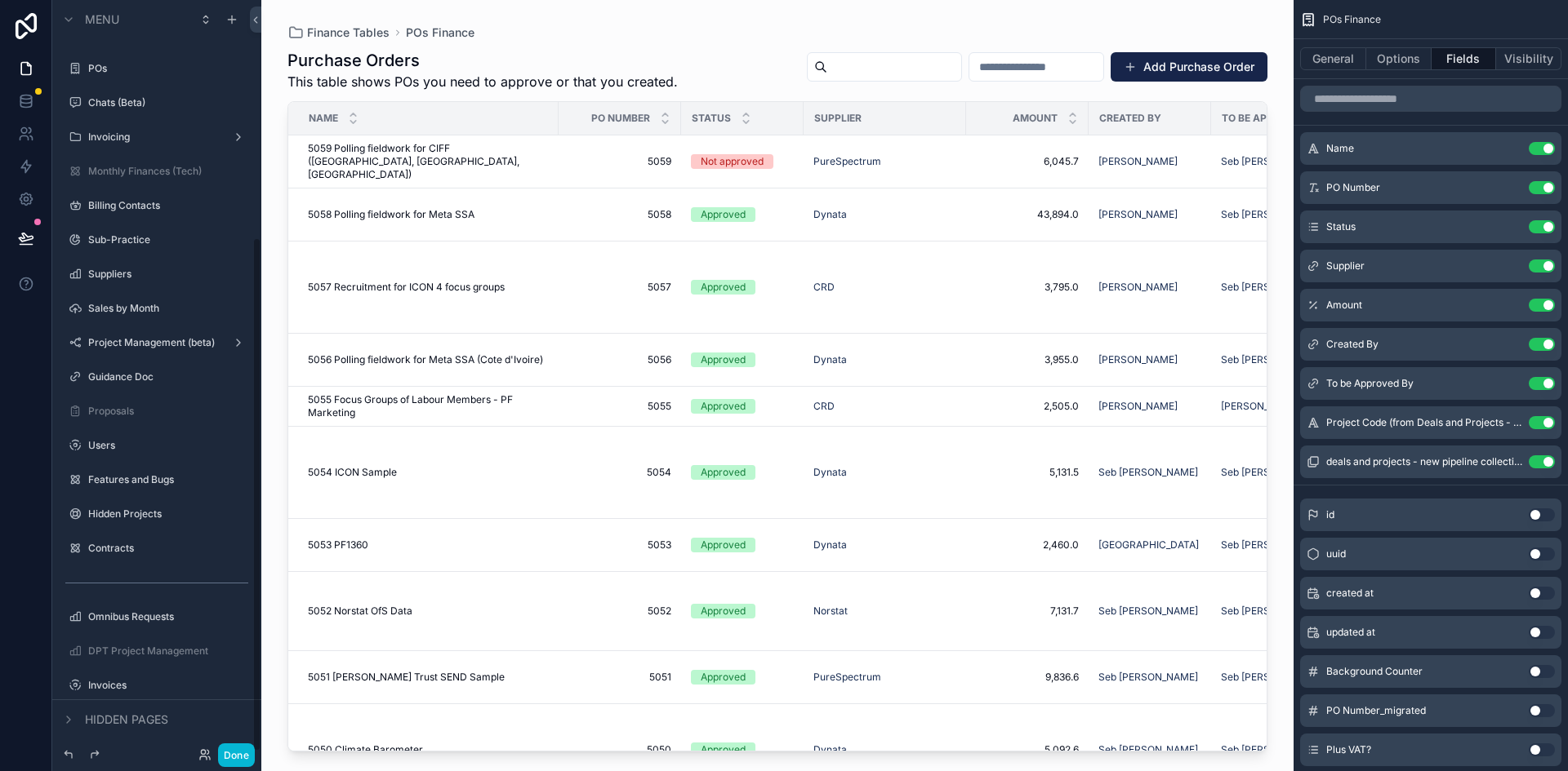
scroll to position [347, 0]
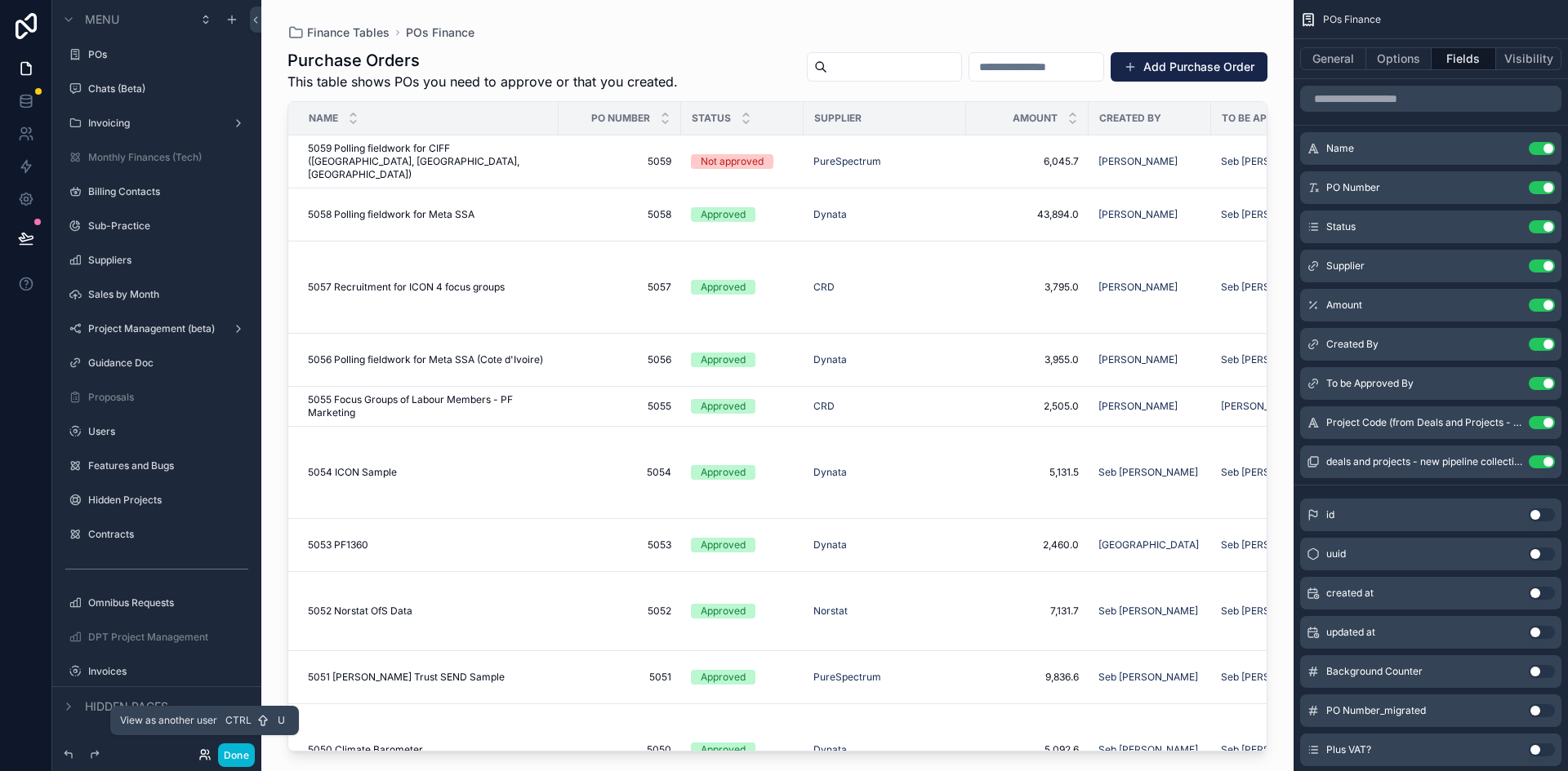
click at [209, 753] on icon at bounding box center [205, 755] width 13 height 13
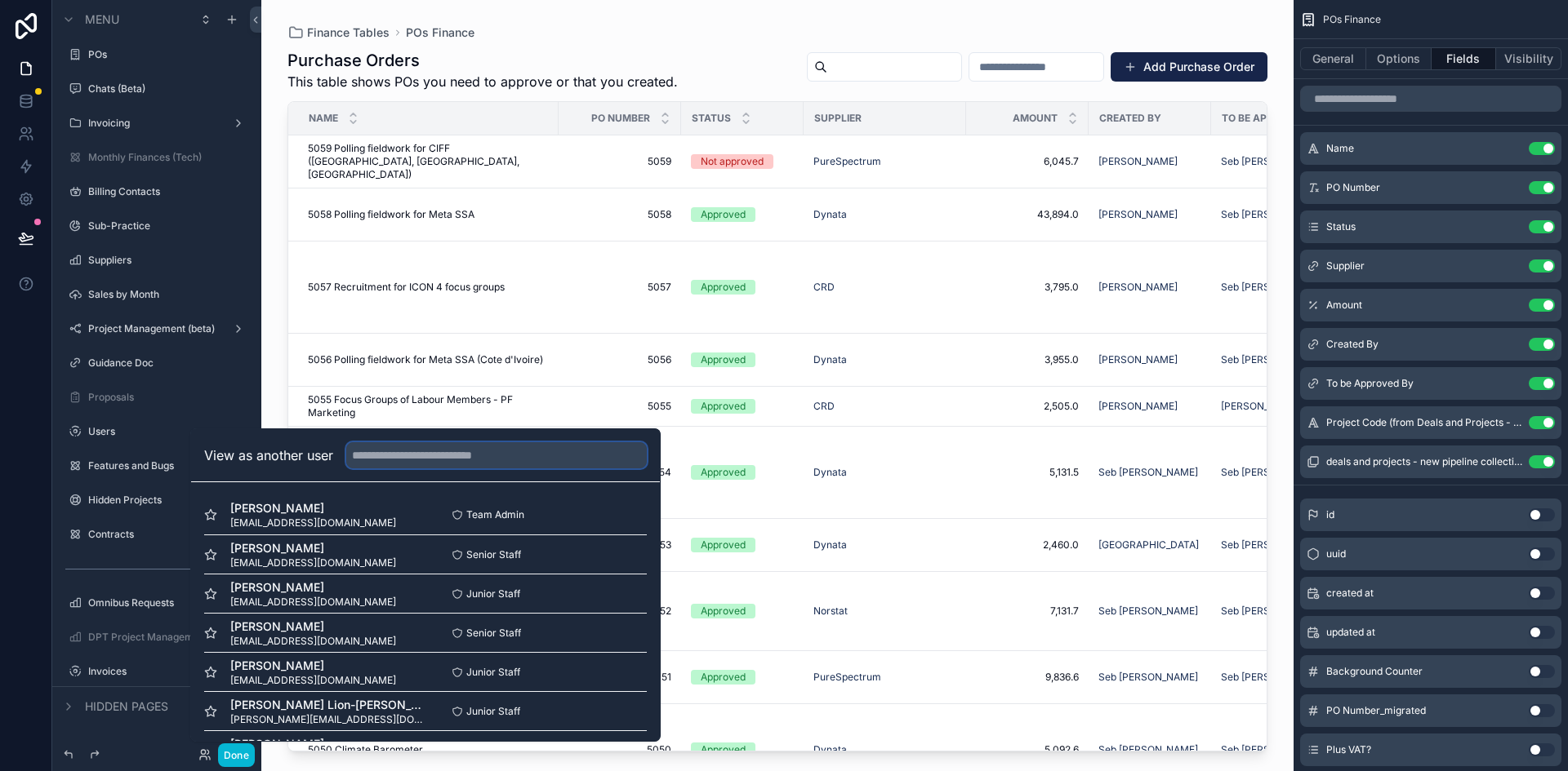
click at [383, 455] on input "text" at bounding box center [496, 455] width 301 height 26
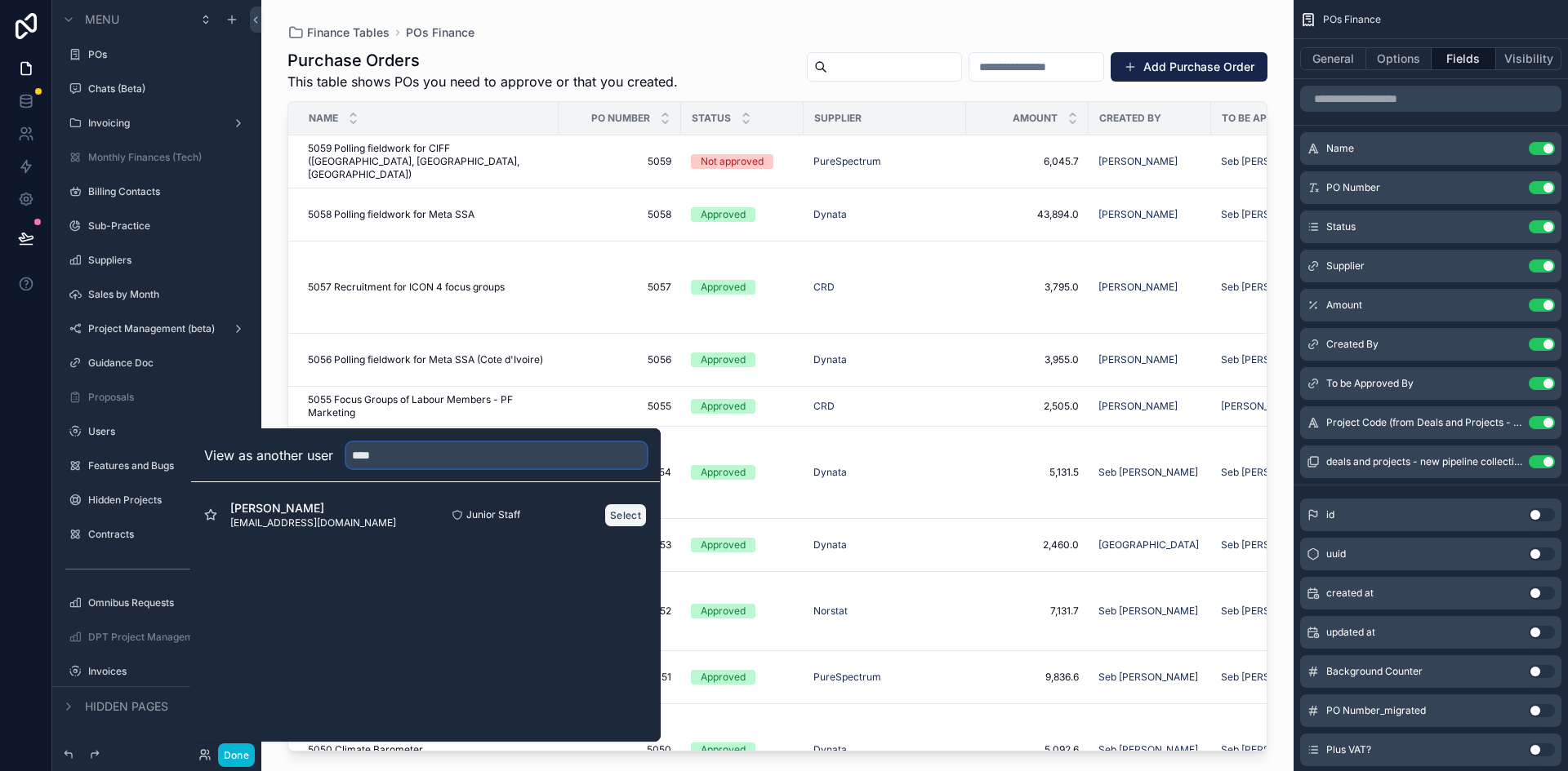
type input "****"
click at [637, 516] on button "Select" at bounding box center [626, 516] width 43 height 24
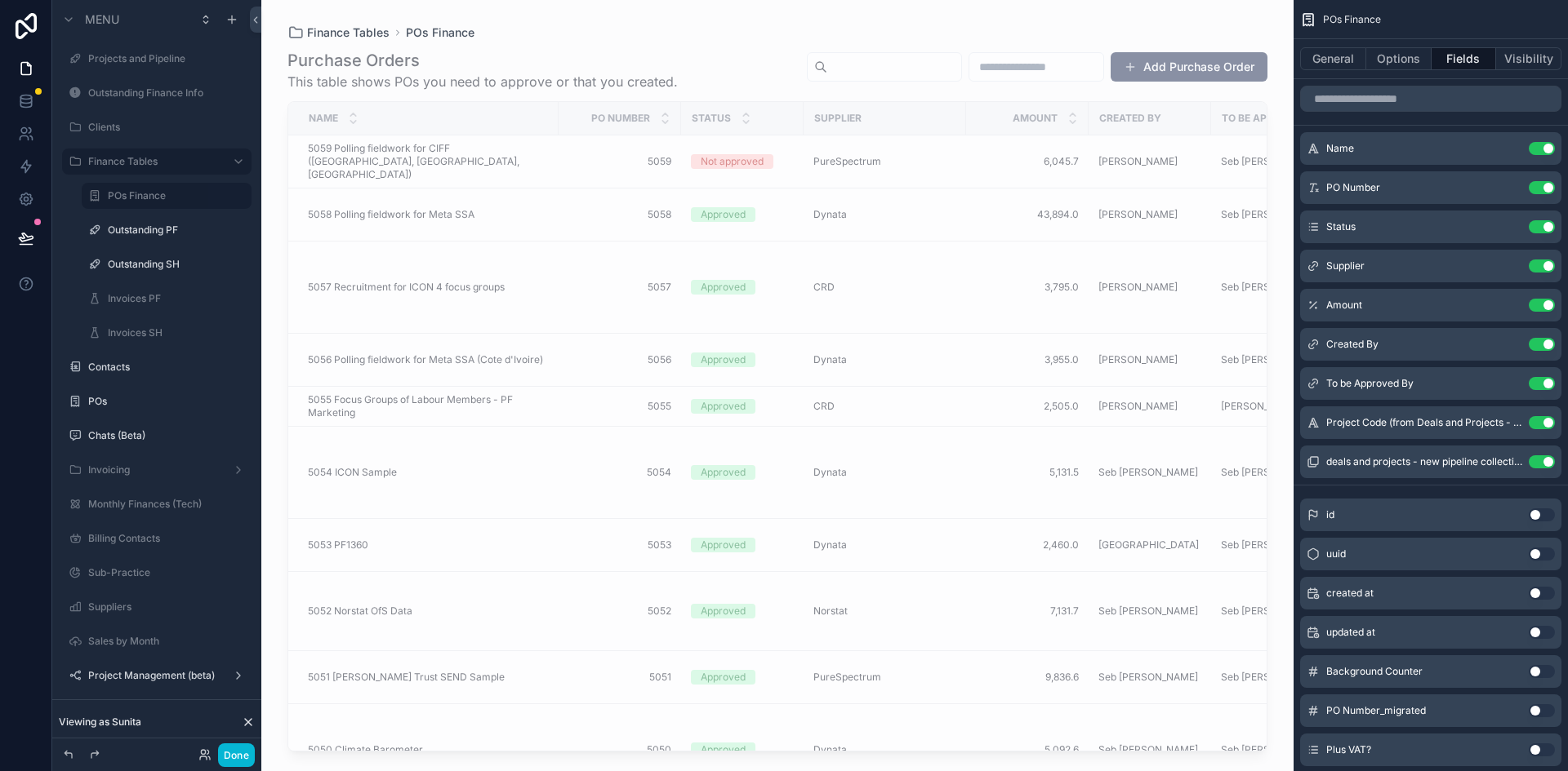
click at [494, 287] on div "scrollable content" at bounding box center [777, 376] width 1033 height 752
click at [494, 287] on span "5057 Recruitment for ICON 4 focus groups" at bounding box center [406, 287] width 197 height 13
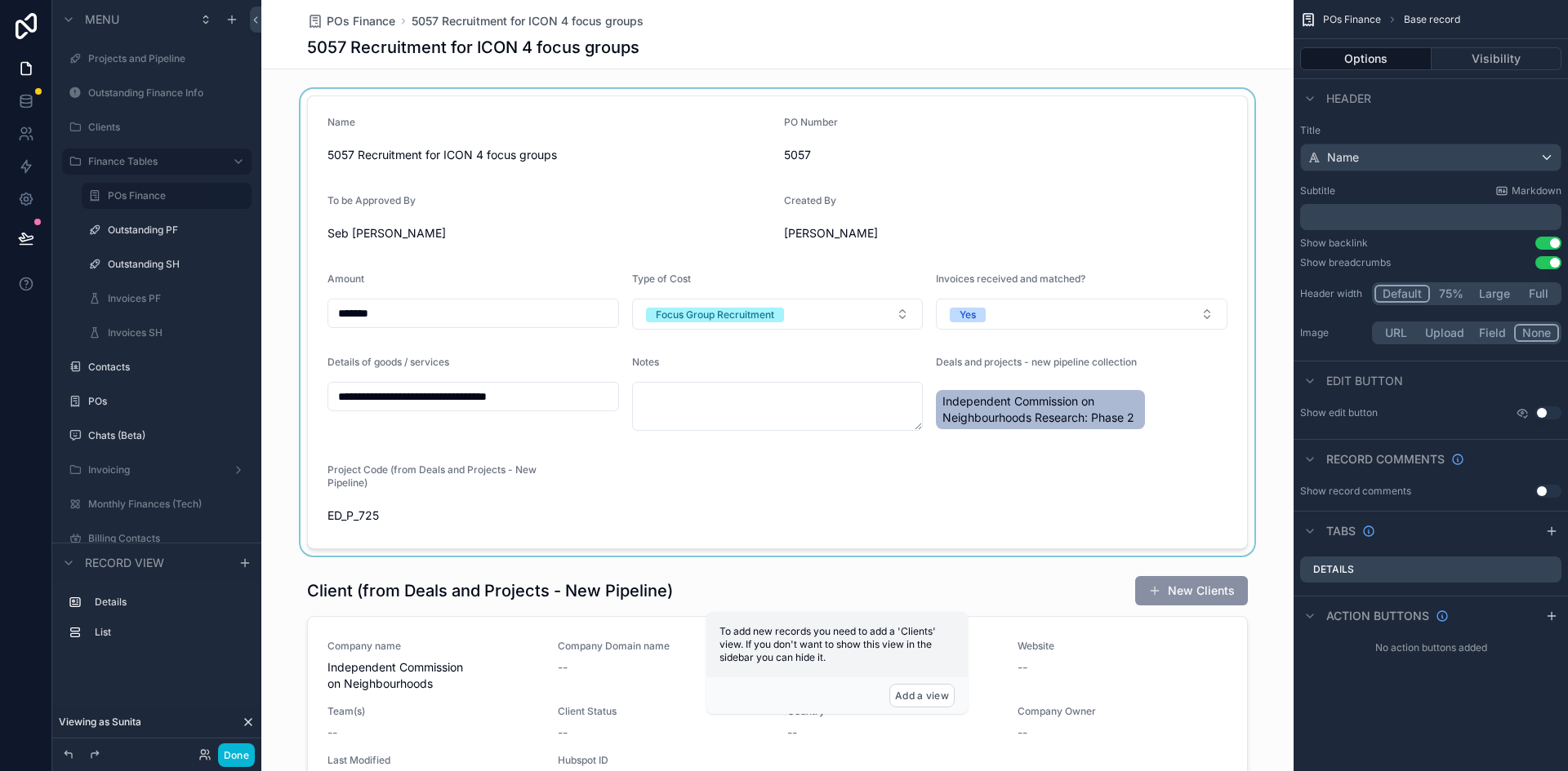
click at [408, 321] on div "scrollable content" at bounding box center [777, 322] width 1033 height 466
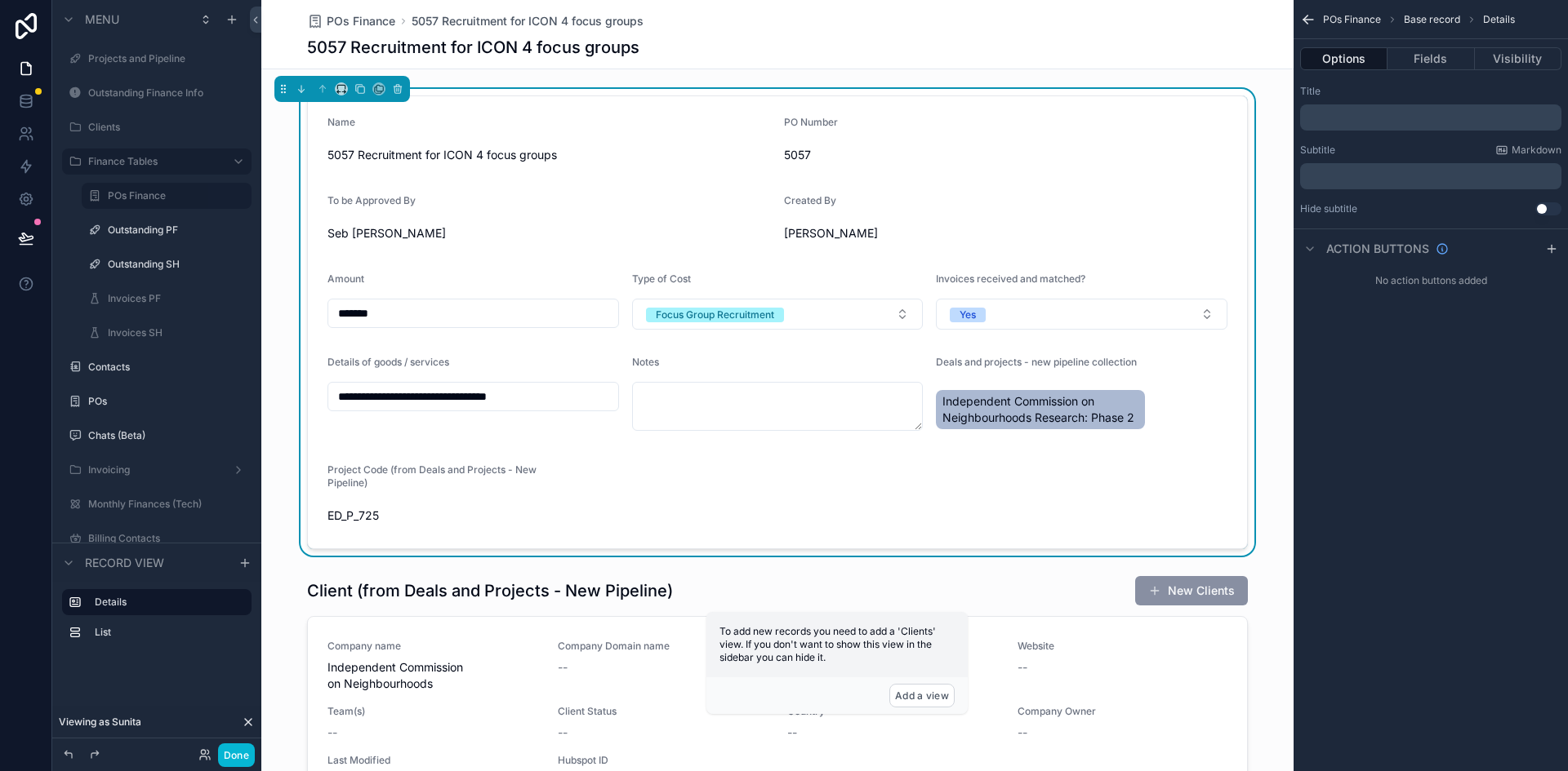
click at [411, 312] on input "*******" at bounding box center [472, 313] width 290 height 23
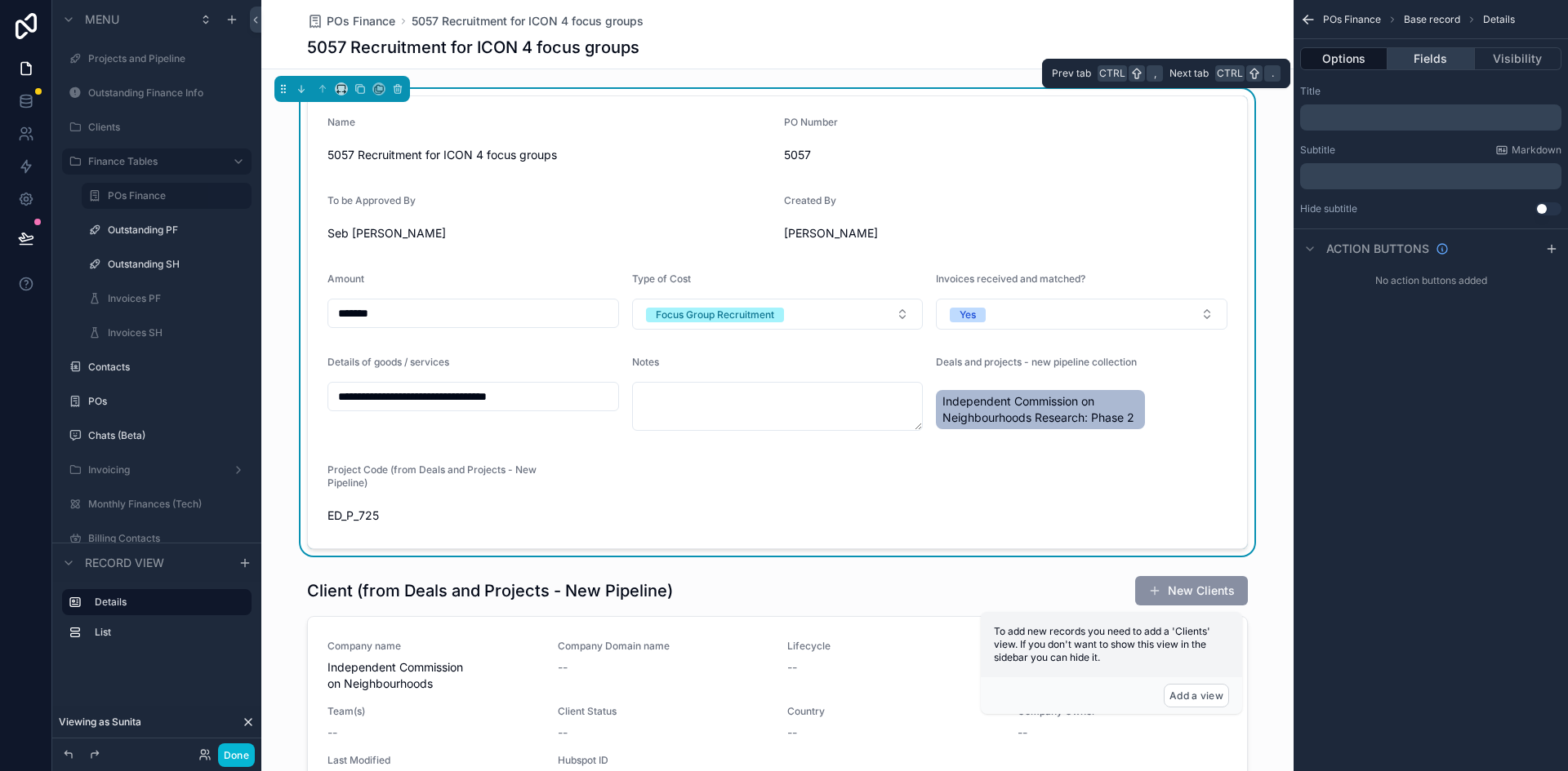
click at [1441, 61] on button "Fields" at bounding box center [1430, 58] width 86 height 23
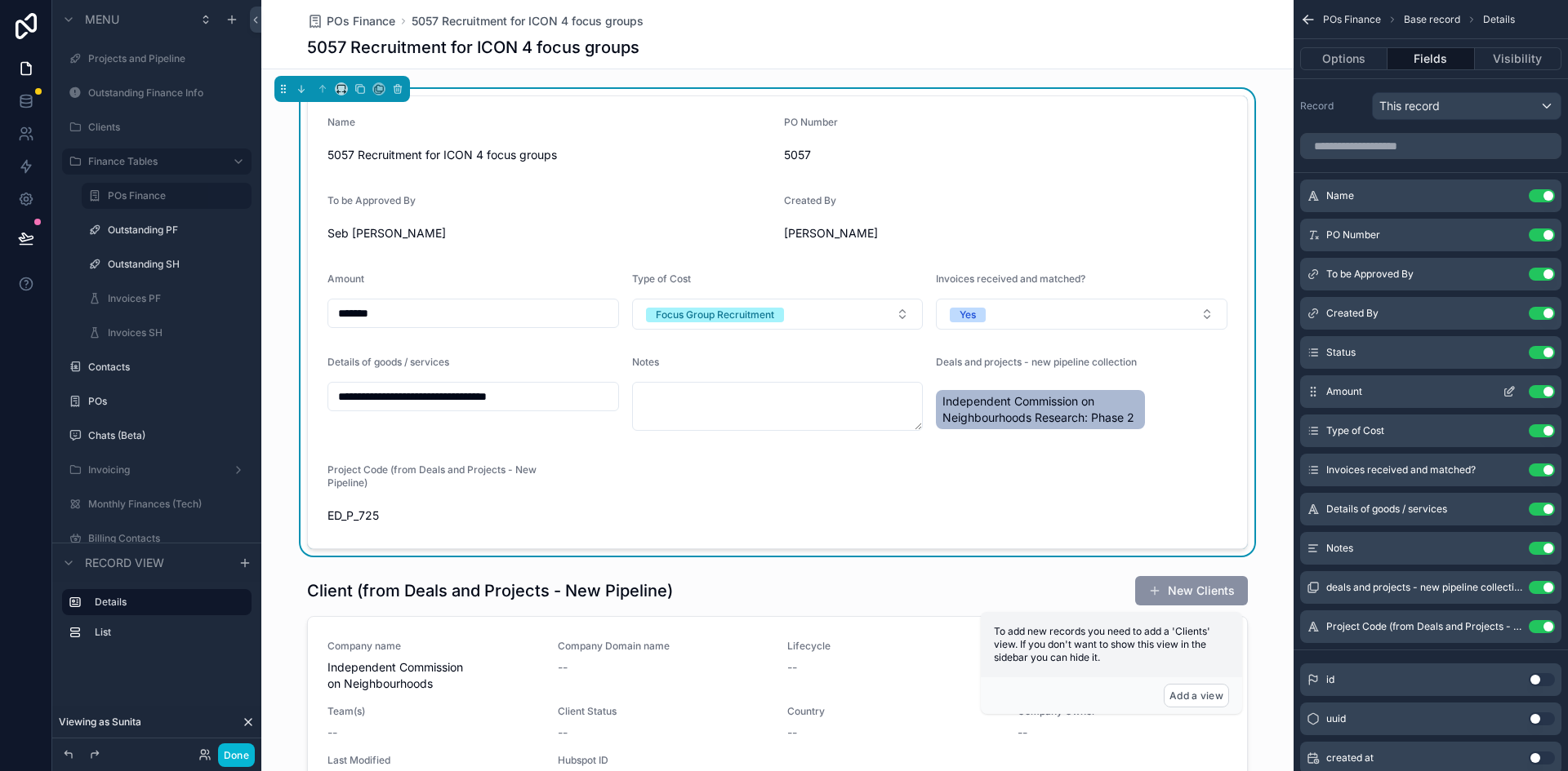
click at [1509, 387] on icon "scrollable content" at bounding box center [1510, 392] width 13 height 13
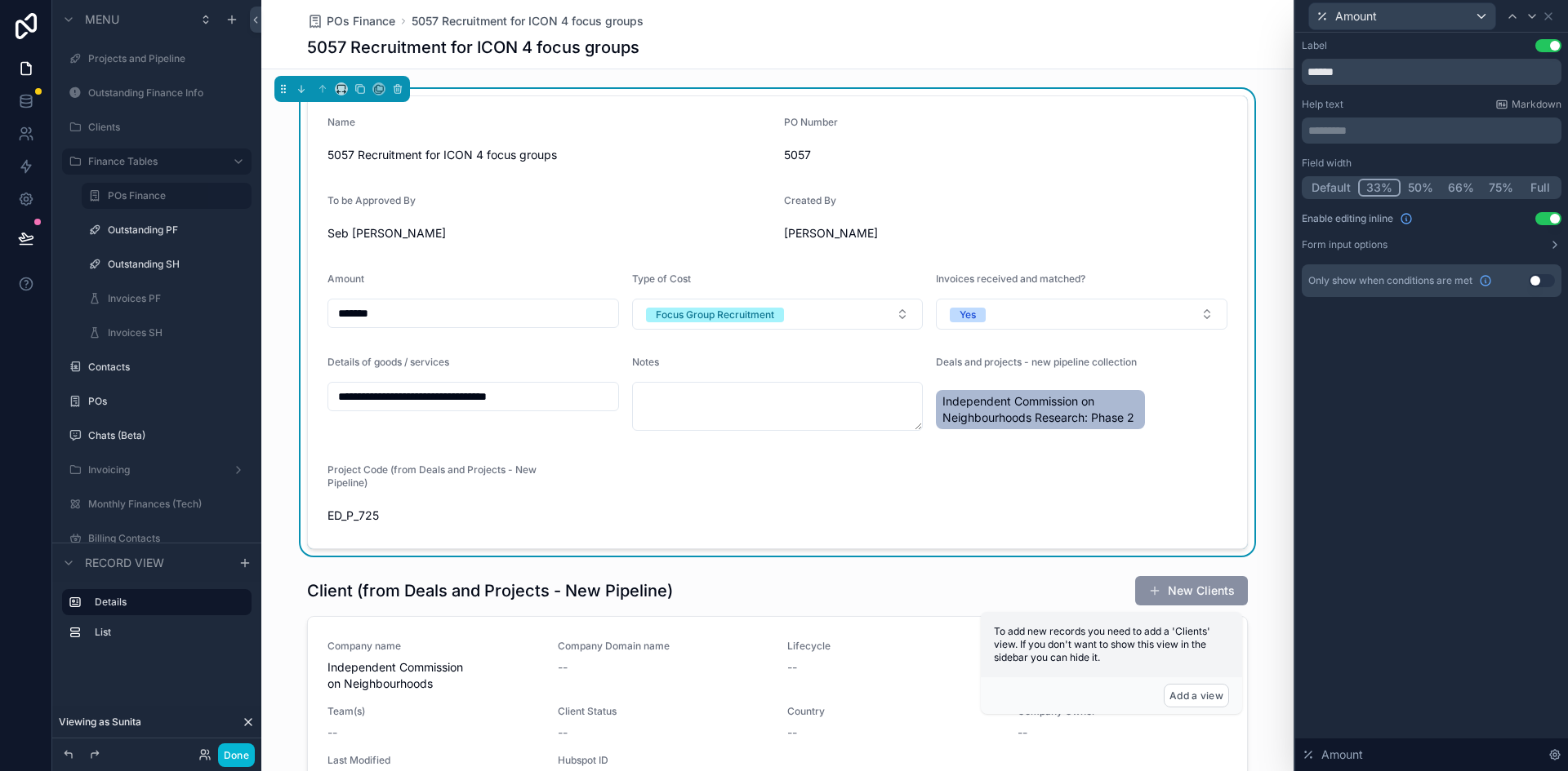
click at [1546, 214] on button "Use setting" at bounding box center [1549, 218] width 26 height 13
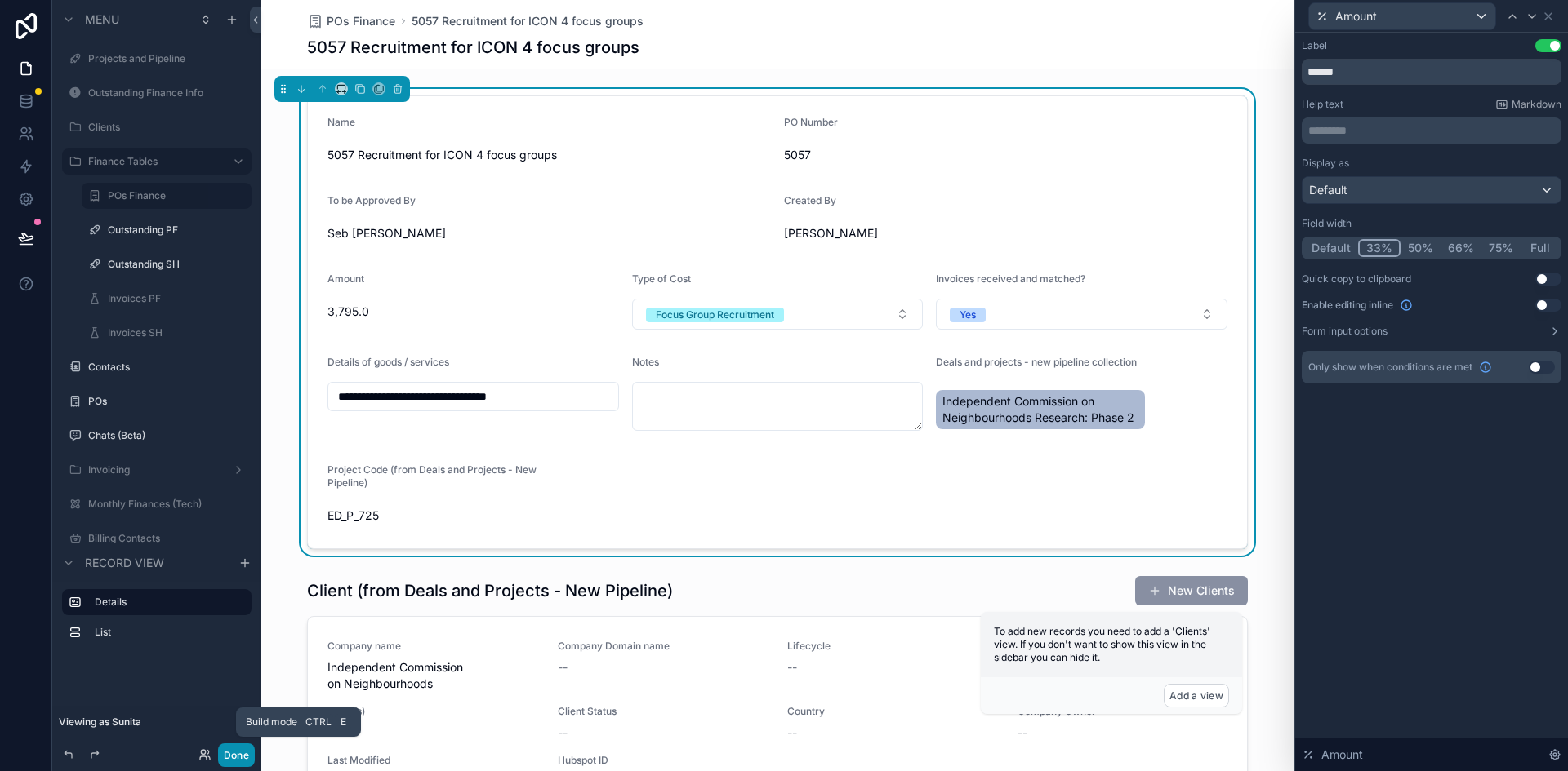
click at [237, 756] on button "Done" at bounding box center [236, 755] width 37 height 24
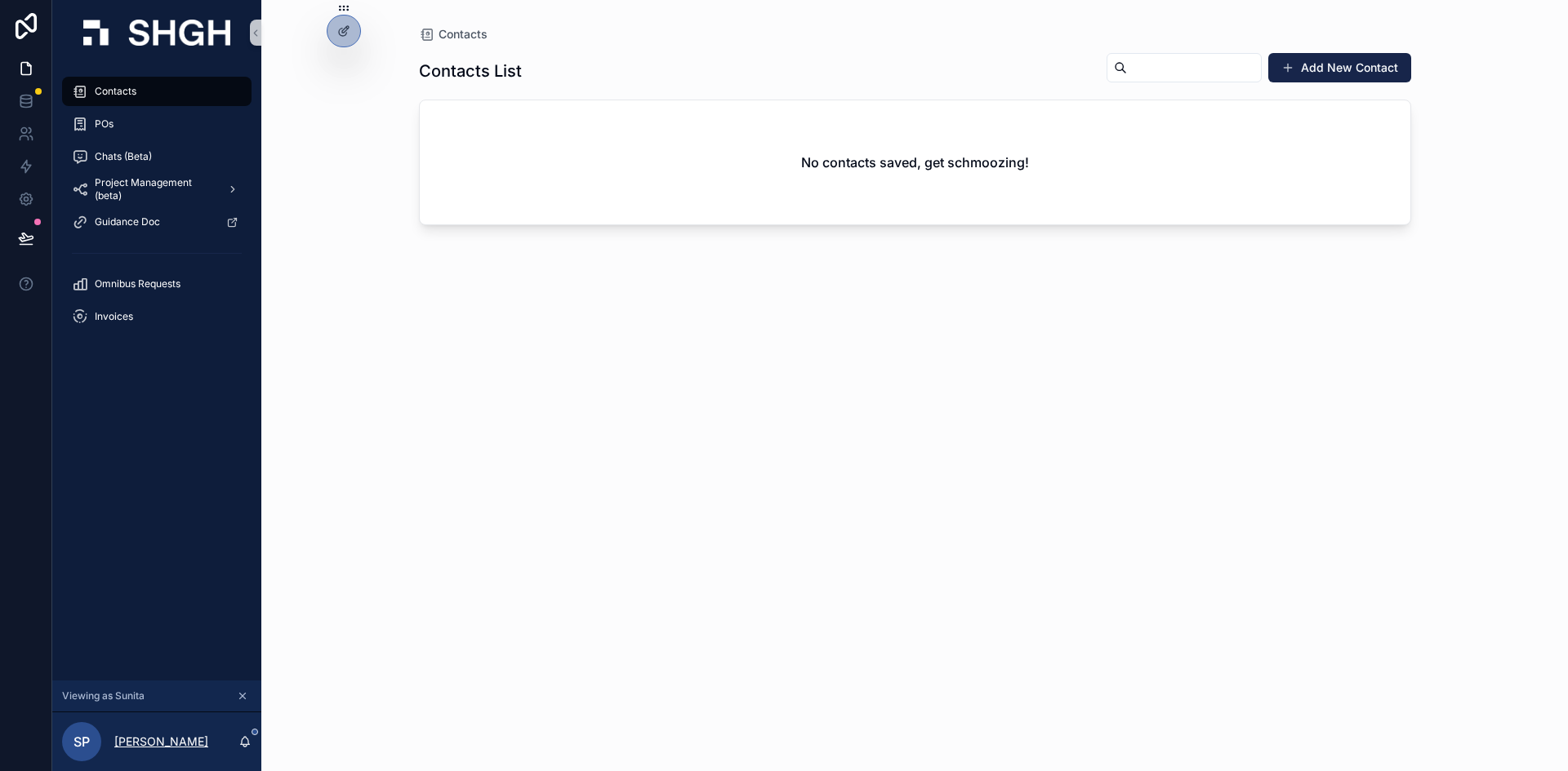
click at [183, 742] on p "[PERSON_NAME]" at bounding box center [160, 742] width 94 height 17
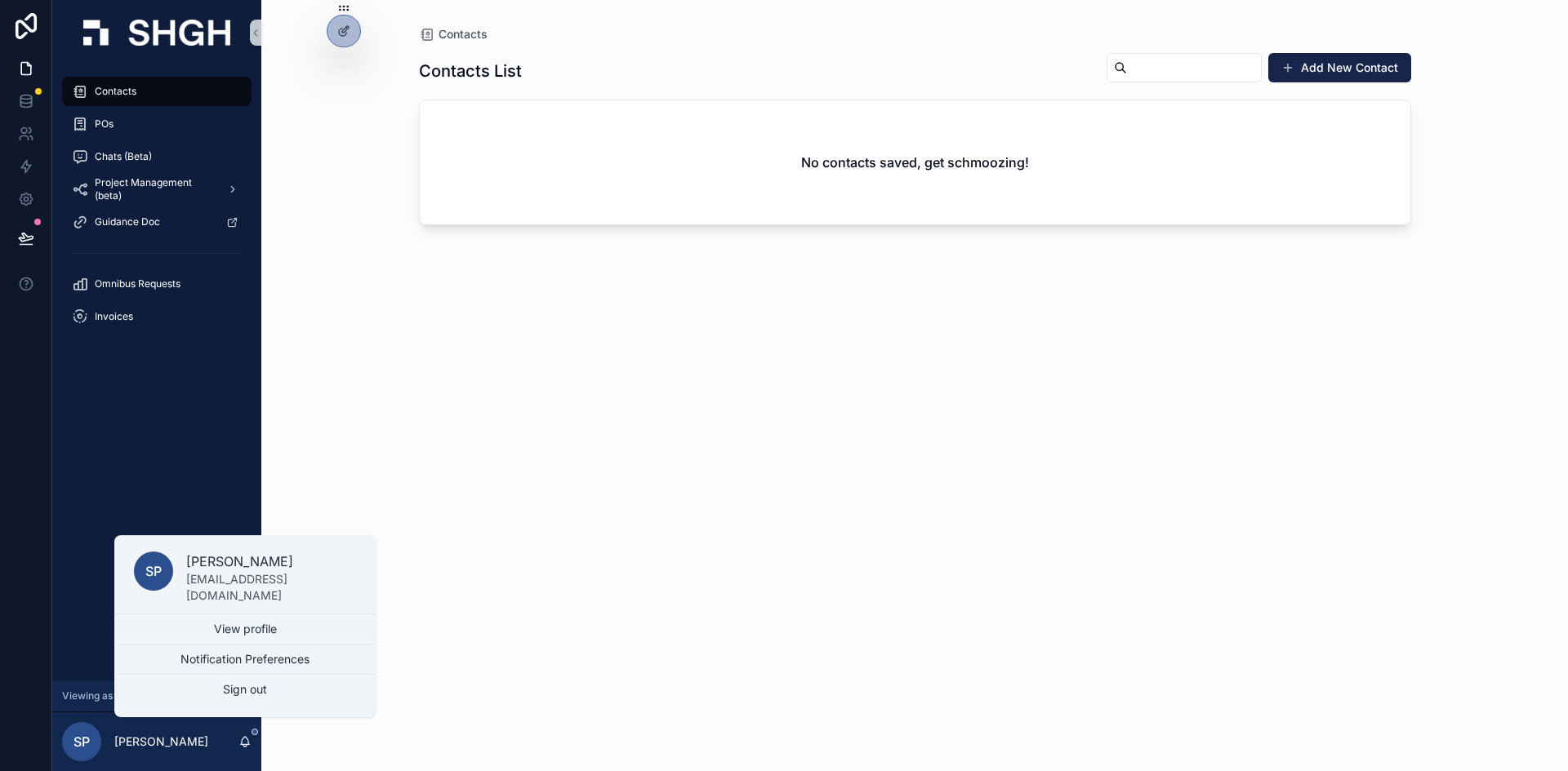
click at [222, 743] on div "SP Sunita Pfitzner" at bounding box center [157, 741] width 209 height 58
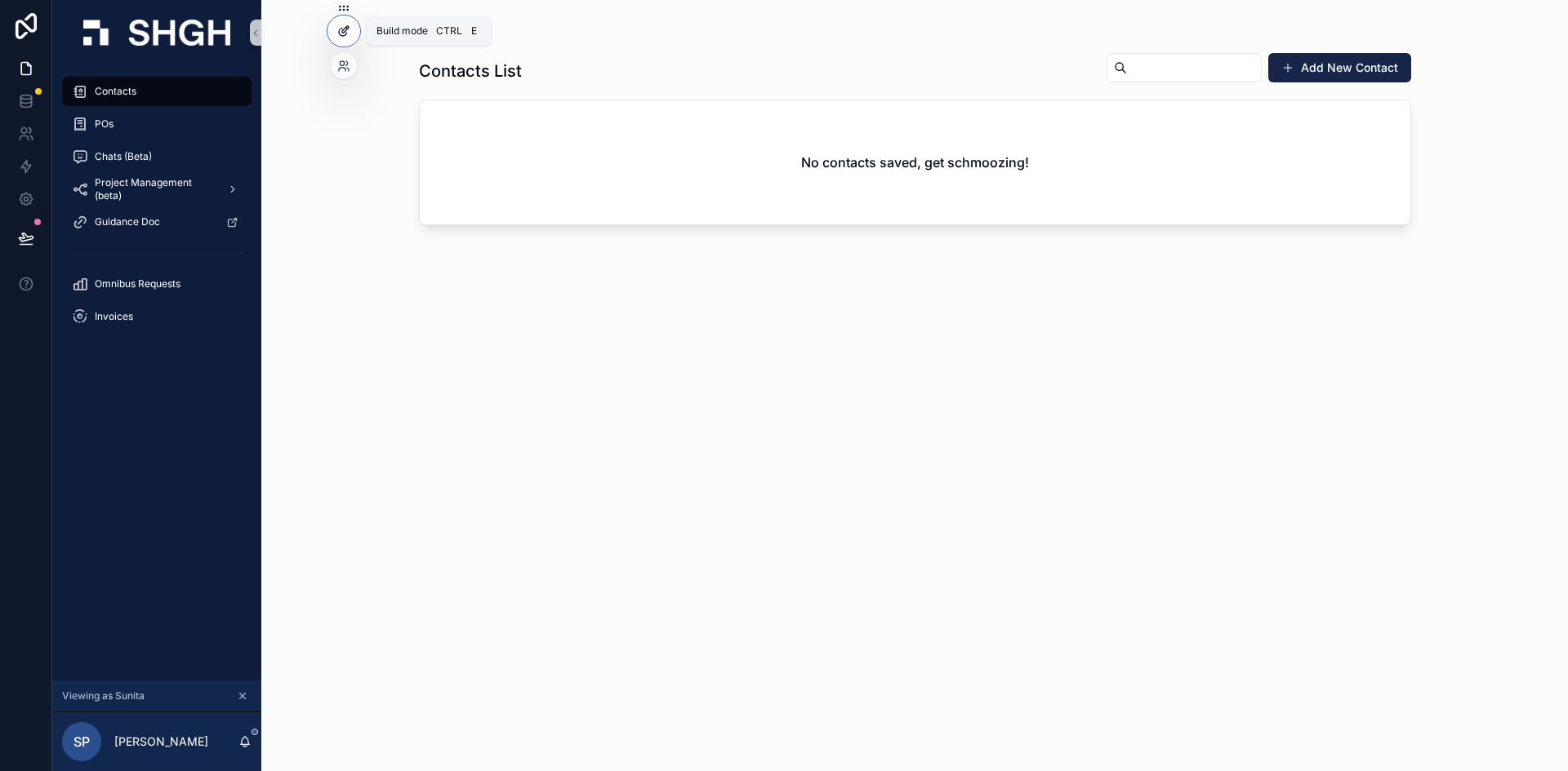
click at [345, 31] on icon at bounding box center [344, 31] width 13 height 13
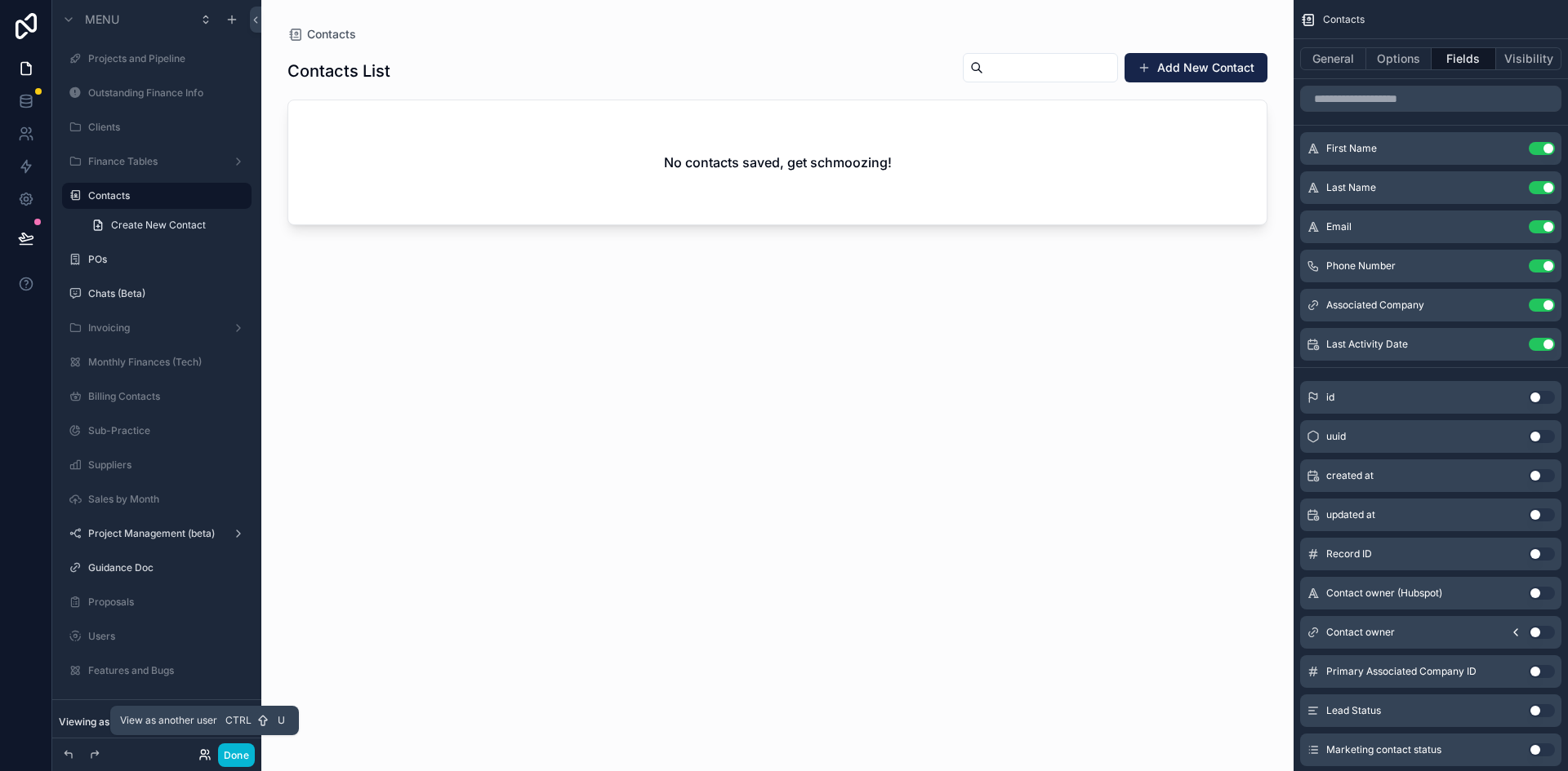
click at [208, 756] on icon at bounding box center [209, 758] width 2 height 4
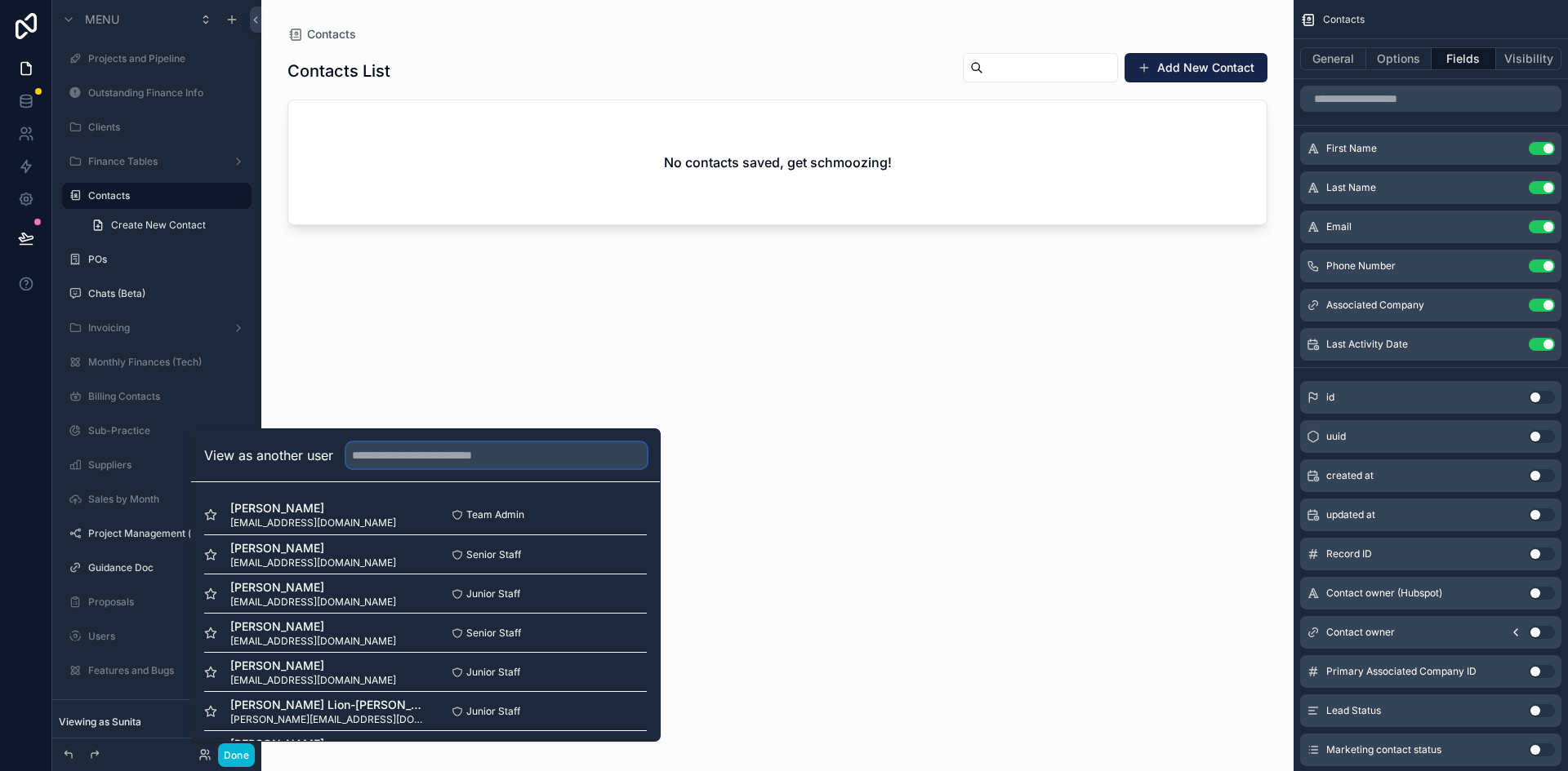
click at [407, 456] on input "text" at bounding box center [496, 455] width 301 height 26
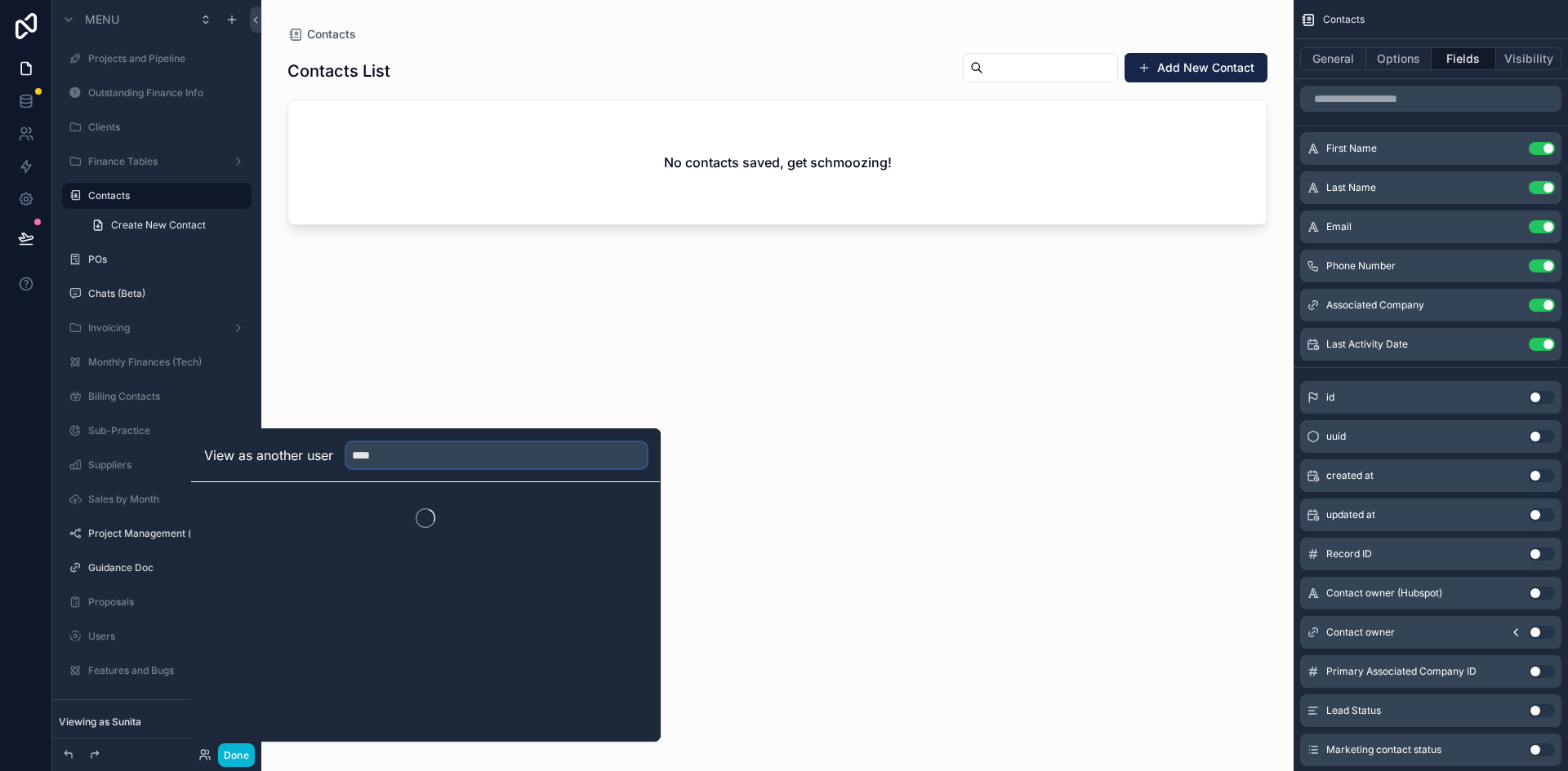
type input "**********"
click at [0, 0] on button "Select" at bounding box center [0, 0] width 0 height 0
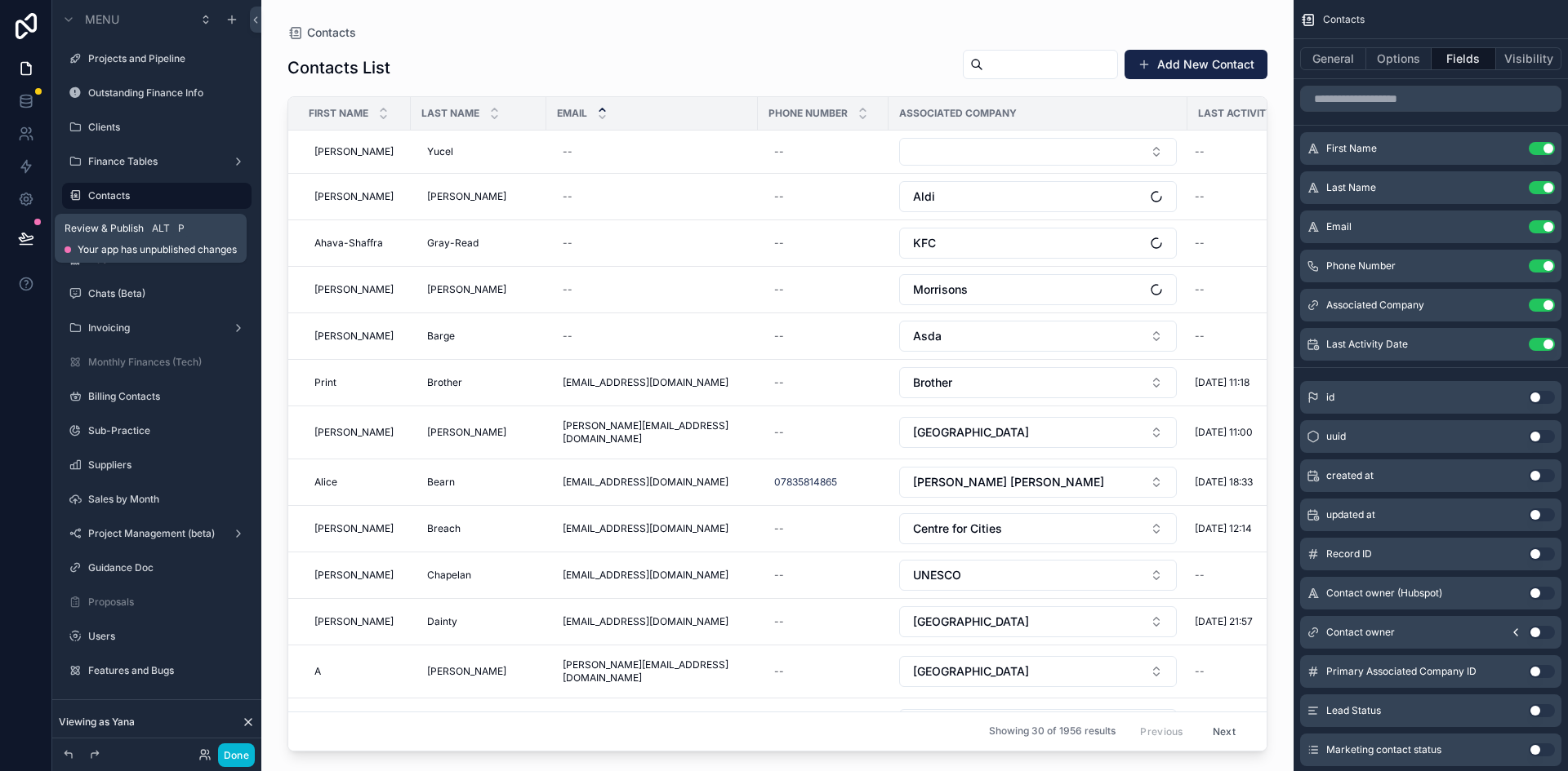
click at [27, 238] on icon at bounding box center [25, 237] width 14 height 8
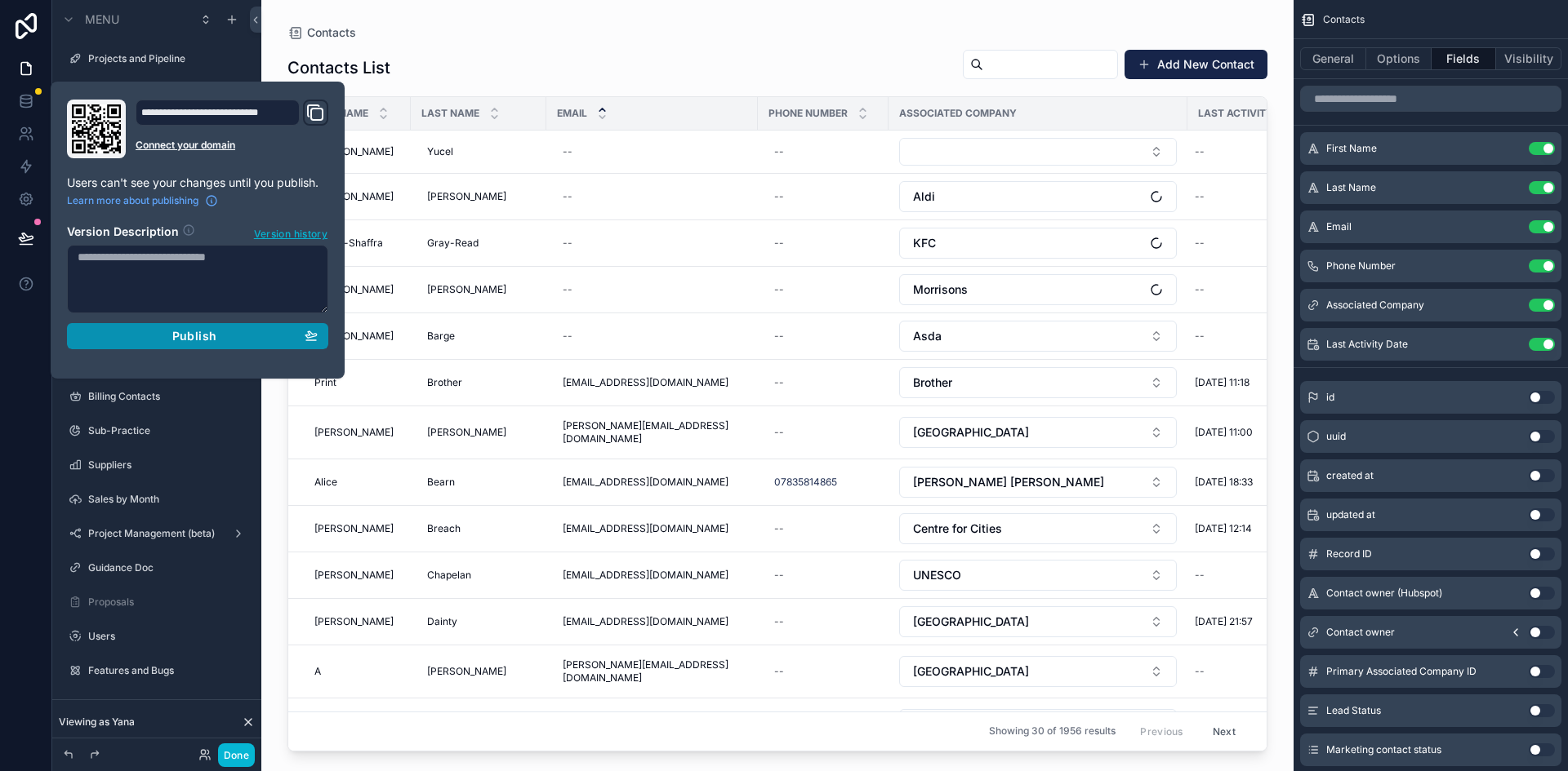
click at [169, 331] on div "Publish" at bounding box center [197, 336] width 240 height 15
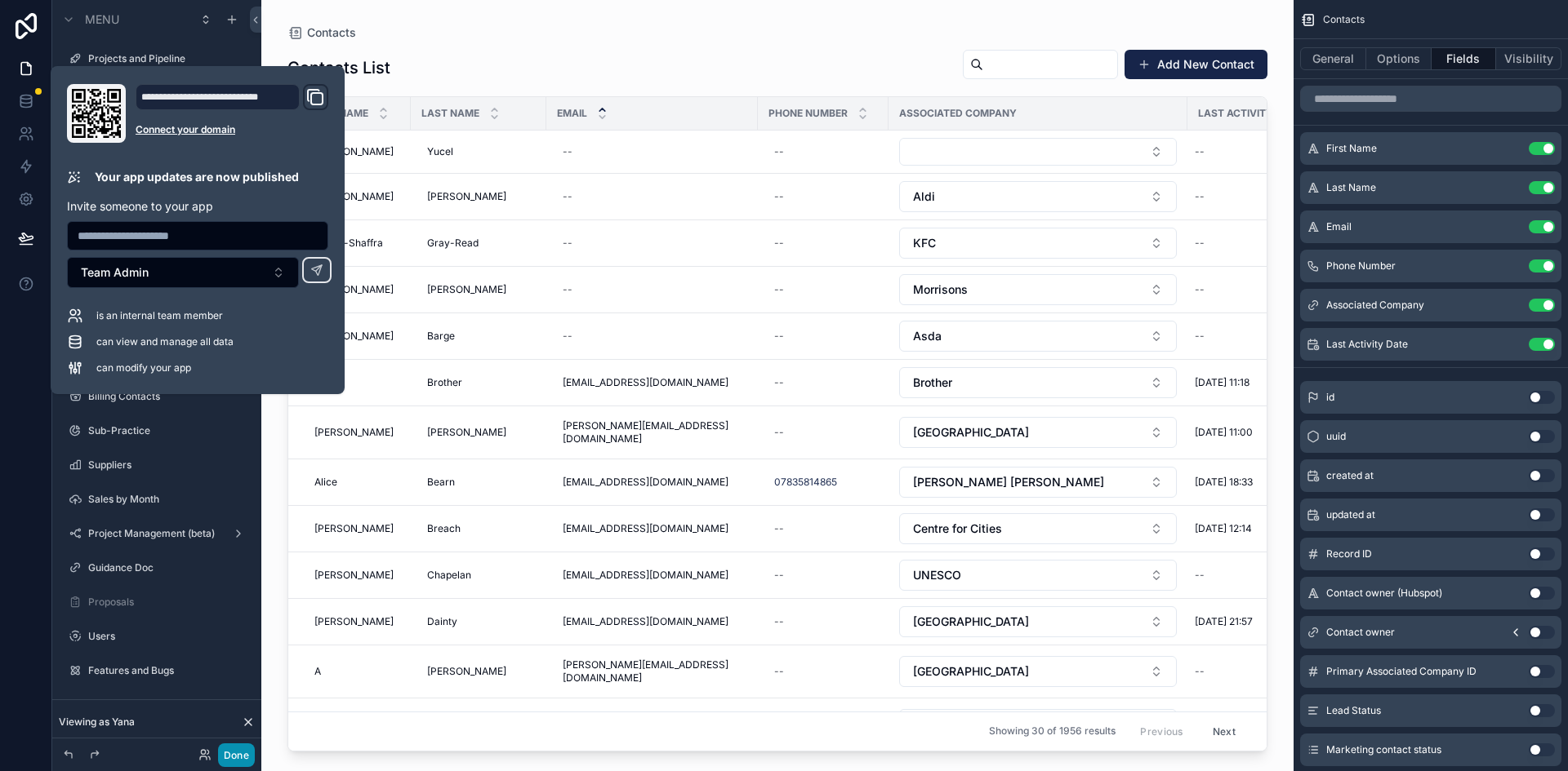
click at [225, 756] on button "Done" at bounding box center [236, 755] width 37 height 24
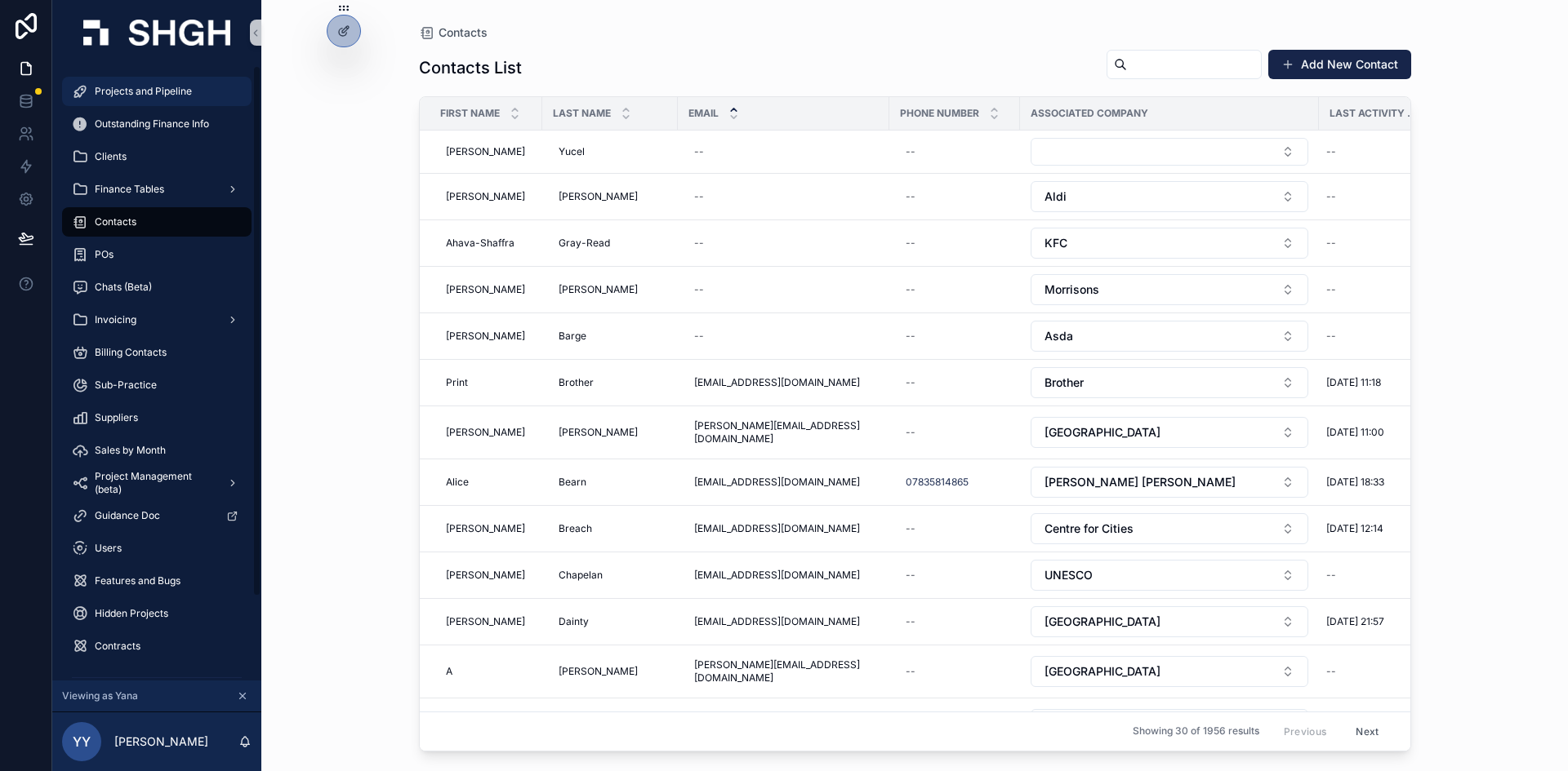
click at [128, 83] on div "Projects and Pipeline" at bounding box center [157, 92] width 169 height 26
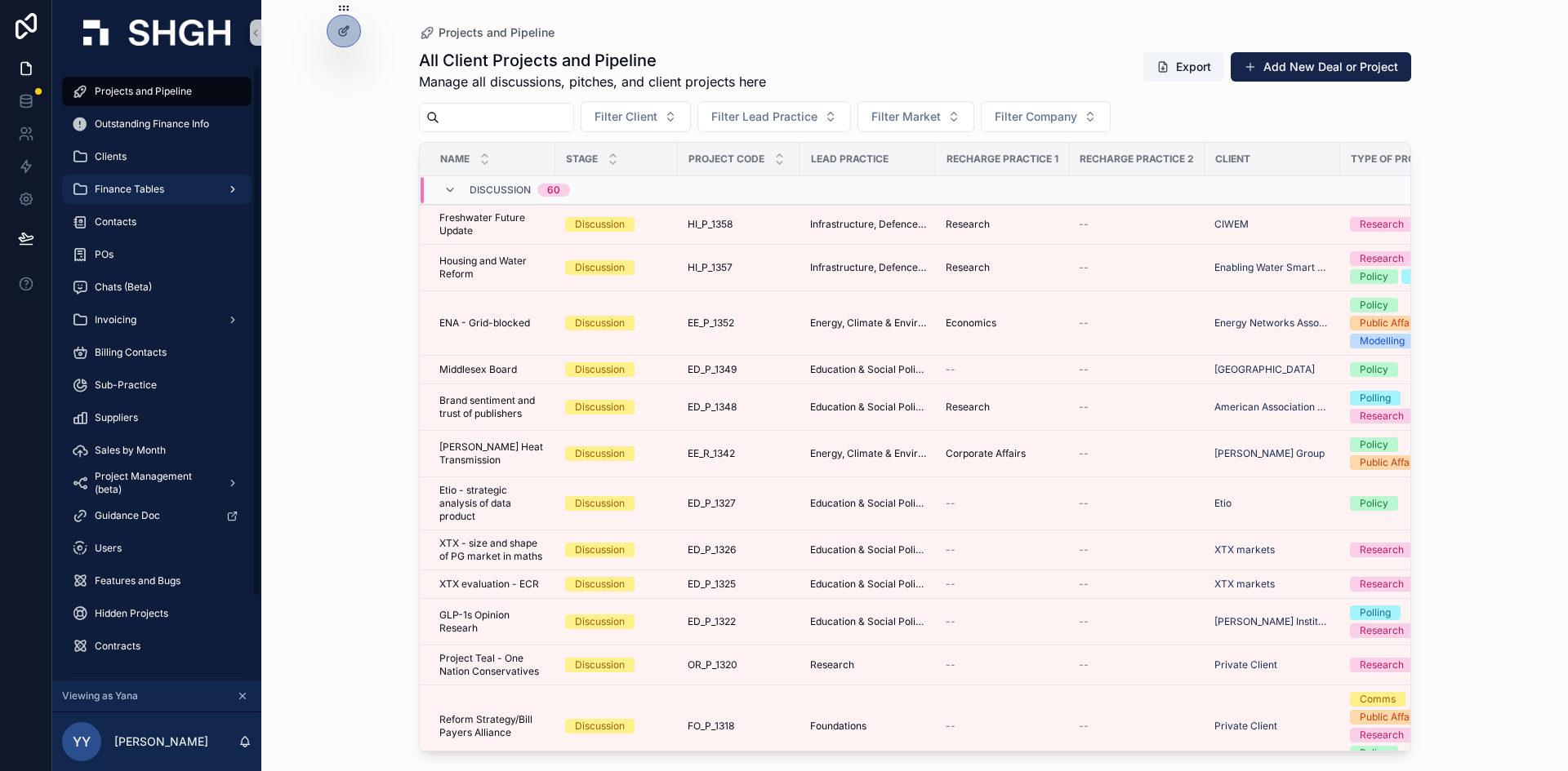
click at [179, 196] on div "Finance Tables" at bounding box center [157, 189] width 169 height 26
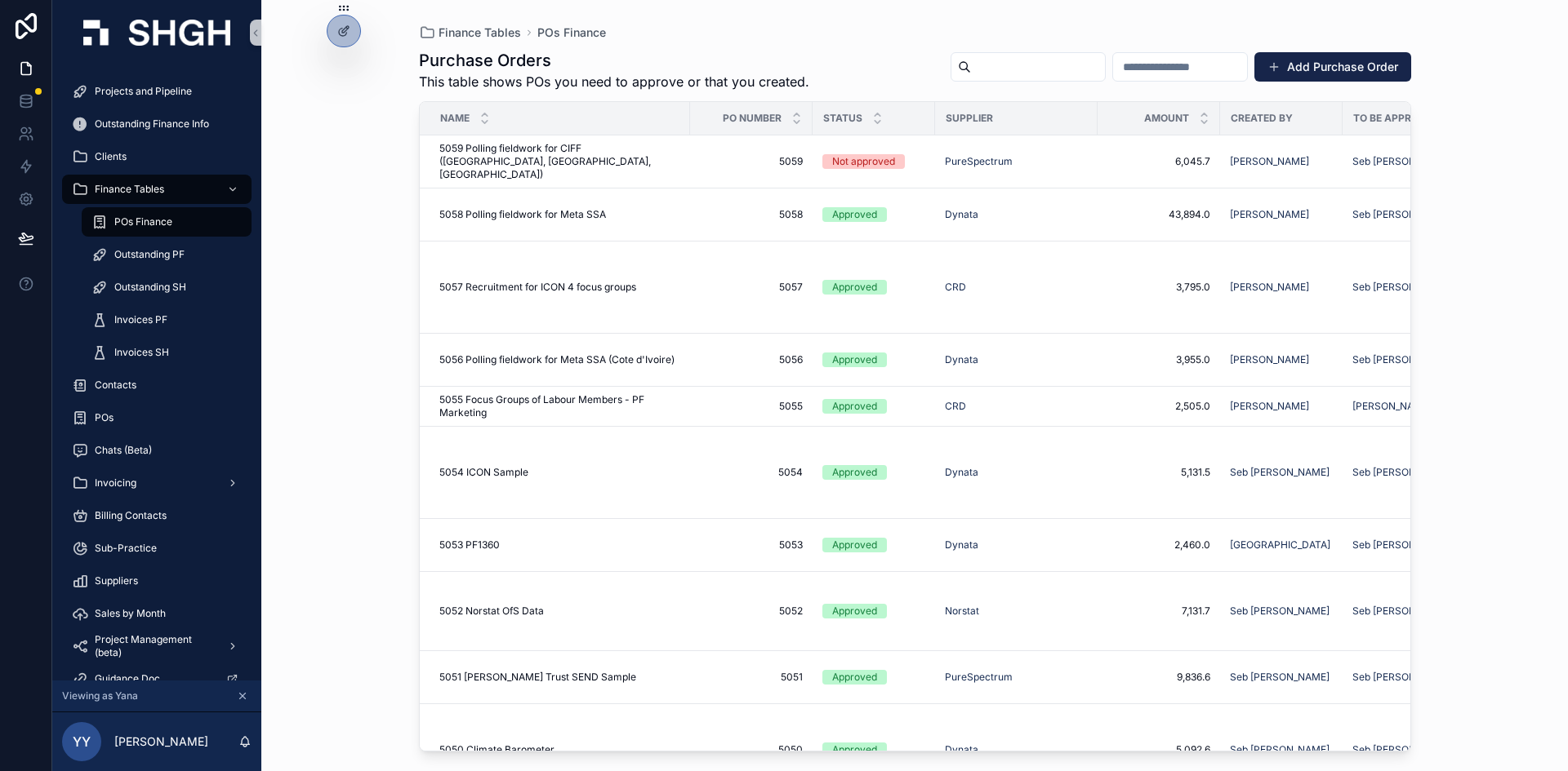
click at [179, 225] on div "POs Finance" at bounding box center [167, 222] width 150 height 26
click at [653, 210] on div "5058 Polling fieldwork for Meta SSA 5058 Polling fieldwork for Meta SSA" at bounding box center [559, 215] width 241 height 13
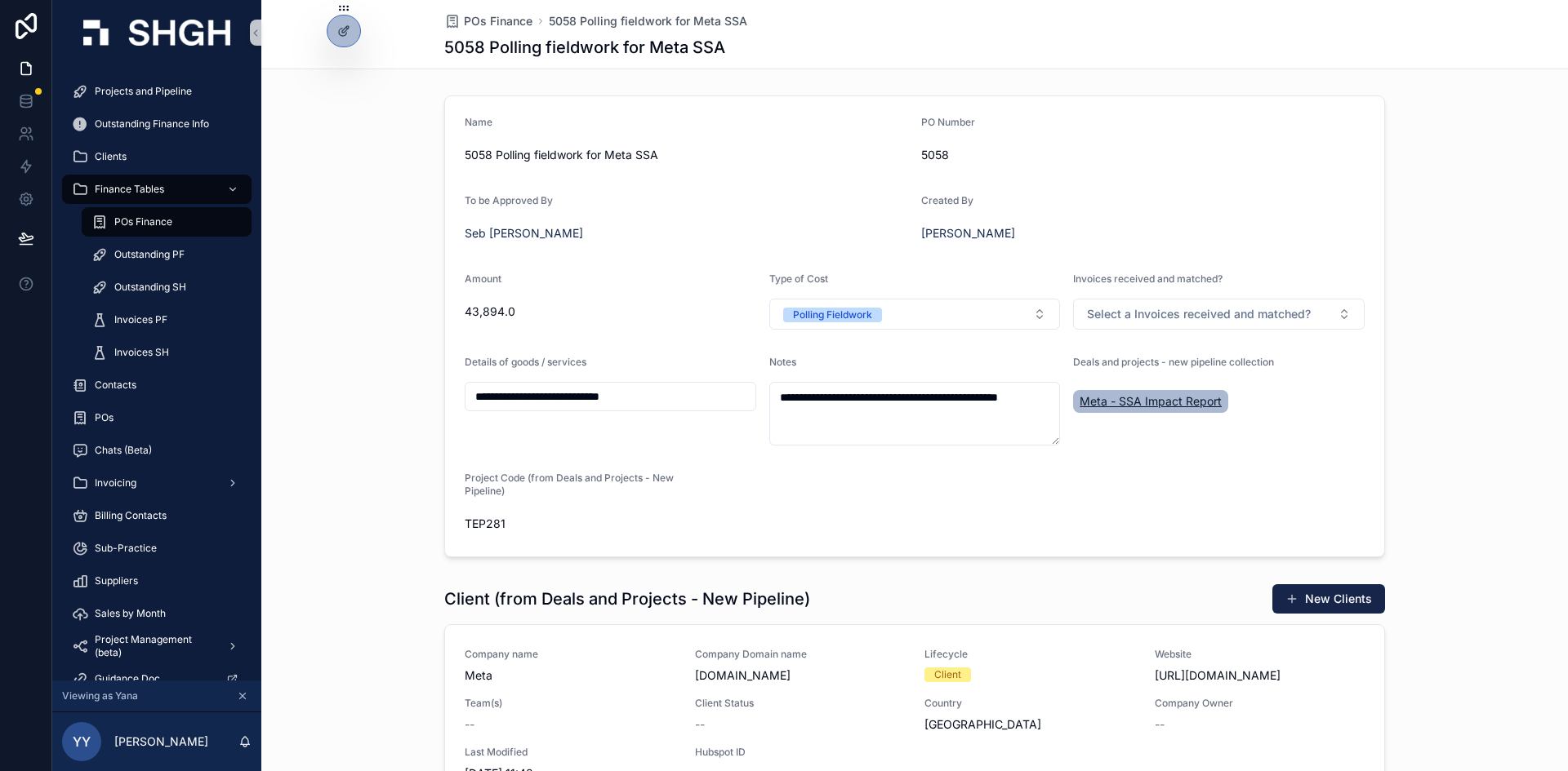
click at [1110, 400] on span "Meta - SSA Impact Report" at bounding box center [1150, 402] width 142 height 17
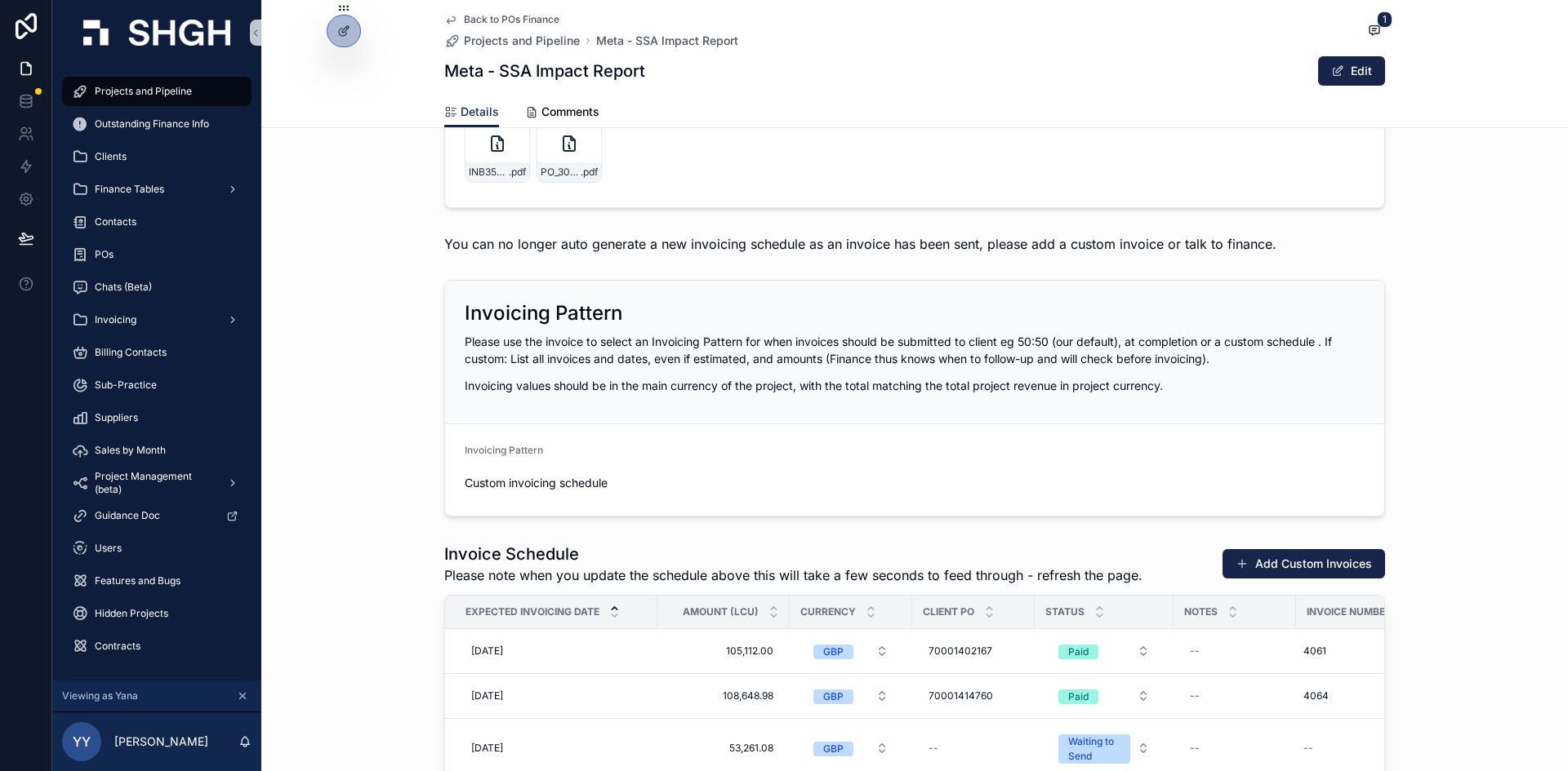
scroll to position [2041, 0]
